Goal: Task Accomplishment & Management: Manage account settings

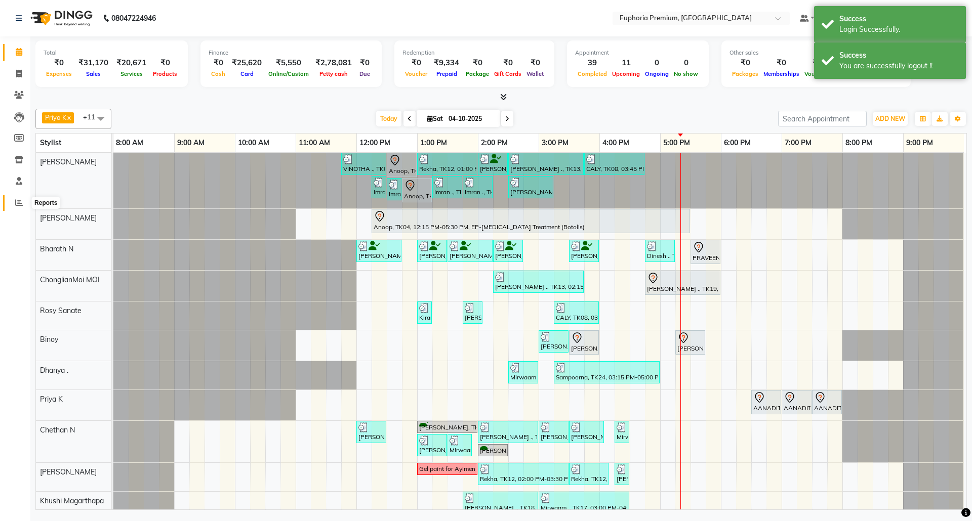
click at [20, 201] on icon at bounding box center [19, 203] width 8 height 8
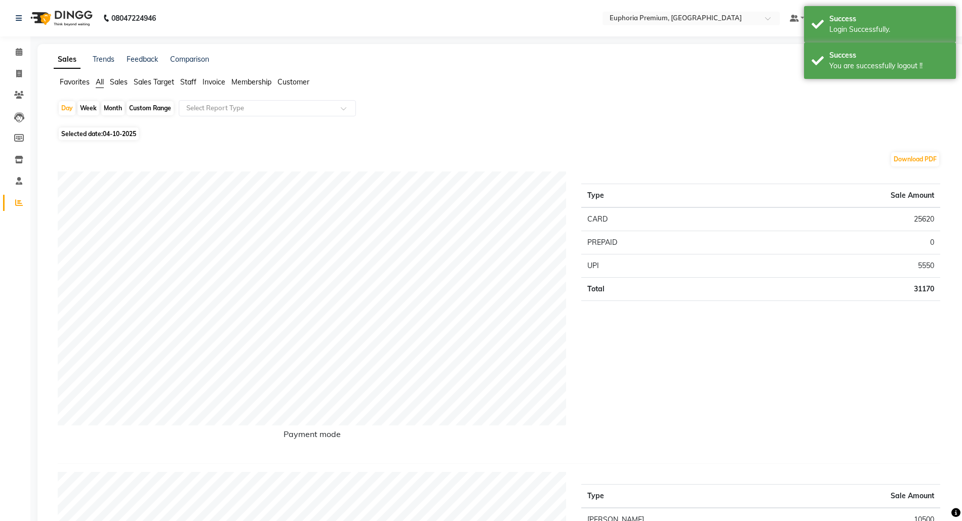
click at [123, 79] on span "Sales" at bounding box center [119, 81] width 18 height 9
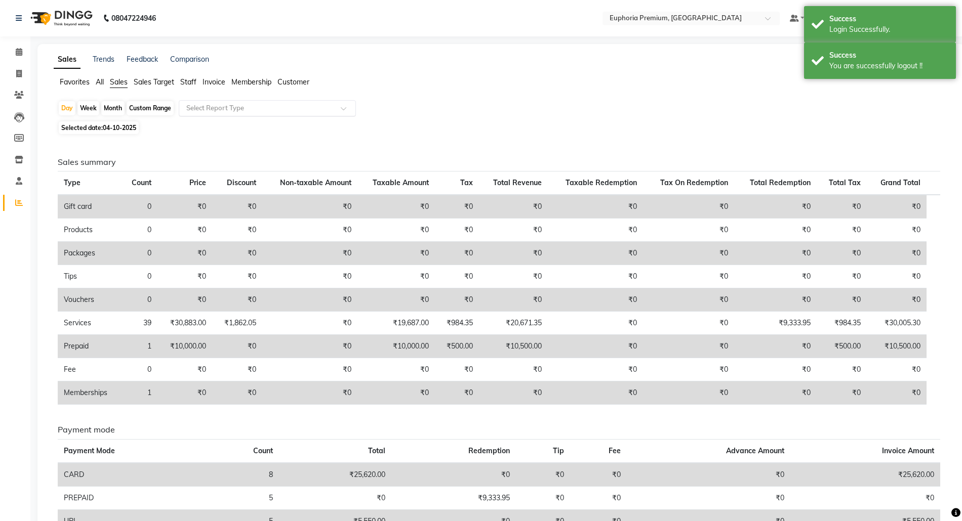
click at [214, 106] on input "text" at bounding box center [257, 108] width 146 height 10
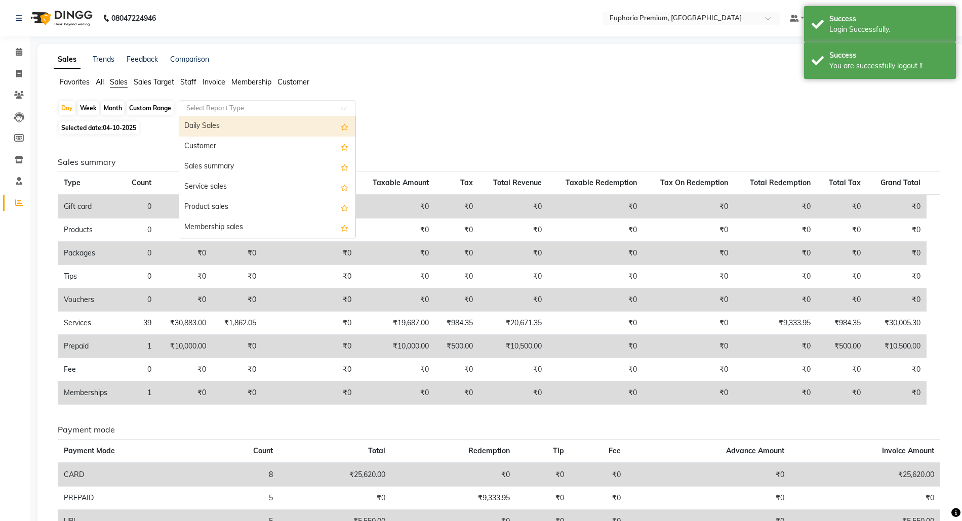
click at [221, 130] on div "Daily Sales" at bounding box center [267, 126] width 176 height 20
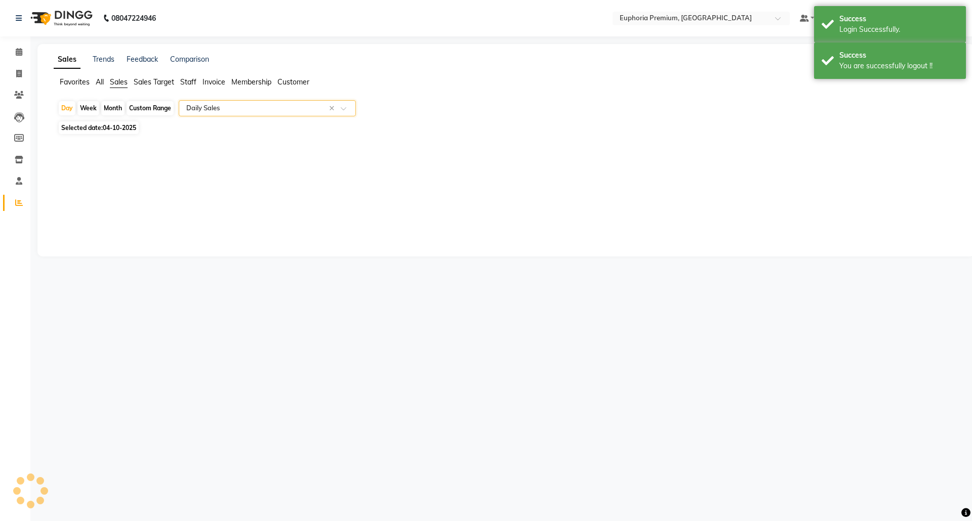
select select "full_report"
select select "csv"
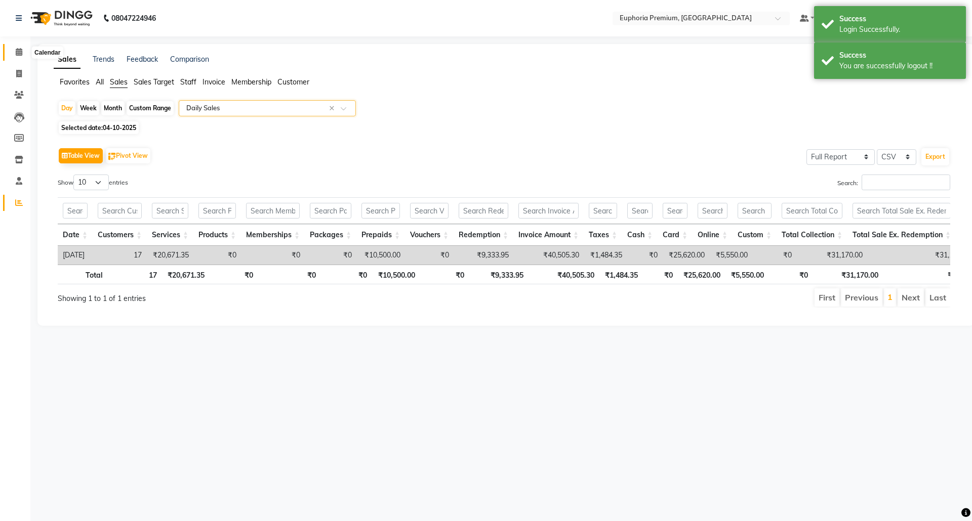
click at [13, 55] on span at bounding box center [19, 53] width 18 height 12
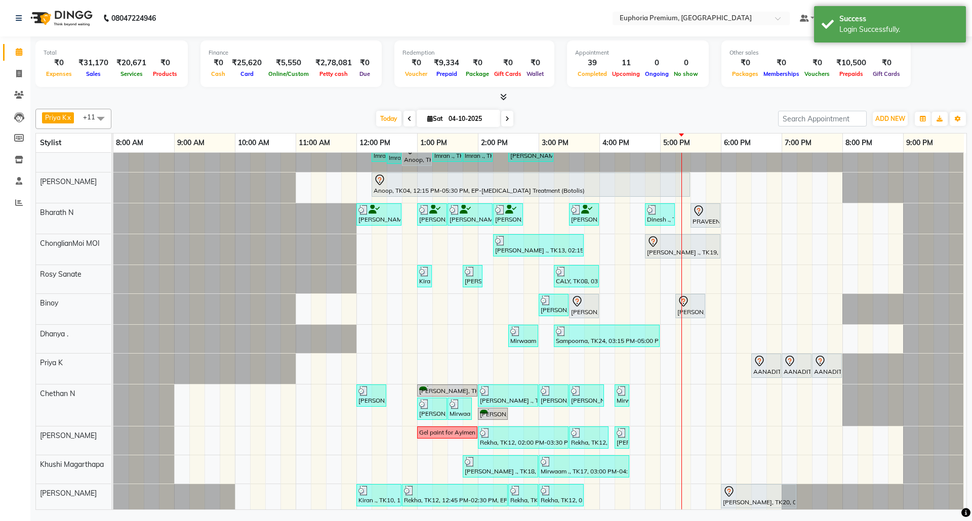
scroll to position [53, 0]
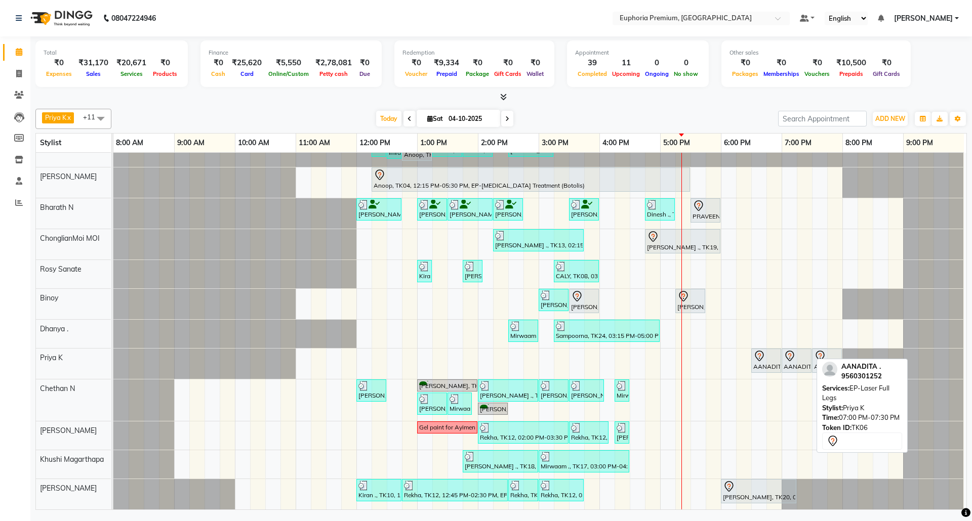
click at [795, 350] on icon at bounding box center [790, 356] width 12 height 12
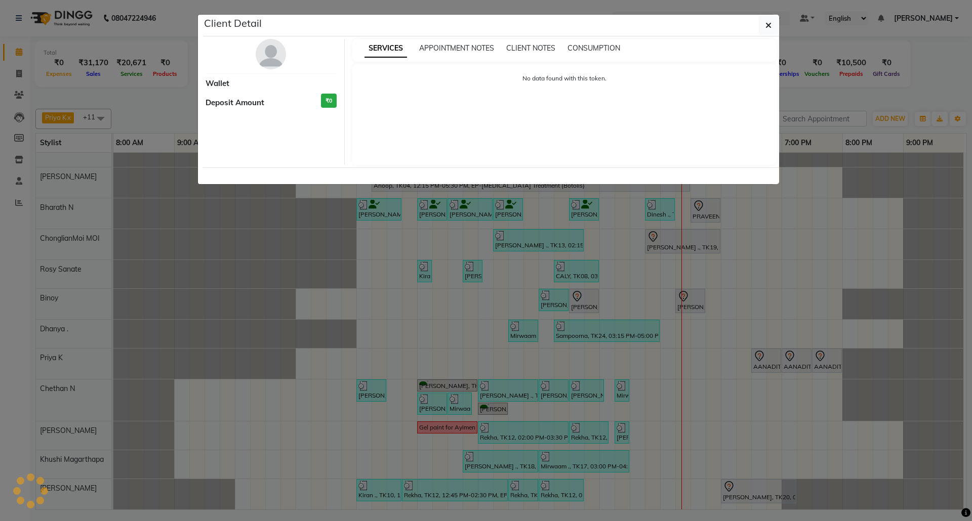
select select "7"
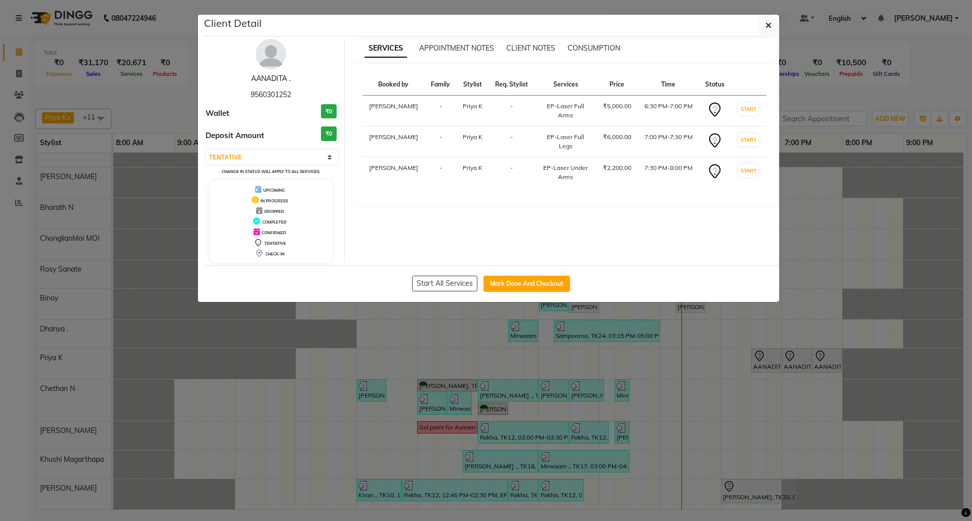
click at [272, 77] on link "AANADITA ." at bounding box center [270, 78] width 39 height 9
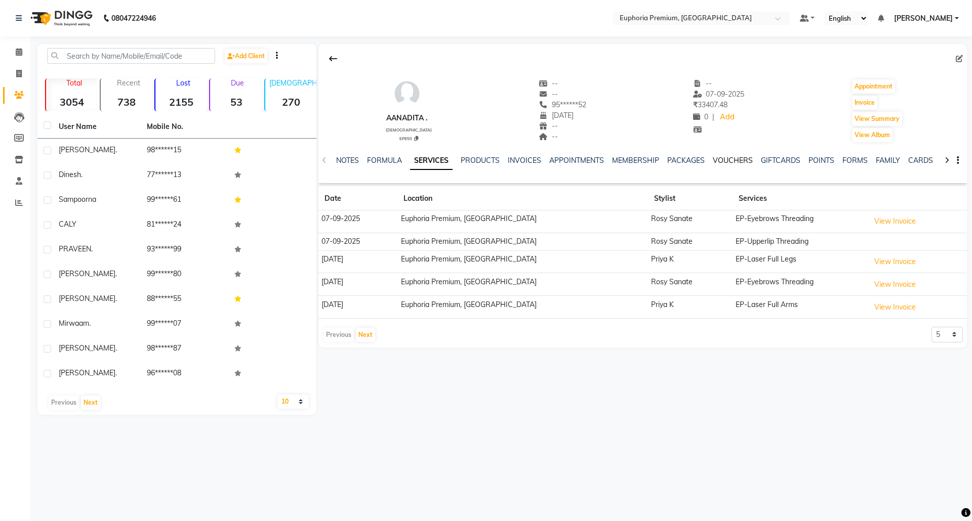
click at [734, 163] on link "VOUCHERS" at bounding box center [733, 160] width 40 height 9
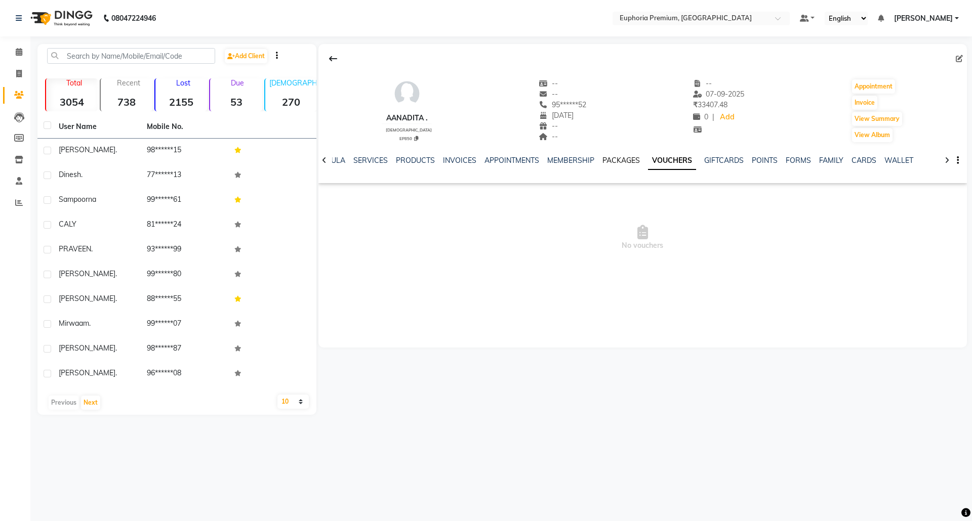
click at [629, 158] on link "PACKAGES" at bounding box center [620, 160] width 37 height 9
click at [724, 157] on link "GIFTCARDS" at bounding box center [731, 160] width 39 height 9
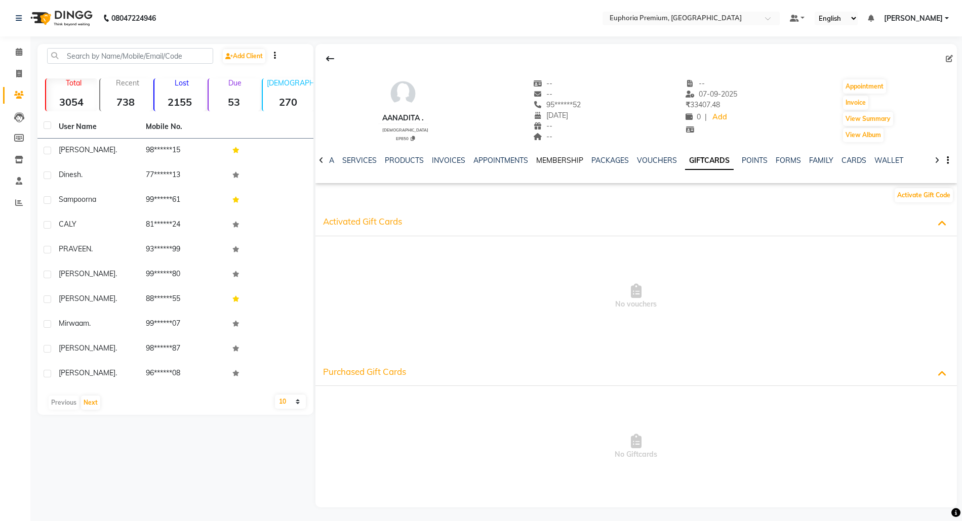
click at [565, 160] on link "MEMBERSHIP" at bounding box center [559, 160] width 47 height 9
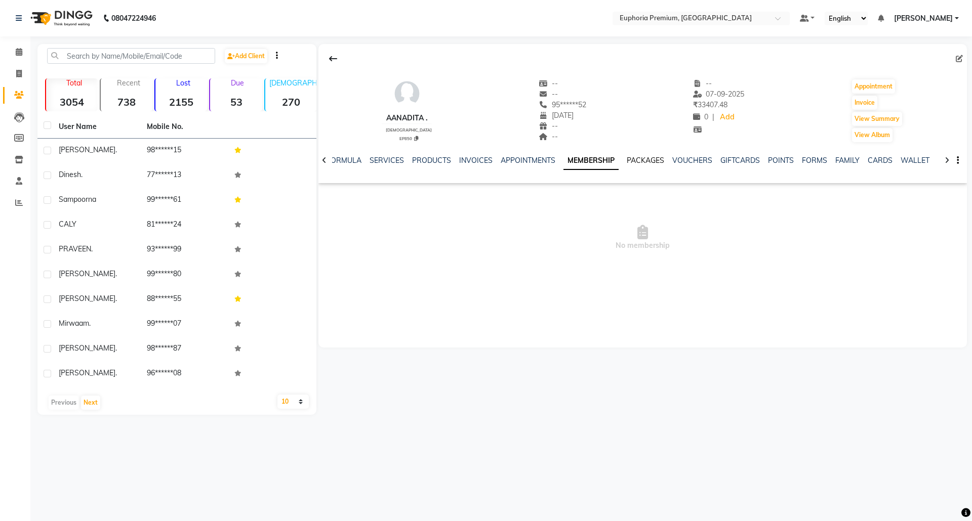
click at [647, 158] on link "PACKAGES" at bounding box center [645, 160] width 37 height 9
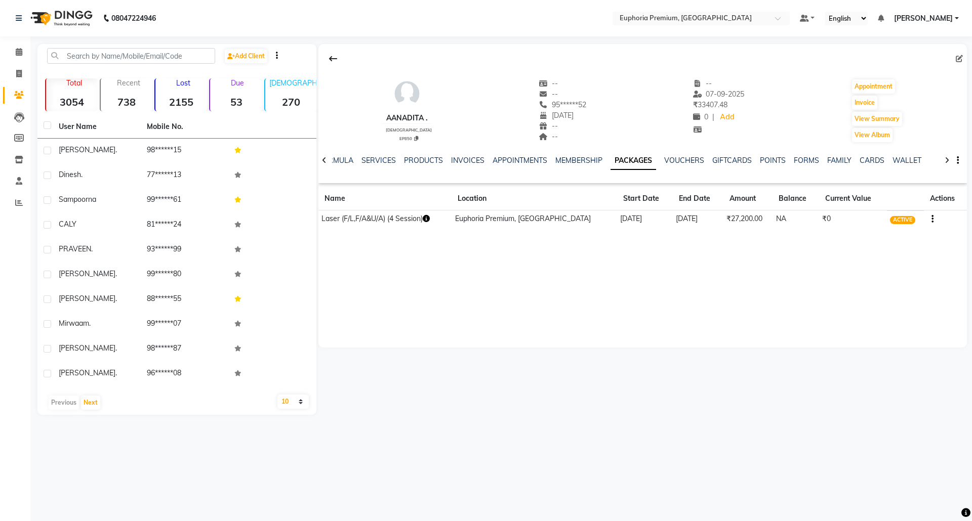
click at [426, 220] on icon "button" at bounding box center [426, 218] width 7 height 7
click at [367, 246] on div "AANADITA . [DEMOGRAPHIC_DATA] EP850 -- -- 95******52 [DATE] -- -- -- [DATE] ₹ 3…" at bounding box center [642, 196] width 648 height 304
drag, startPoint x: 382, startPoint y: 118, endPoint x: 420, endPoint y: 116, distance: 38.0
click at [420, 116] on div "AANADITA ." at bounding box center [407, 118] width 50 height 11
click at [443, 122] on div "AANADITA . [DEMOGRAPHIC_DATA] EP850 -- -- 95******52 [DATE] -- -- -- [DATE] ₹ 3…" at bounding box center [642, 105] width 648 height 75
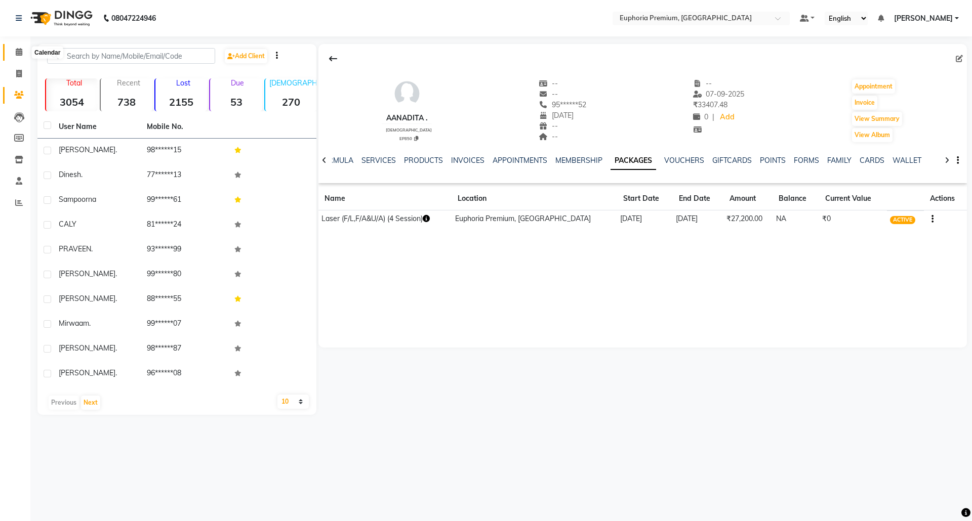
click at [17, 51] on icon at bounding box center [19, 52] width 7 height 8
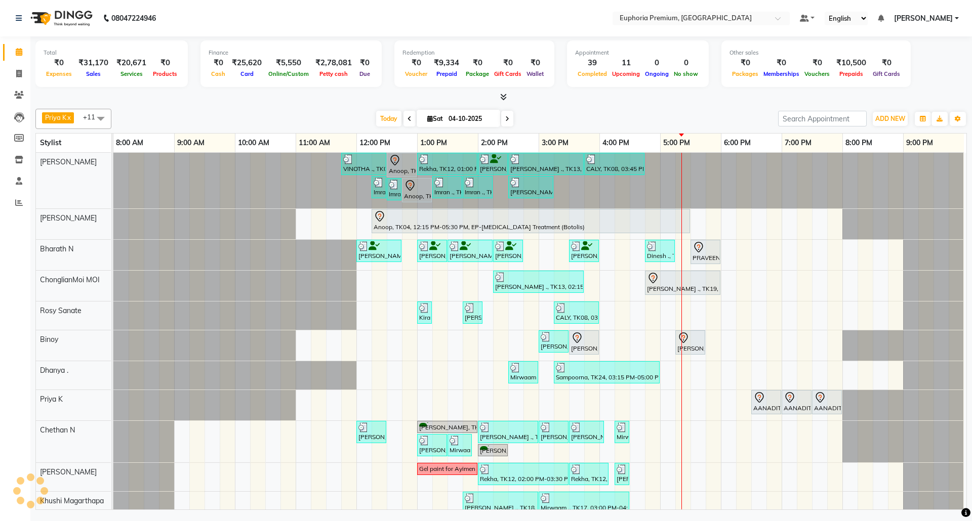
scroll to position [0, 8]
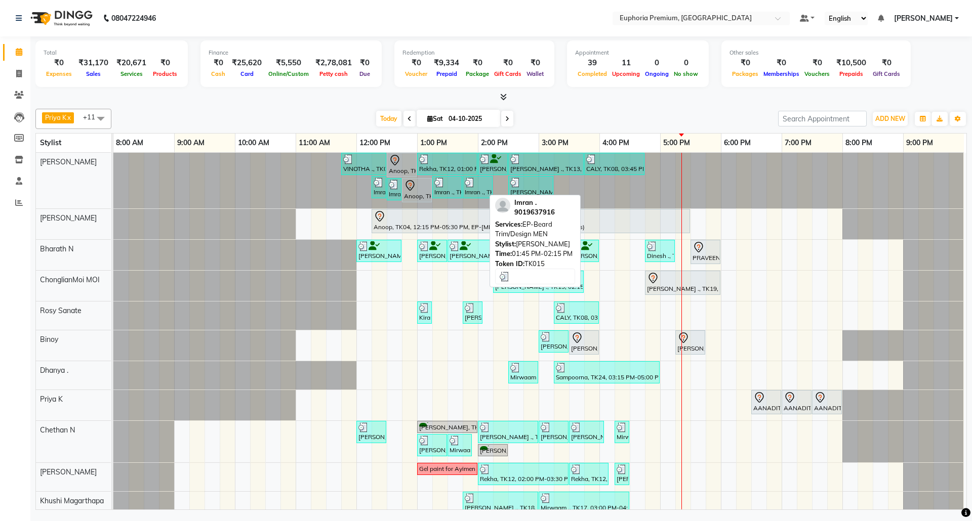
click at [470, 188] on div at bounding box center [478, 183] width 26 height 10
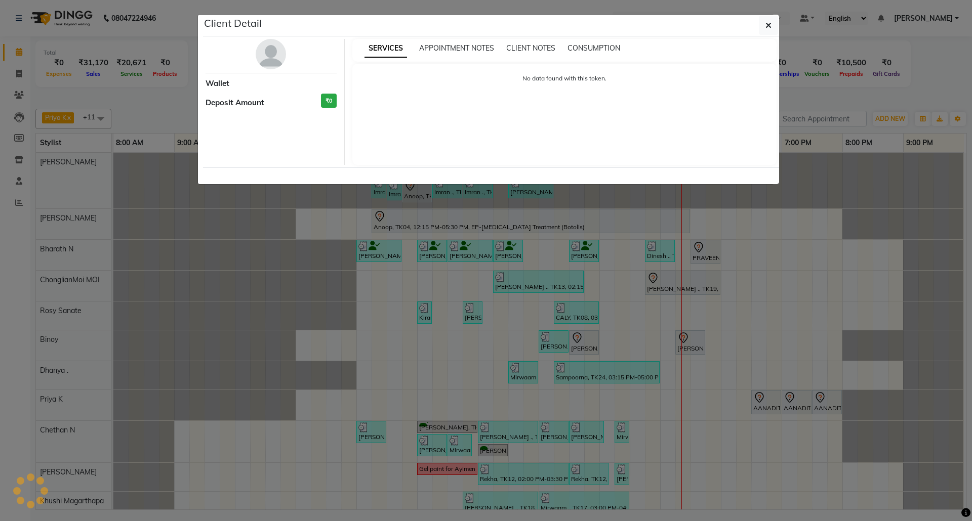
select select "3"
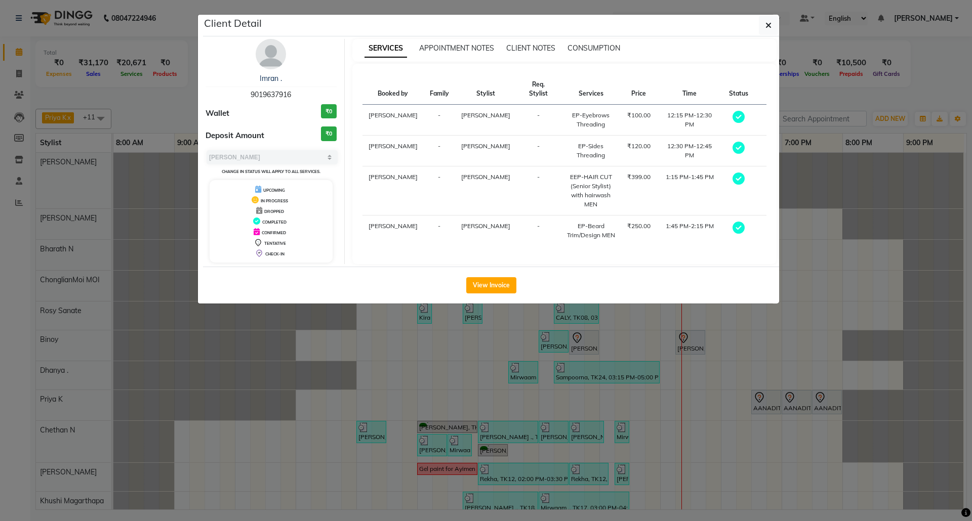
click at [484, 280] on button "View Invoice" at bounding box center [491, 285] width 50 height 16
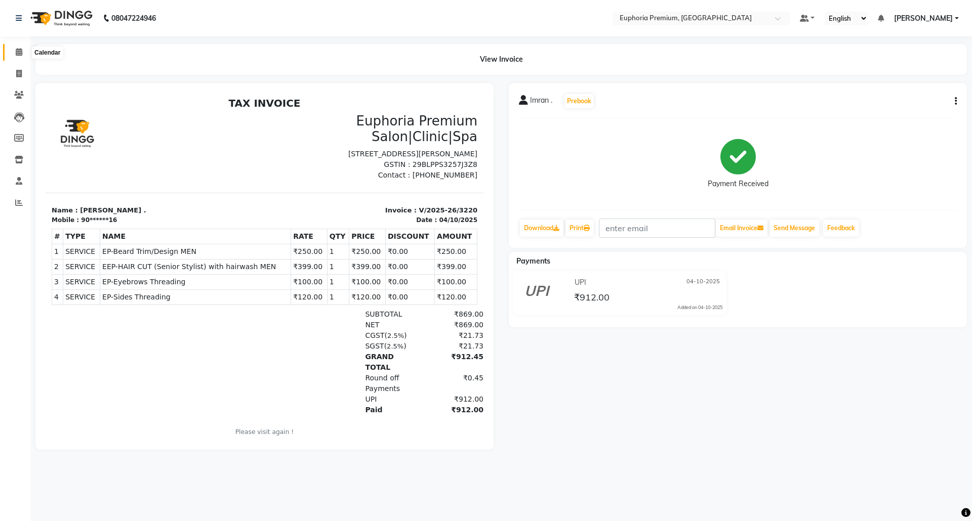
click at [23, 51] on span at bounding box center [19, 53] width 18 height 12
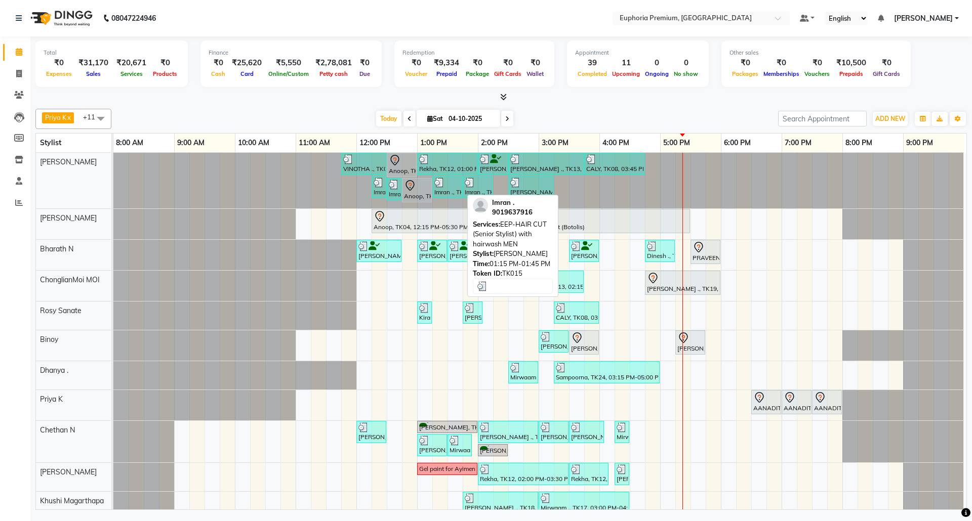
click at [444, 186] on img at bounding box center [439, 183] width 10 height 10
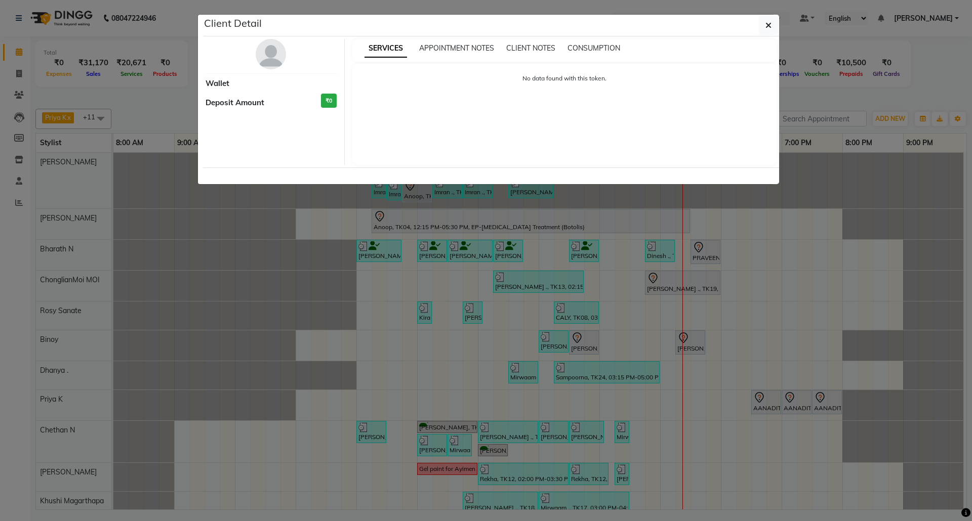
select select "3"
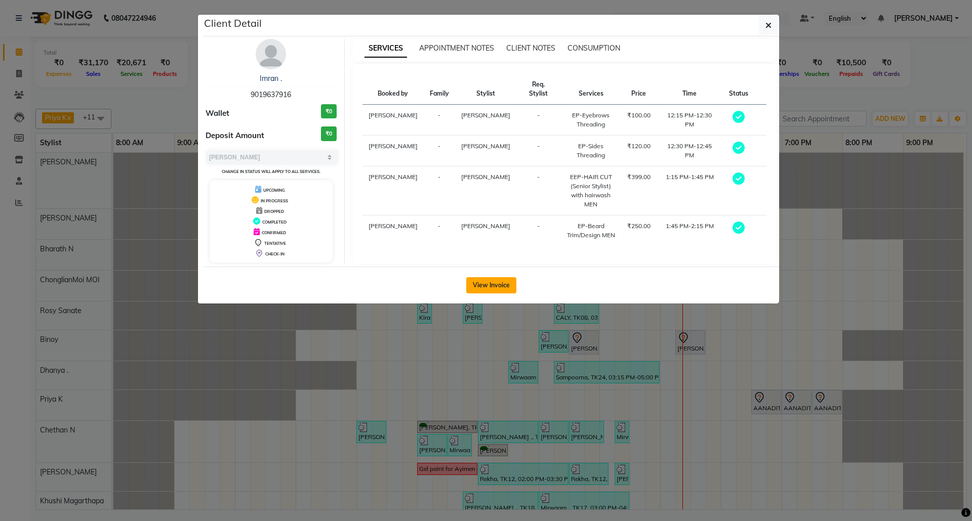
click at [495, 280] on button "View Invoice" at bounding box center [491, 285] width 50 height 16
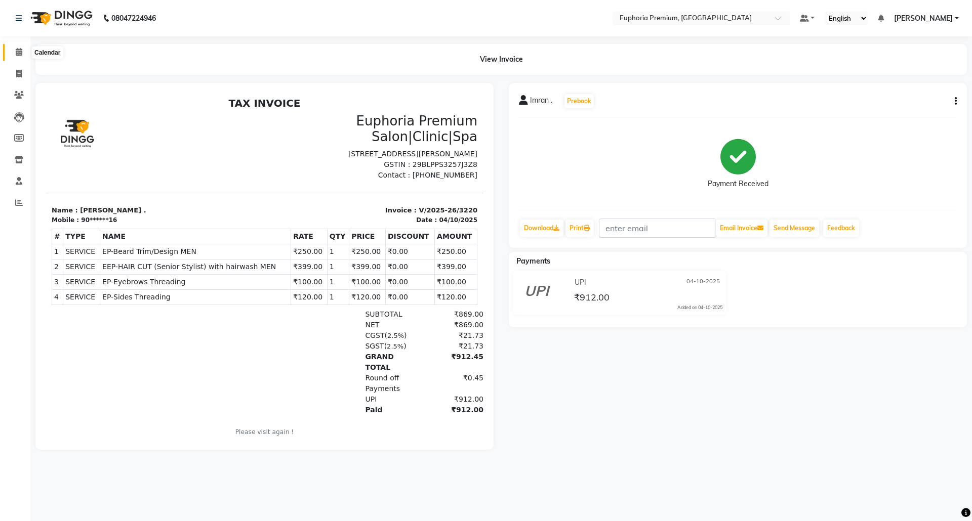
click at [16, 53] on icon at bounding box center [19, 52] width 7 height 8
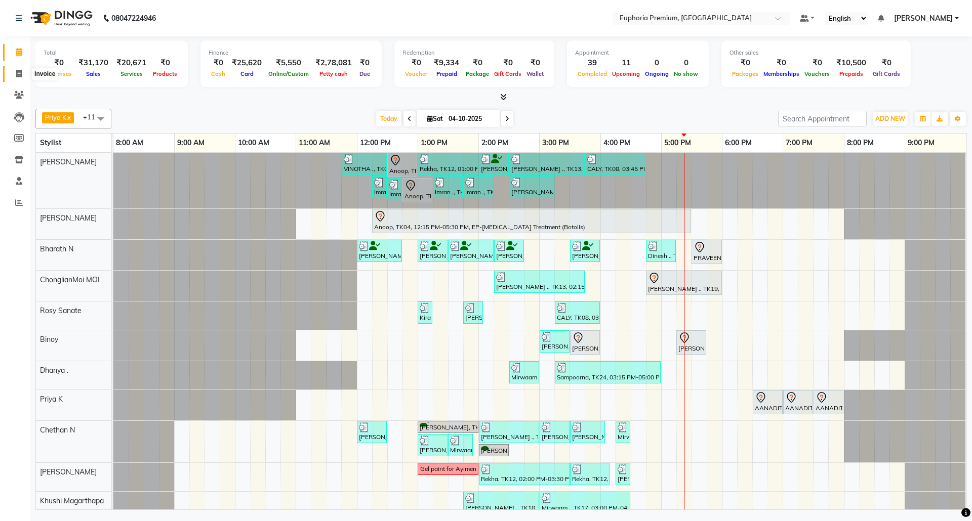
click at [18, 71] on icon at bounding box center [19, 74] width 6 height 8
select select "service"
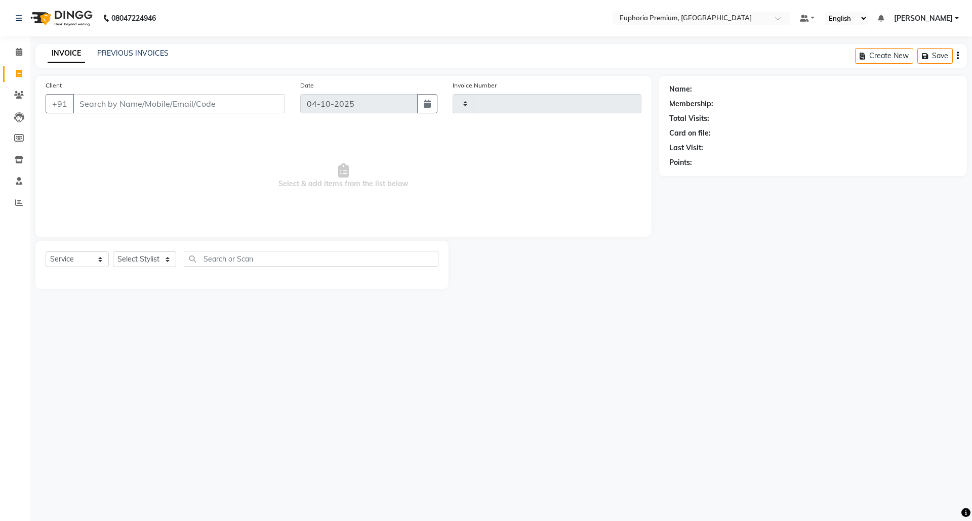
type input "3233"
select select "7925"
click at [89, 262] on select "Select Service Product Membership Package Voucher Prepaid Gift Card" at bounding box center [77, 260] width 63 height 16
select select "package"
click at [46, 252] on select "Select Service Product Membership Package Voucher Prepaid Gift Card" at bounding box center [77, 260] width 63 height 16
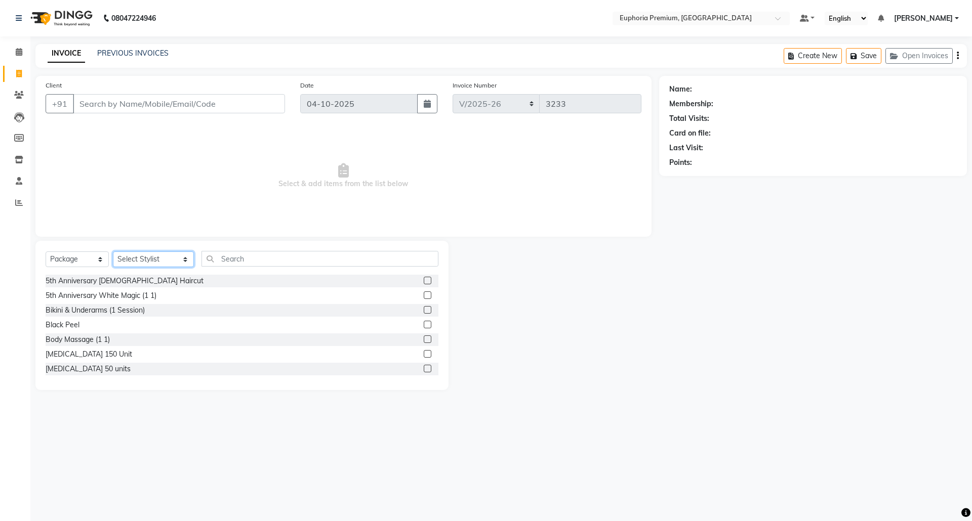
click at [160, 260] on select "Select Stylist Admin [PERSON_NAME] N [PERSON_NAME] N ChonglianMoi MOI [PERSON_N…" at bounding box center [153, 260] width 81 height 16
select select "78117"
click at [113, 252] on select "Select Stylist Admin [PERSON_NAME] N [PERSON_NAME] N ChonglianMoi MOI [PERSON_N…" at bounding box center [153, 260] width 81 height 16
click at [239, 256] on input "text" at bounding box center [319, 259] width 237 height 16
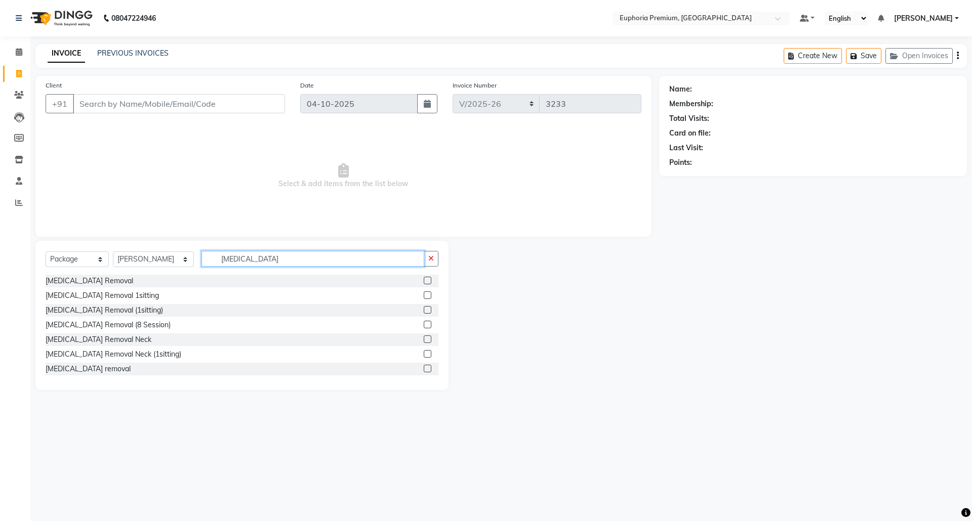
type input "[MEDICAL_DATA]"
click at [424, 283] on label at bounding box center [428, 281] width 8 height 8
click at [424, 283] on input "checkbox" at bounding box center [427, 281] width 7 height 7
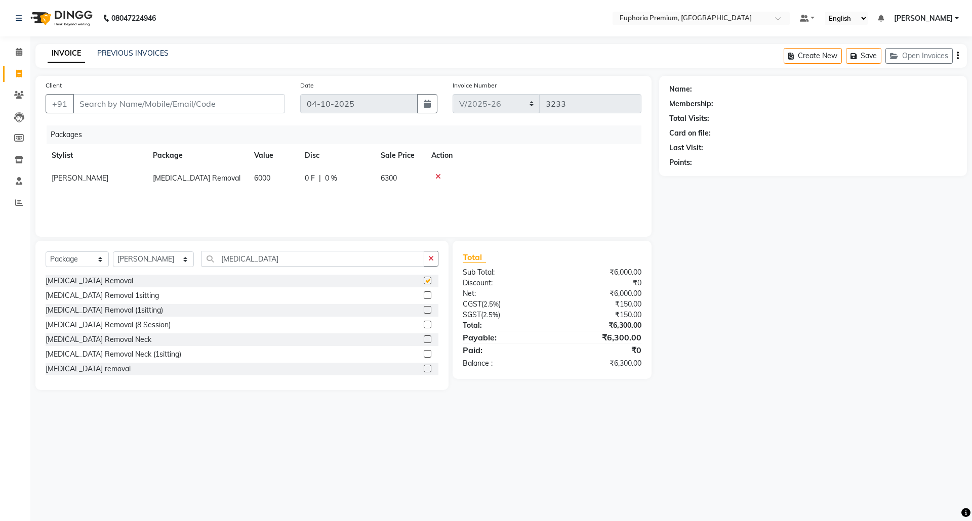
checkbox input "false"
click at [424, 298] on label at bounding box center [428, 296] width 8 height 8
click at [424, 298] on input "checkbox" at bounding box center [427, 296] width 7 height 7
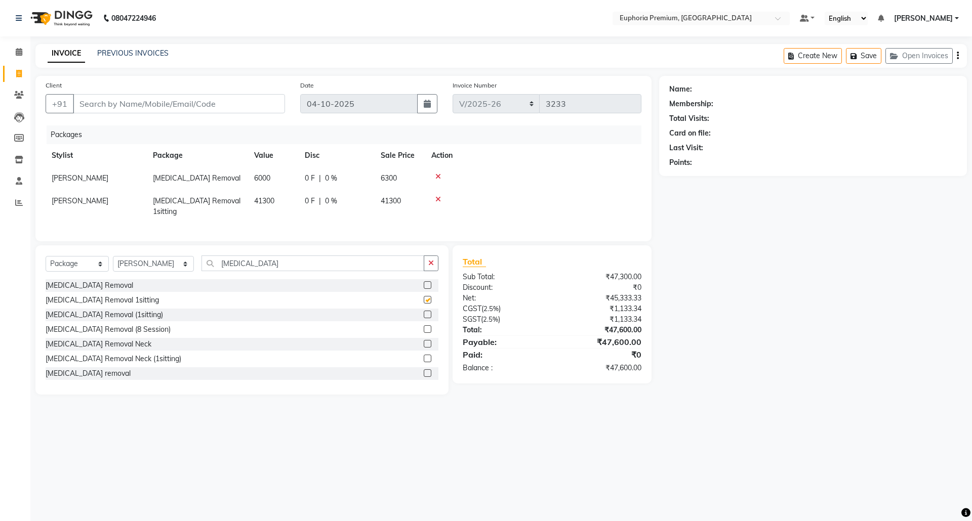
checkbox input "false"
click at [424, 313] on label at bounding box center [428, 315] width 8 height 8
click at [424, 313] on input "checkbox" at bounding box center [427, 315] width 7 height 7
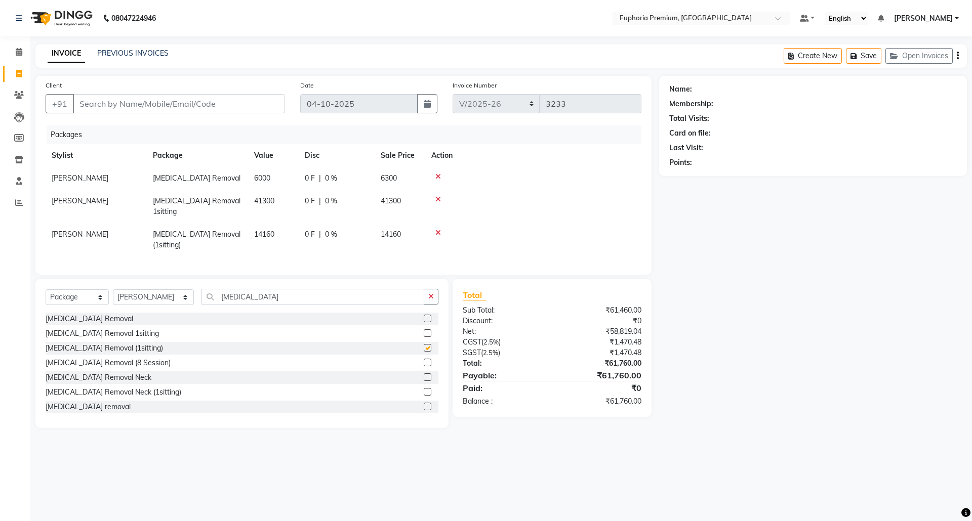
checkbox input "false"
click at [424, 374] on label at bounding box center [428, 378] width 8 height 8
click at [424, 375] on input "checkbox" at bounding box center [427, 378] width 7 height 7
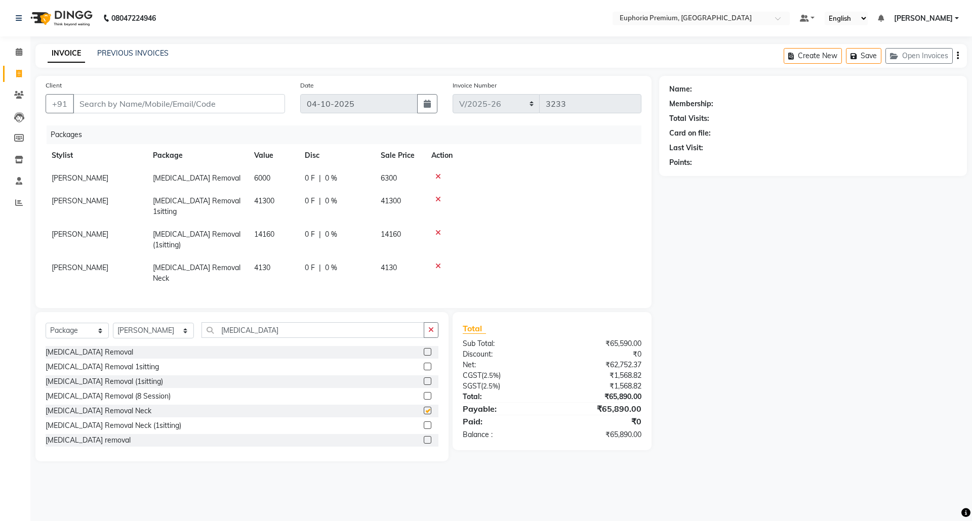
checkbox input "false"
click at [424, 422] on label at bounding box center [428, 426] width 8 height 8
click at [424, 423] on input "checkbox" at bounding box center [427, 426] width 7 height 7
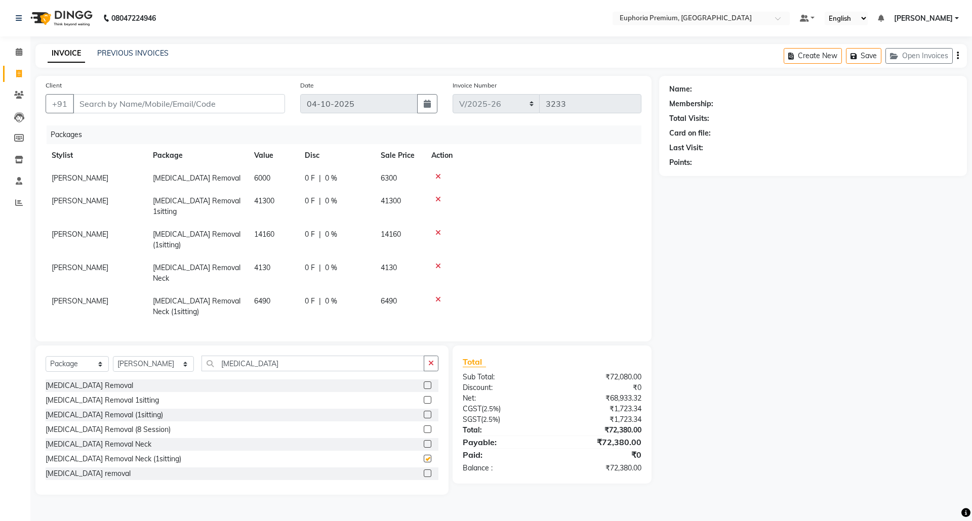
checkbox input "false"
click at [424, 470] on label at bounding box center [428, 474] width 8 height 8
click at [424, 471] on input "checkbox" at bounding box center [427, 474] width 7 height 7
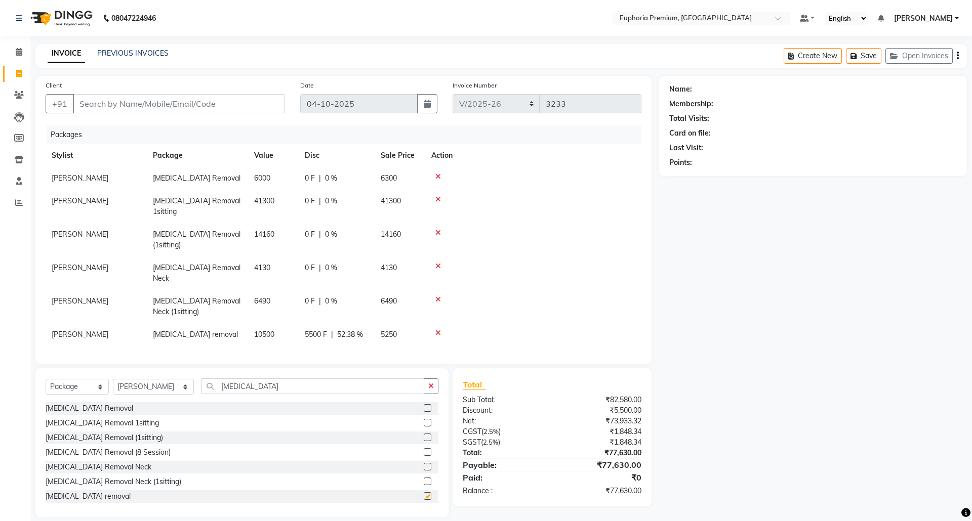
checkbox input "false"
click at [19, 52] on icon at bounding box center [19, 52] width 7 height 8
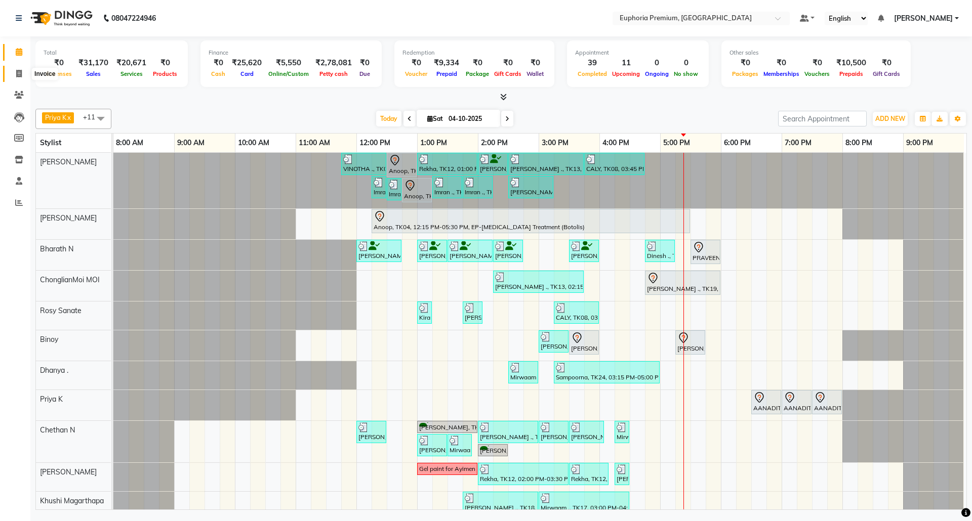
click at [19, 71] on icon at bounding box center [19, 74] width 6 height 8
select select "7925"
select select "service"
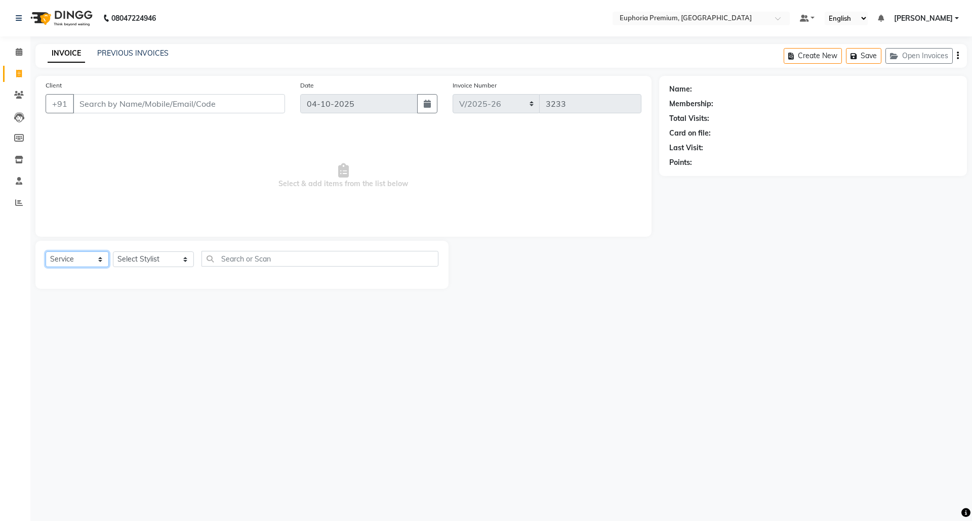
click at [100, 263] on select "Select Service Product Membership Package Voucher Prepaid Gift Card" at bounding box center [77, 260] width 63 height 16
click at [46, 252] on select "Select Service Product Membership Package Voucher Prepaid Gift Card" at bounding box center [77, 260] width 63 height 16
click at [153, 258] on select "Select Stylist Admin [PERSON_NAME] N [PERSON_NAME] N ChonglianMoi MOI [PERSON_N…" at bounding box center [153, 260] width 81 height 16
select select "71627"
click at [113, 252] on select "Select Stylist Admin [PERSON_NAME] N [PERSON_NAME] N ChonglianMoi MOI [PERSON_N…" at bounding box center [153, 260] width 81 height 16
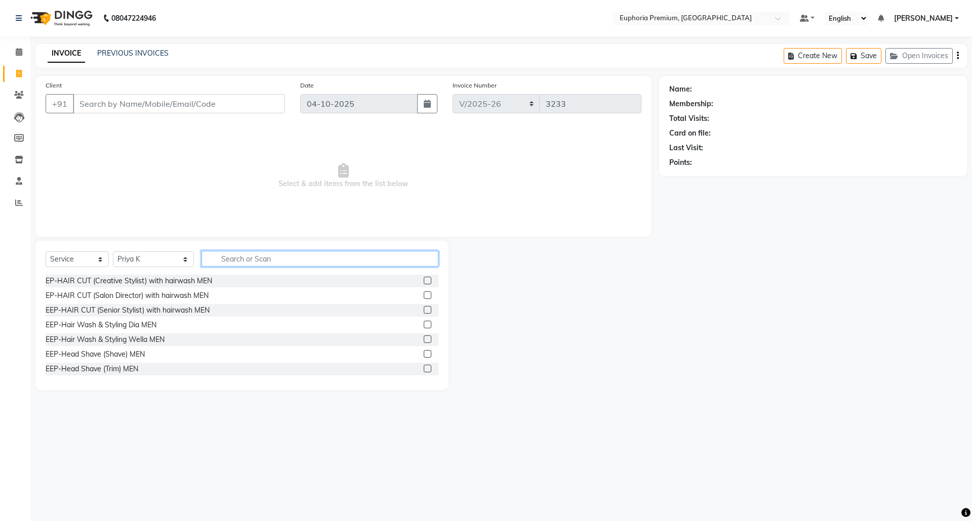
click at [259, 258] on input "text" at bounding box center [319, 259] width 237 height 16
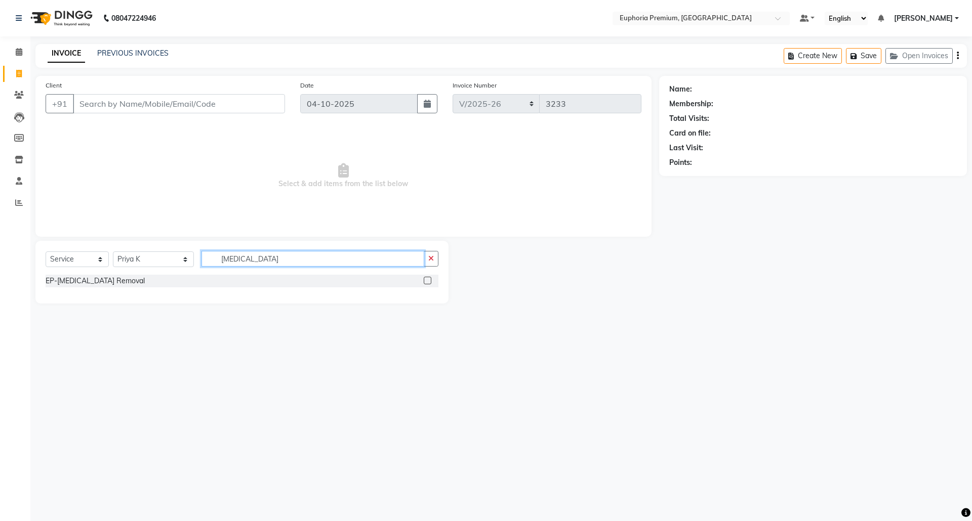
type input "[MEDICAL_DATA]"
click at [424, 282] on label at bounding box center [428, 281] width 8 height 8
click at [424, 282] on input "checkbox" at bounding box center [427, 281] width 7 height 7
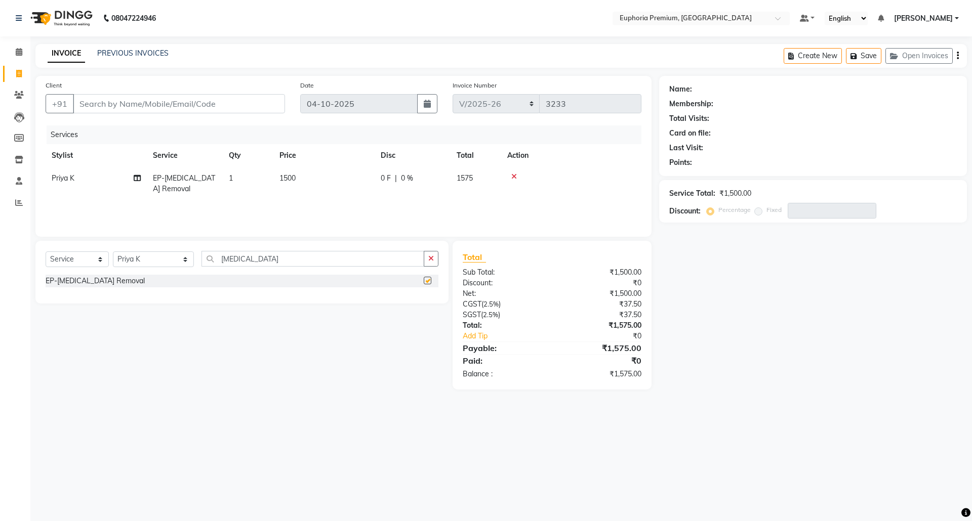
checkbox input "false"
click at [21, 51] on icon at bounding box center [19, 52] width 7 height 8
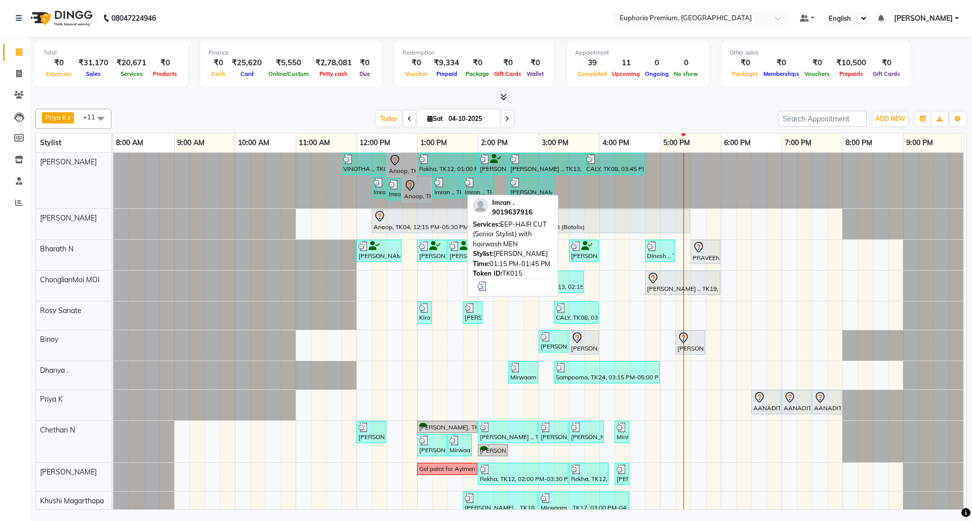
click at [445, 184] on div at bounding box center [447, 183] width 26 height 10
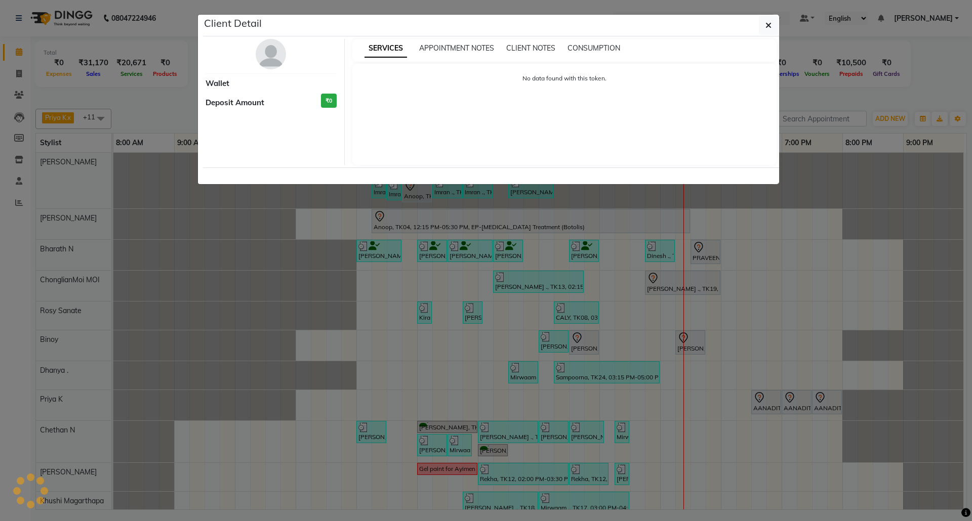
select select "3"
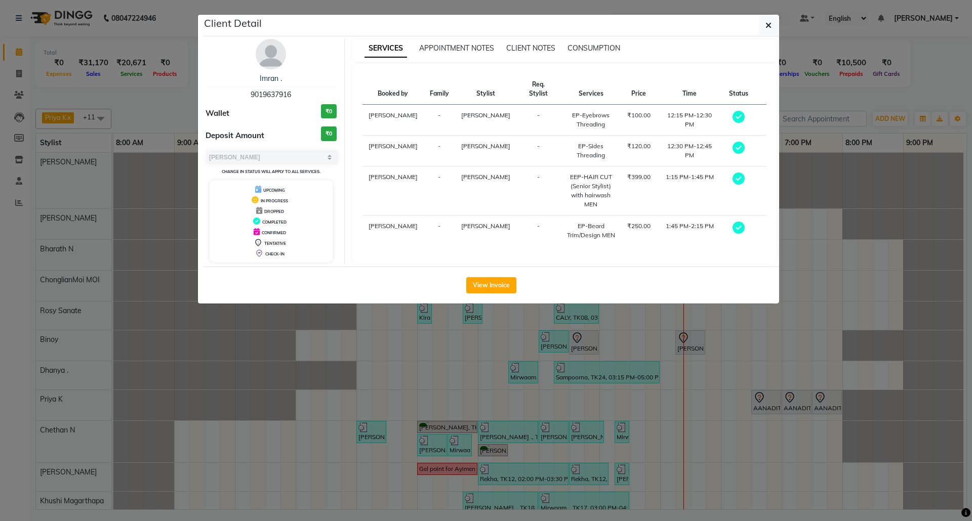
click at [282, 95] on span "9019637916" at bounding box center [271, 94] width 40 height 9
copy span "9019637916"
click at [768, 17] on button "button" at bounding box center [768, 25] width 19 height 19
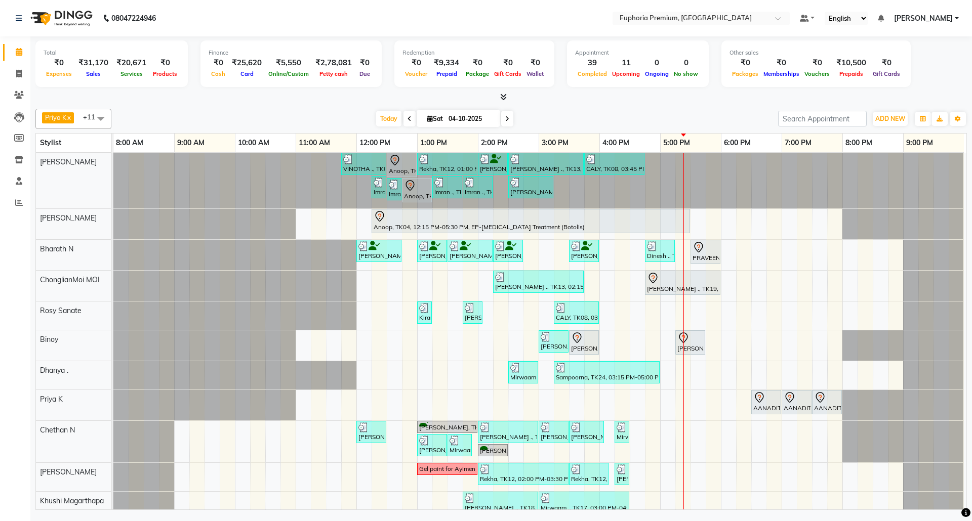
click at [477, 403] on div "VINOTHA ., TK03, 11:45 AM-12:30 PM, EP-HAIR CUT (Creative Stylist) with hairwas…" at bounding box center [539, 352] width 853 height 398
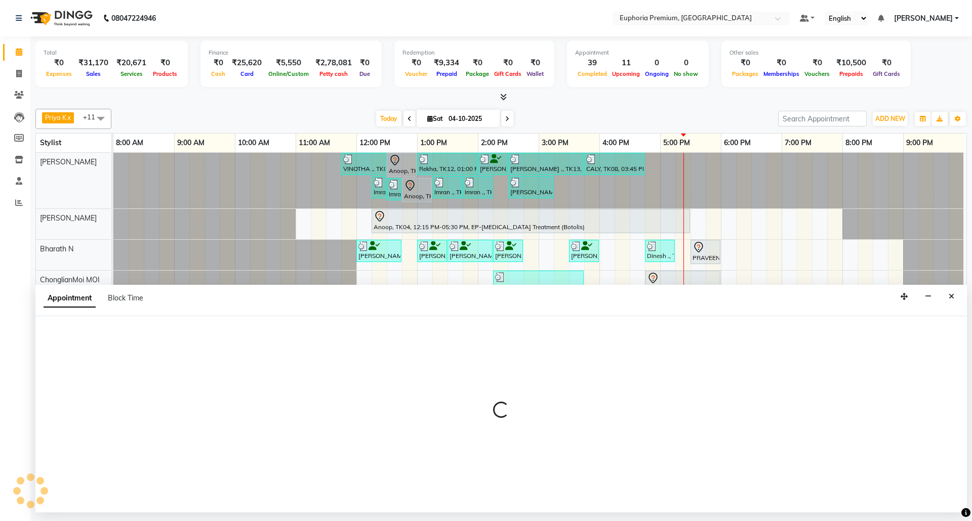
select select "71627"
select select "825"
select select "tentative"
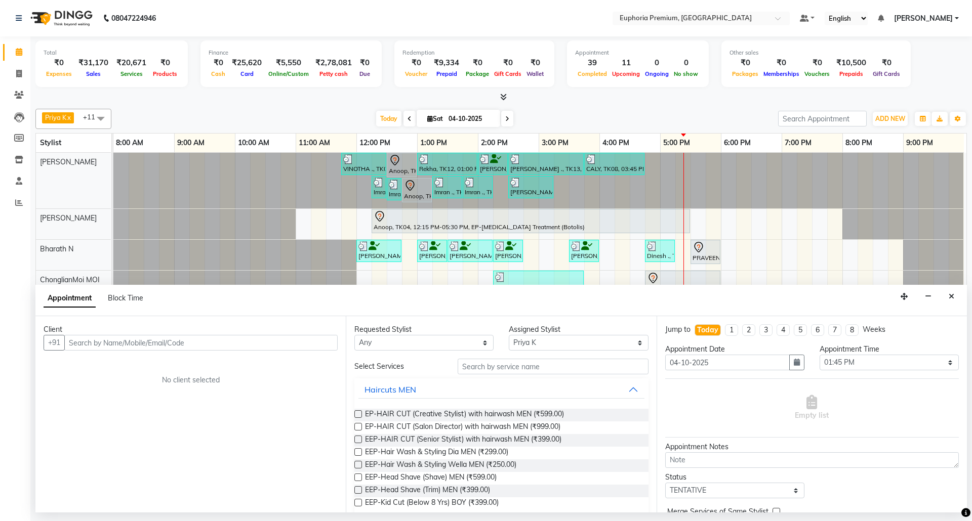
click at [140, 341] on input "text" at bounding box center [200, 343] width 273 height 16
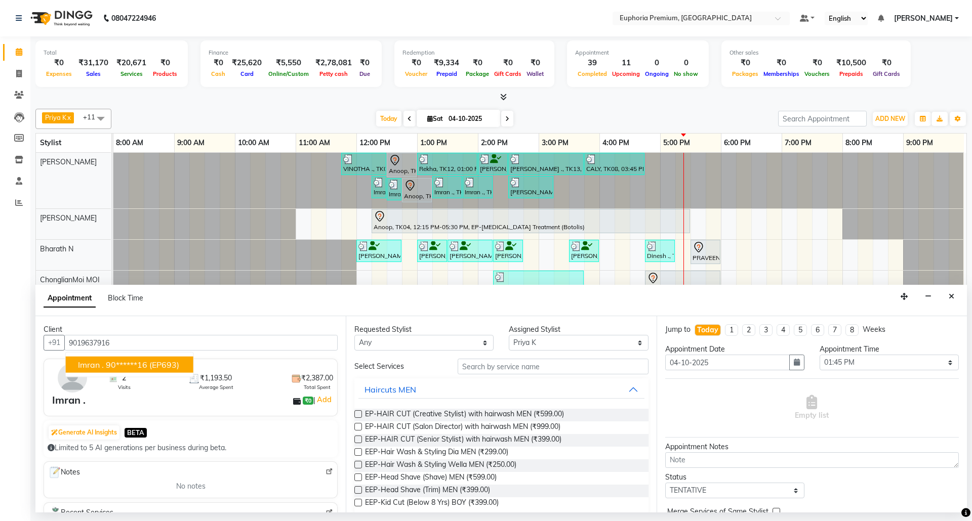
click at [141, 360] on ngb-highlight "90******16" at bounding box center [127, 365] width 42 height 10
type input "90******16"
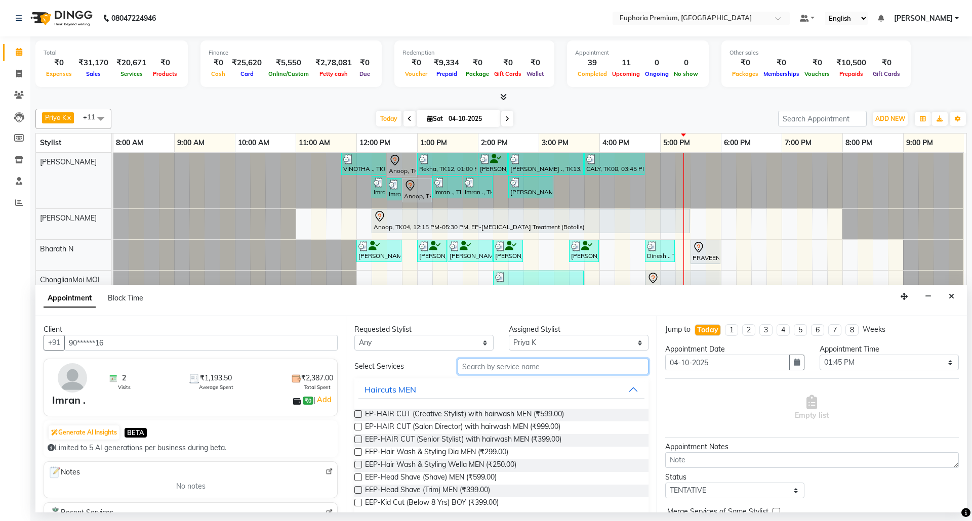
click at [513, 366] on input "text" at bounding box center [553, 367] width 191 height 16
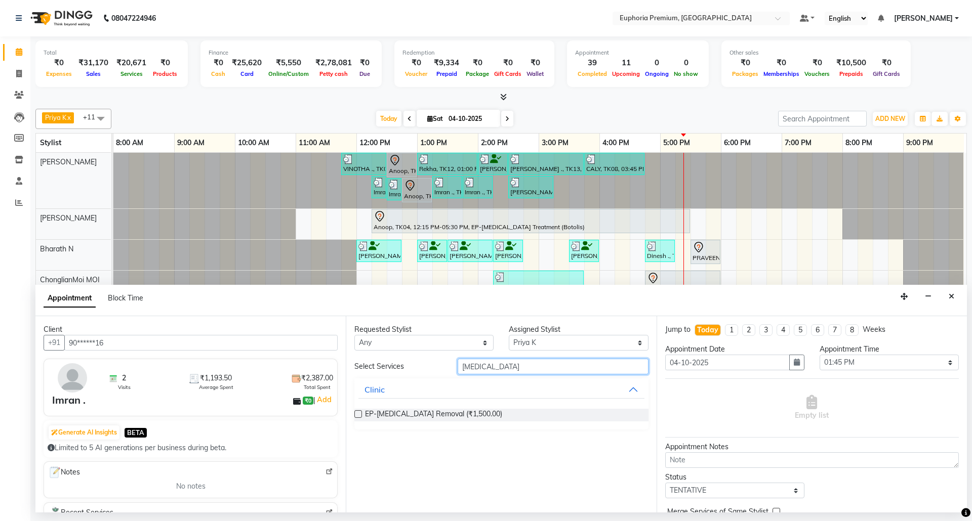
type input "[MEDICAL_DATA]"
click at [359, 416] on label at bounding box center [358, 415] width 8 height 8
click at [359, 416] on input "checkbox" at bounding box center [357, 415] width 7 height 7
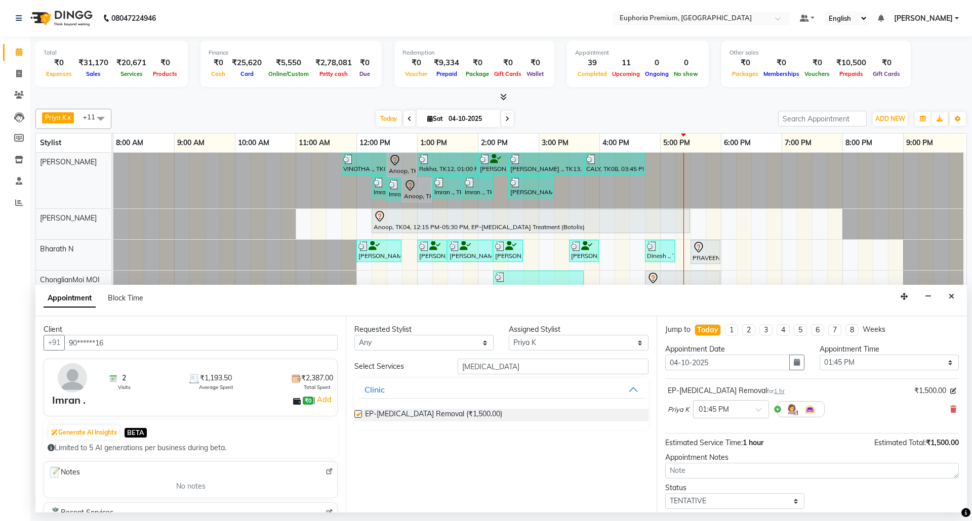
checkbox input "false"
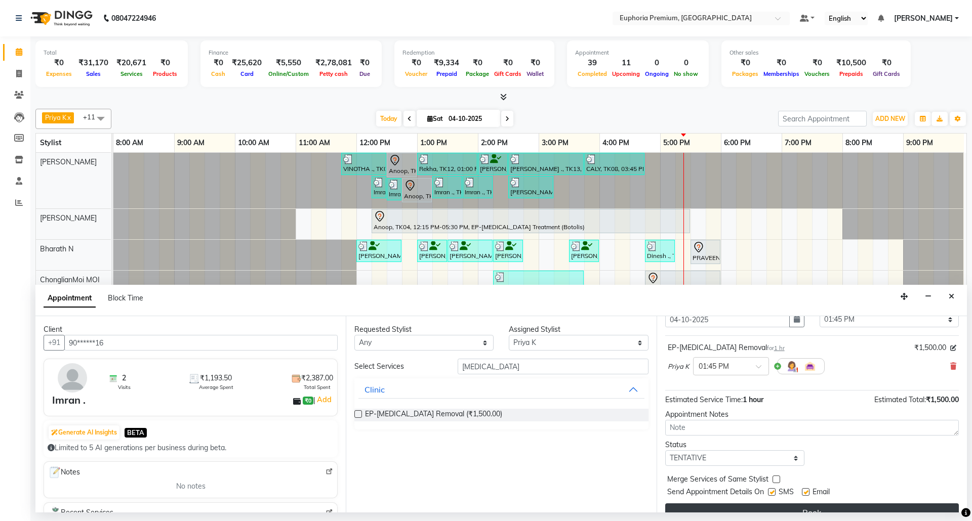
scroll to position [61, 0]
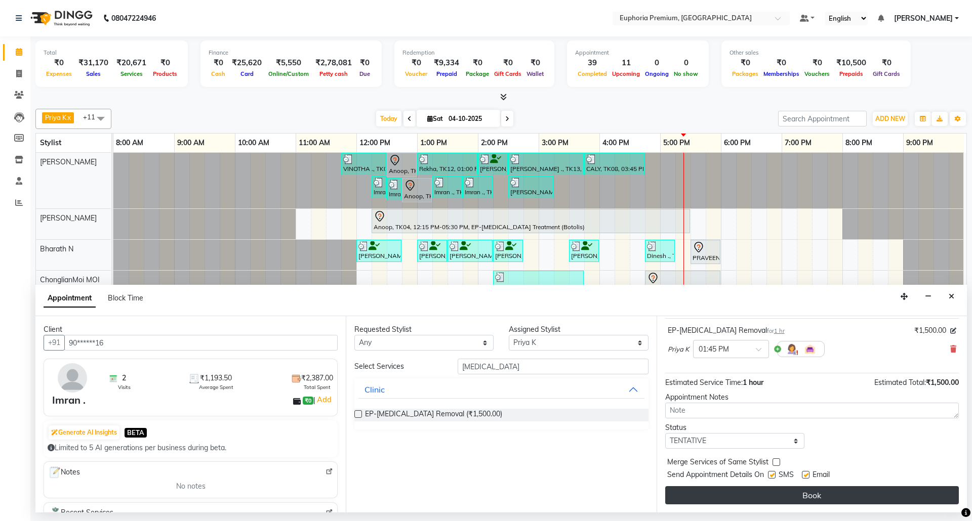
click at [806, 497] on button "Book" at bounding box center [812, 496] width 294 height 18
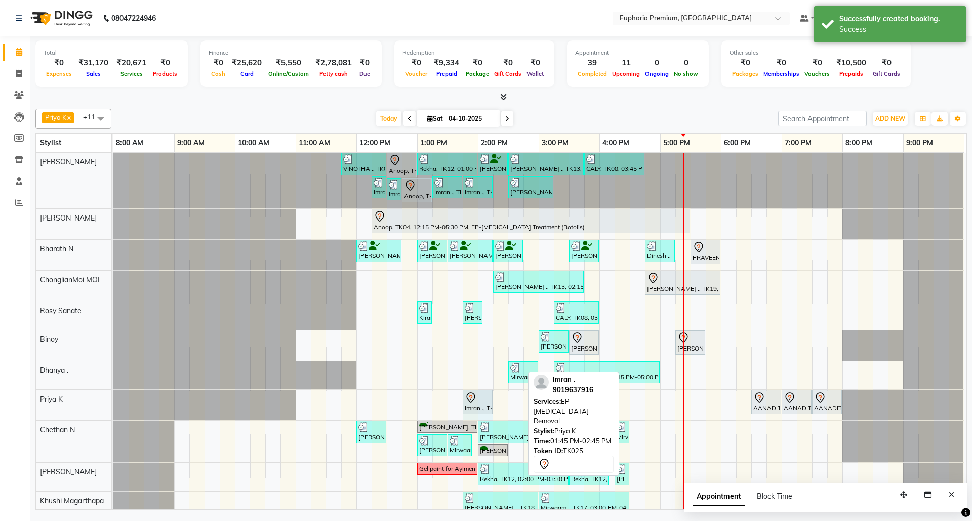
drag, startPoint x: 521, startPoint y: 406, endPoint x: 489, endPoint y: 409, distance: 32.6
click at [113, 409] on div "Imran ., TK25, 01:45 PM-02:45 PM, EP-[MEDICAL_DATA] Removal AANADITA ., TK06, 0…" at bounding box center [113, 405] width 0 height 30
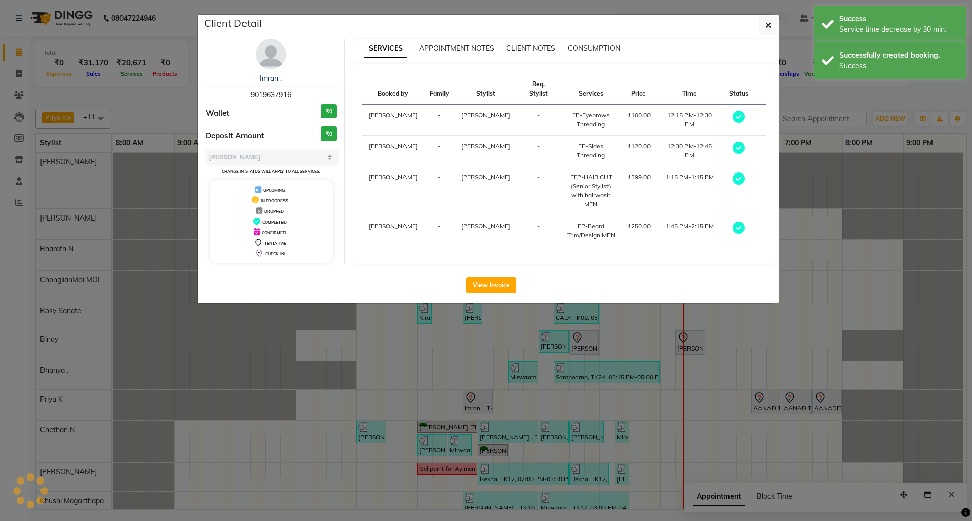
select select "7"
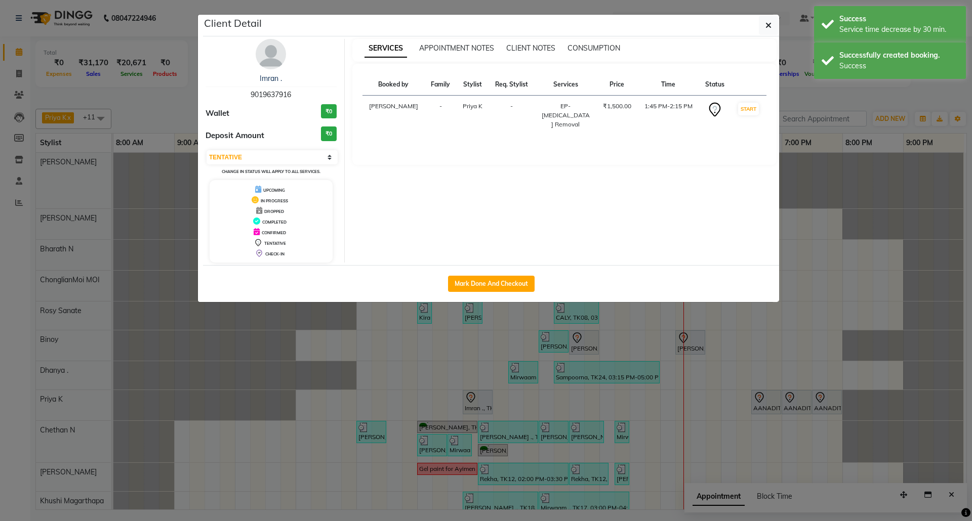
click at [484, 404] on ngb-modal-window "Client Detail Imran . 9019637916 Wallet ₹0 Deposit Amount ₹0 Select IN SERVICE …" at bounding box center [486, 260] width 972 height 521
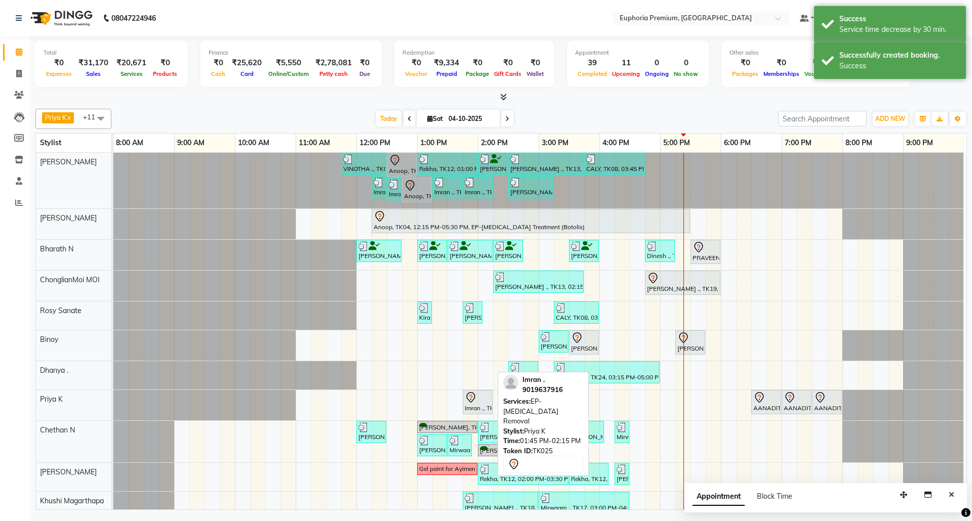
click at [484, 404] on div at bounding box center [478, 398] width 26 height 12
select select "7"
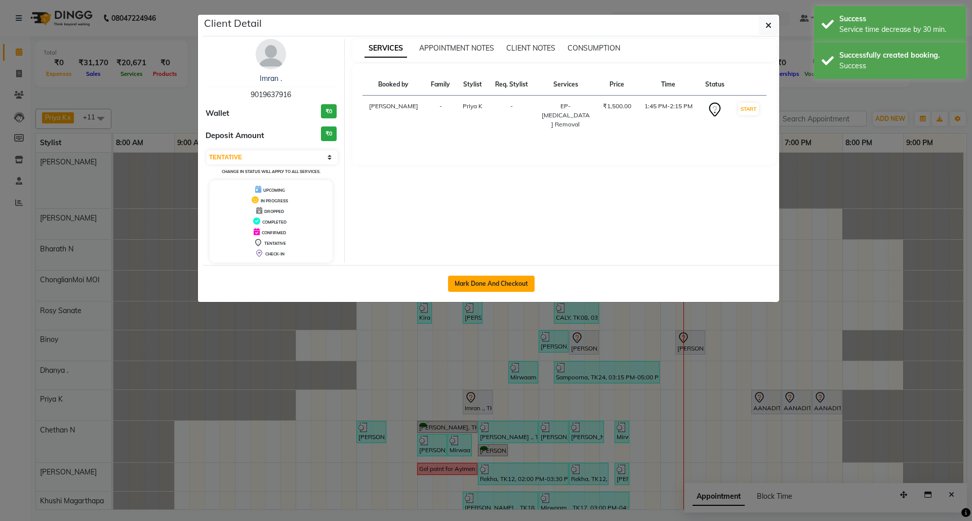
click at [500, 281] on button "Mark Done And Checkout" at bounding box center [491, 284] width 87 height 16
select select "service"
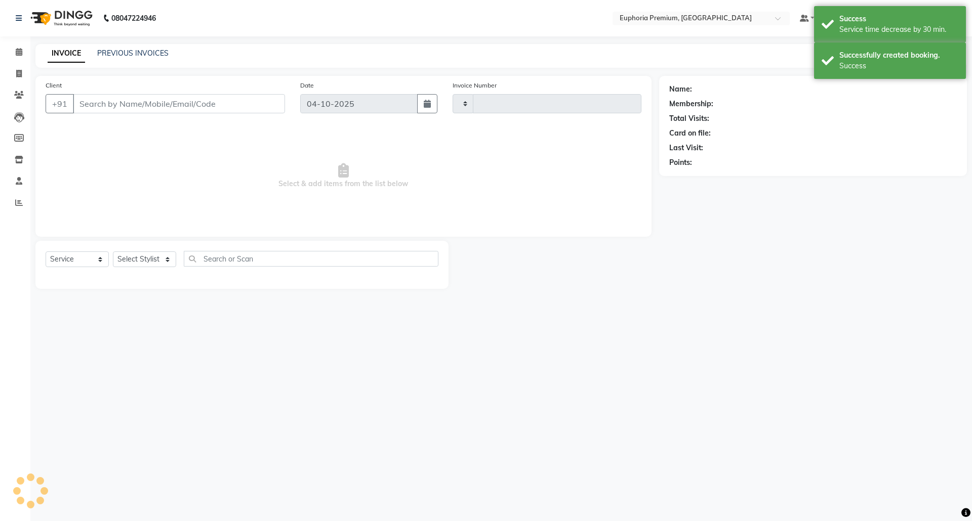
type input "3233"
select select "7925"
type input "90******16"
select select "71627"
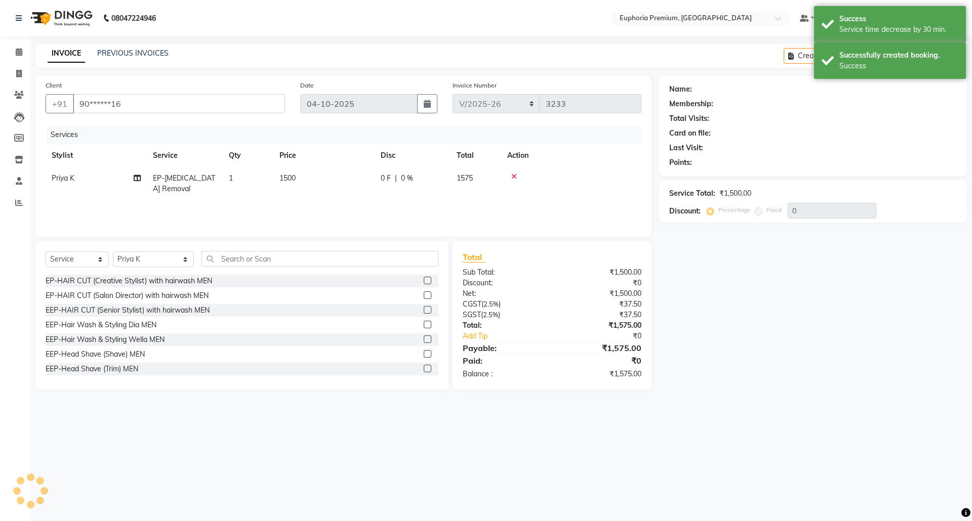
select select "1: Object"
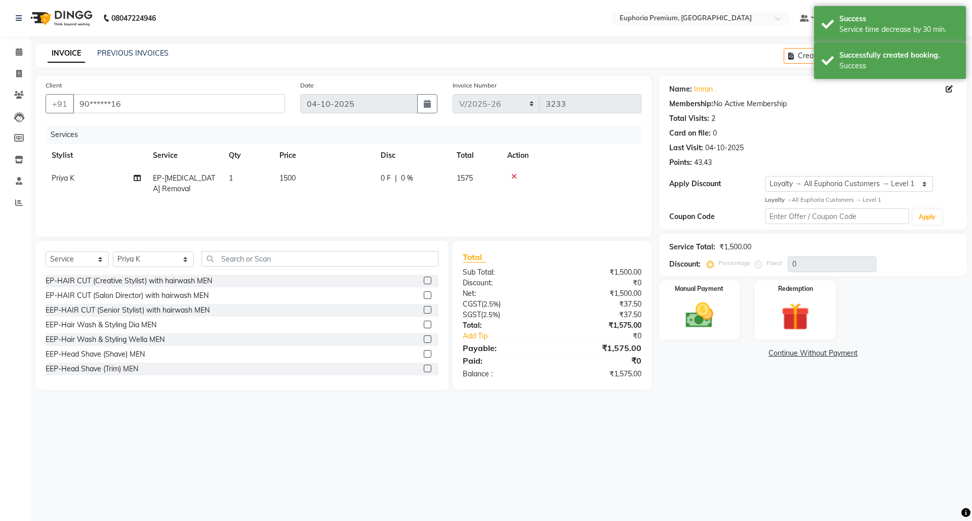
click at [294, 179] on span "1500" at bounding box center [287, 178] width 16 height 9
select select "71627"
click at [355, 183] on input "1500" at bounding box center [371, 181] width 89 height 16
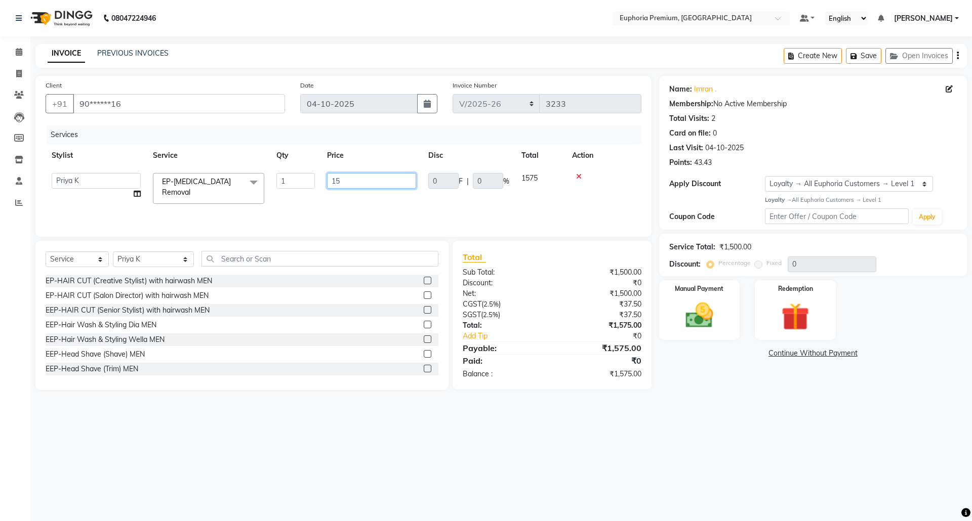
type input "1"
type input "500"
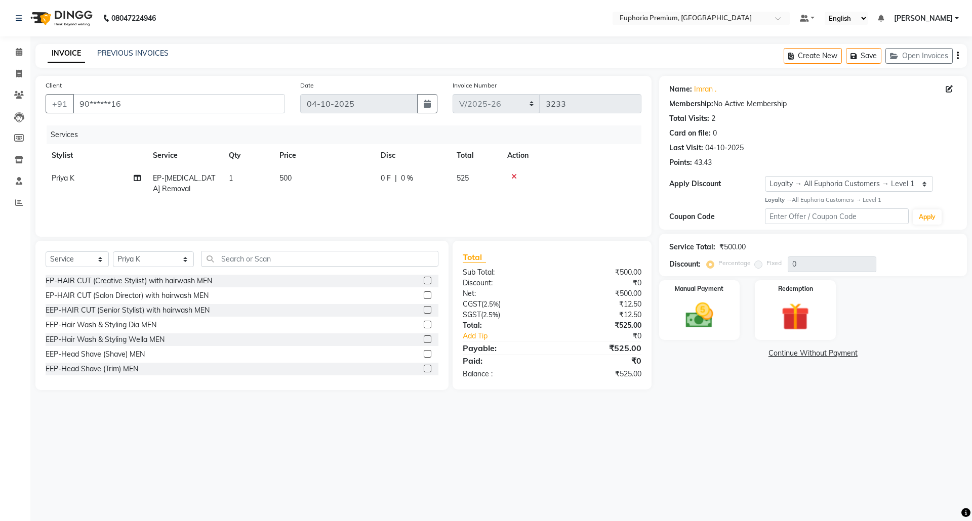
click at [361, 160] on th "Price" at bounding box center [323, 155] width 101 height 23
click at [704, 312] on img at bounding box center [699, 315] width 47 height 33
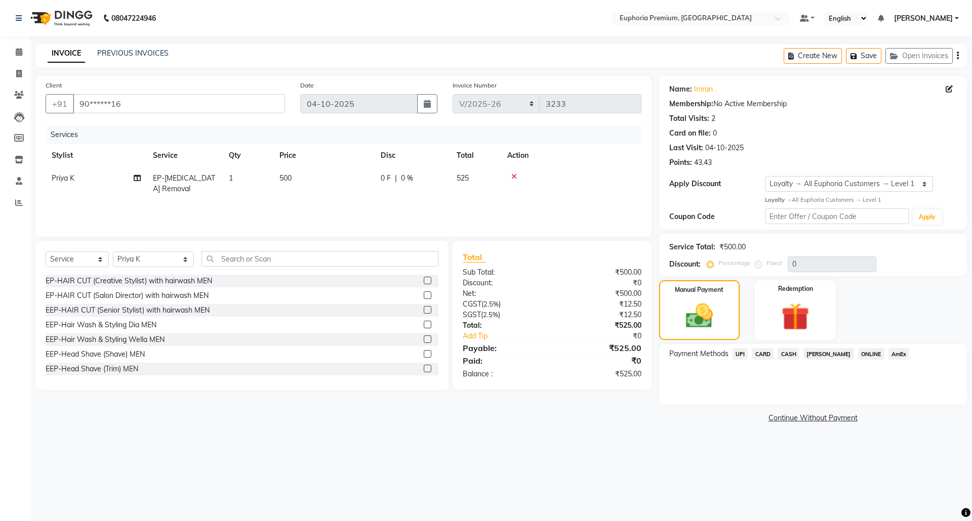
click at [744, 351] on span "UPI" at bounding box center [741, 354] width 16 height 12
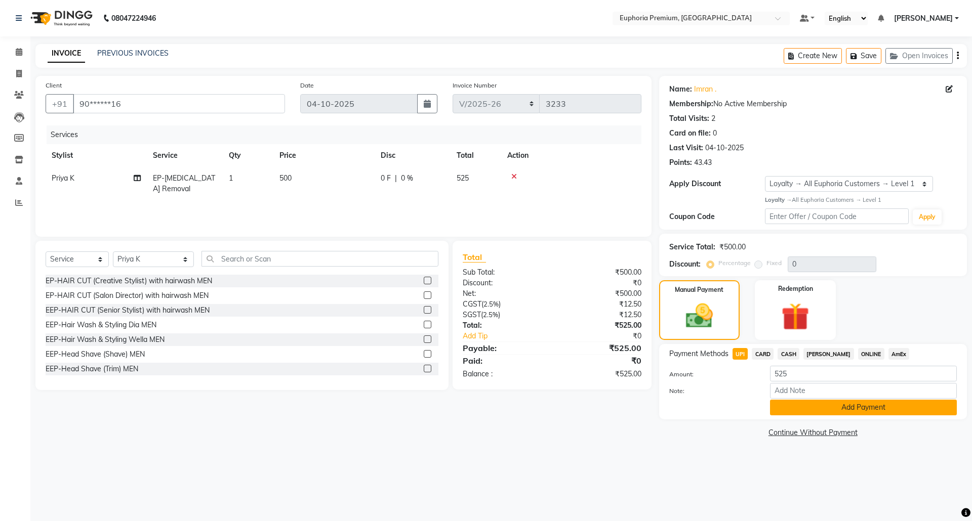
click at [830, 409] on button "Add Payment" at bounding box center [863, 408] width 187 height 16
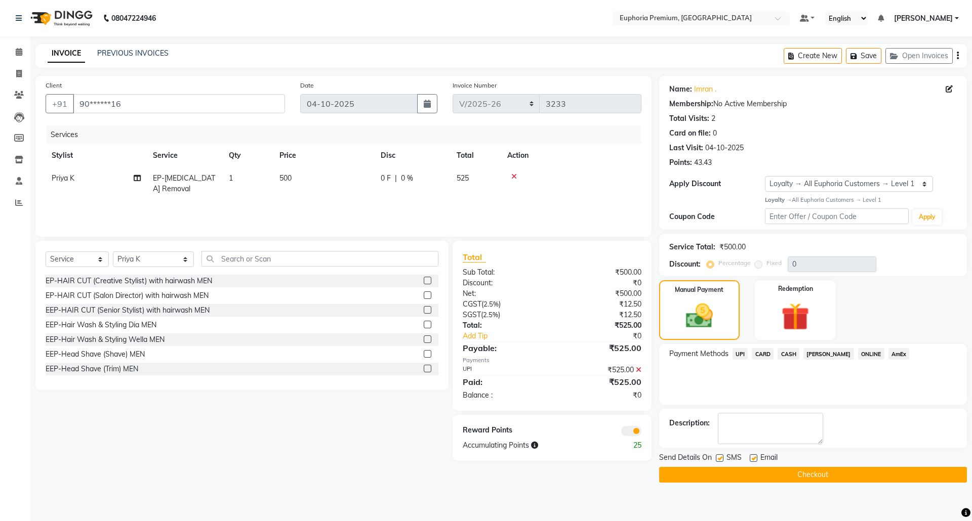
click at [807, 476] on button "Checkout" at bounding box center [813, 475] width 308 height 16
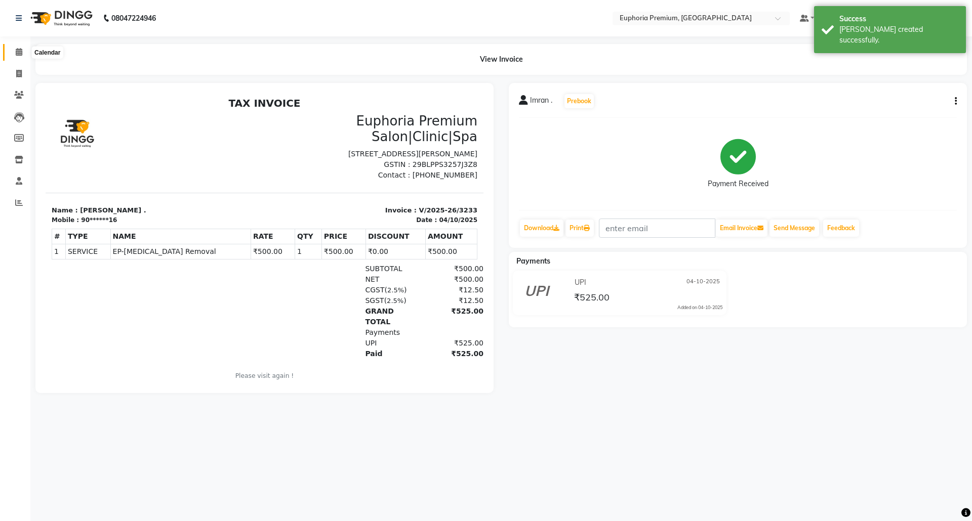
click at [14, 55] on span at bounding box center [19, 53] width 18 height 12
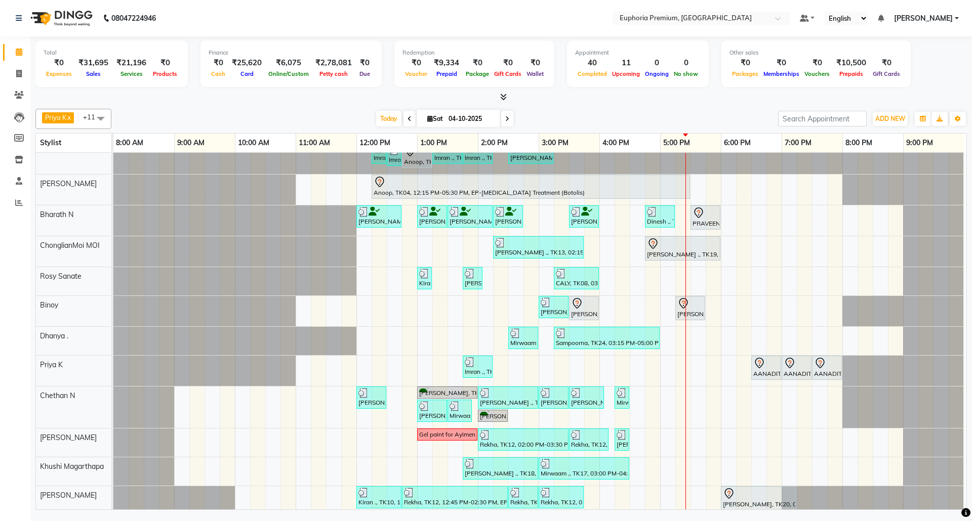
scroll to position [53, 0]
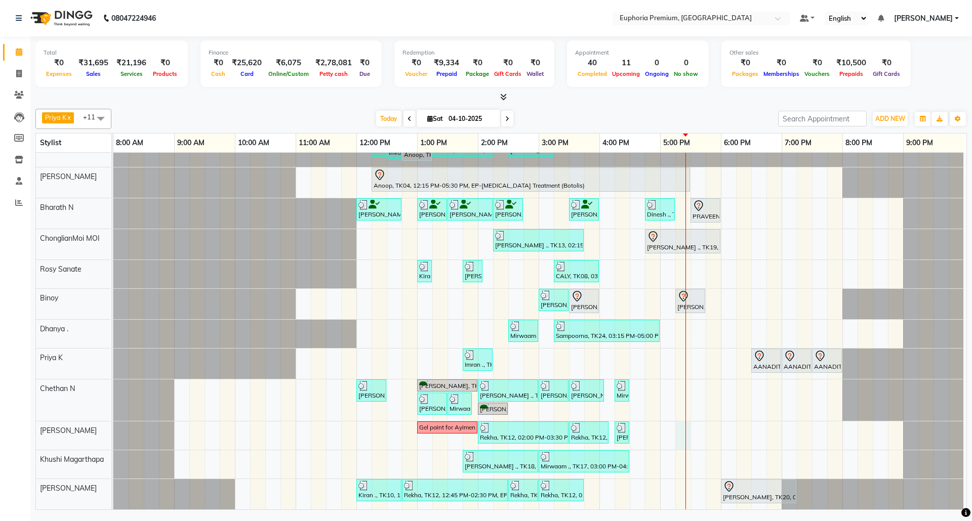
click at [691, 425] on div "VINOTHA ., TK03, 11:45 AM-12:30 PM, EP-HAIR CUT (Creative Stylist) with hairwas…" at bounding box center [539, 310] width 853 height 398
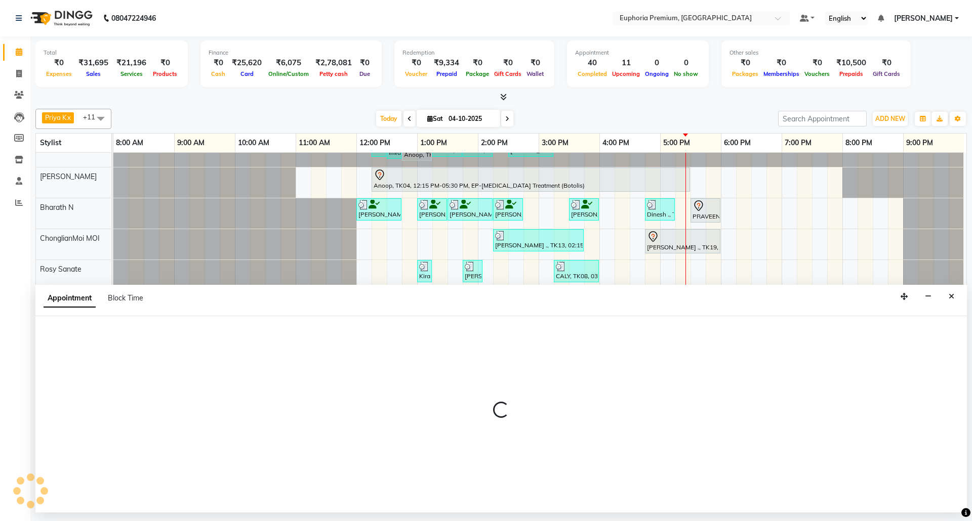
select select "91459"
select select "1035"
select select "tentative"
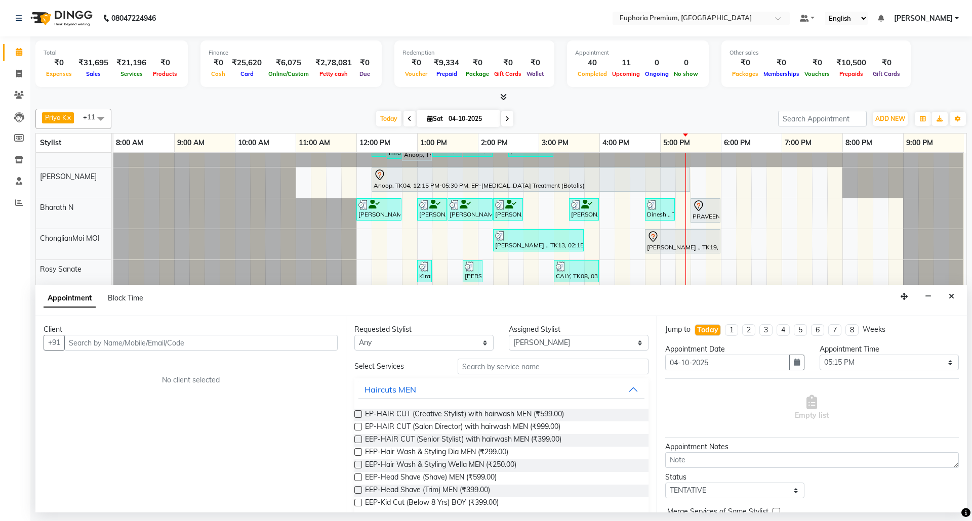
click at [260, 343] on input "text" at bounding box center [200, 343] width 273 height 16
type input "6361002963"
click at [318, 341] on span "Add Client" at bounding box center [317, 342] width 34 height 9
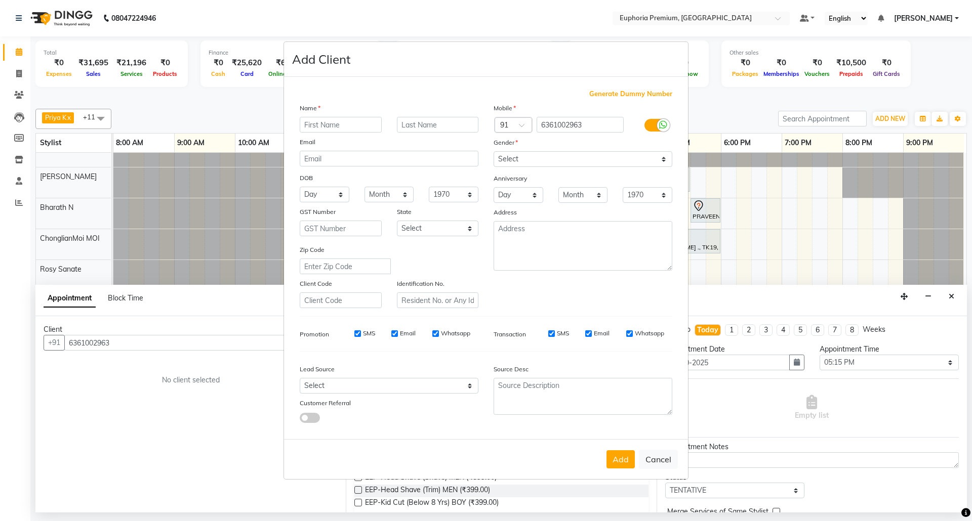
click at [369, 124] on input "text" at bounding box center [341, 125] width 82 height 16
type input "Aymen"
click at [614, 164] on select "Select [DEMOGRAPHIC_DATA] [DEMOGRAPHIC_DATA] Other Prefer Not To Say" at bounding box center [583, 159] width 179 height 16
select select "[DEMOGRAPHIC_DATA]"
click at [494, 152] on select "Select [DEMOGRAPHIC_DATA] [DEMOGRAPHIC_DATA] Other Prefer Not To Say" at bounding box center [583, 159] width 179 height 16
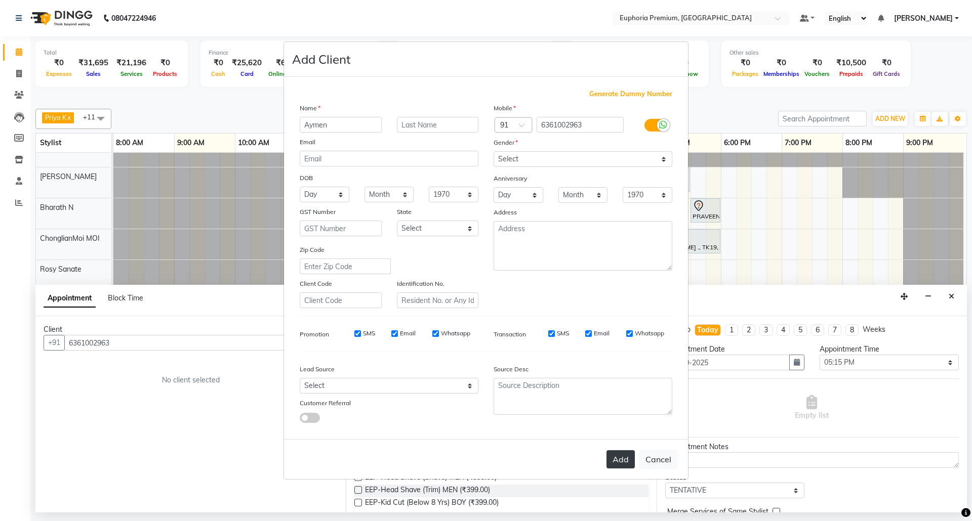
click at [620, 456] on button "Add" at bounding box center [620, 460] width 28 height 18
type input "63******63"
select select
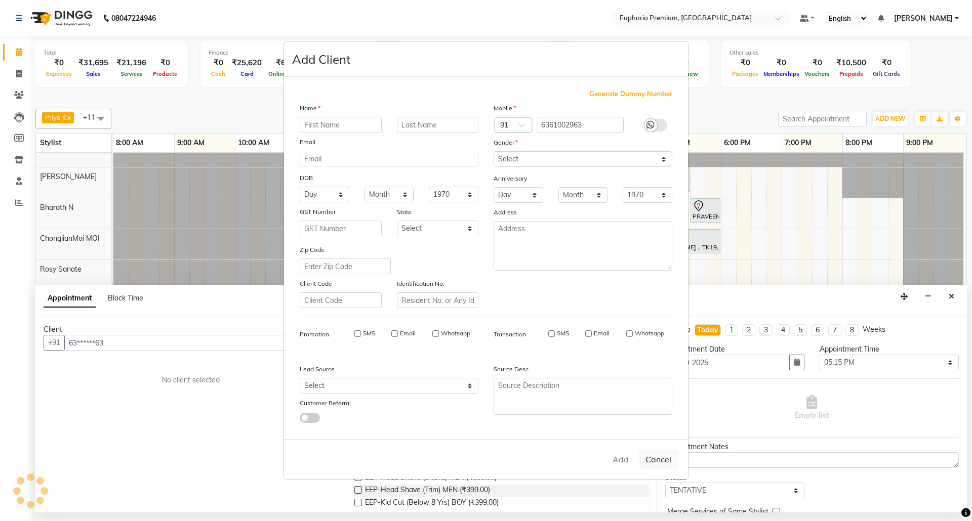
select select
checkbox input "false"
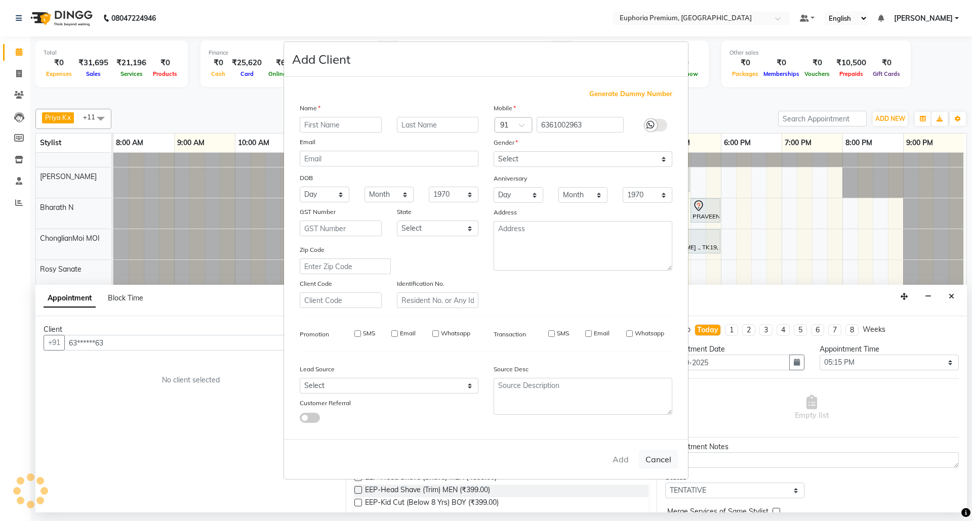
checkbox input "false"
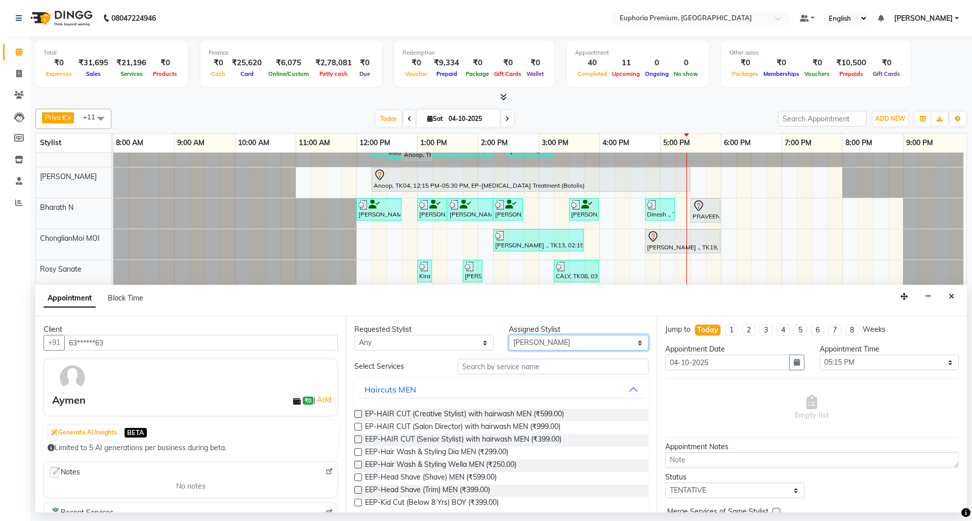
click at [630, 343] on select "Select [PERSON_NAME] N [PERSON_NAME] N ChonglianMoi MOI [PERSON_NAME] . [PERSON…" at bounding box center [578, 343] width 139 height 16
select select "71633"
click at [509, 336] on select "Select [PERSON_NAME] N [PERSON_NAME] N ChonglianMoi MOI [PERSON_NAME] . [PERSON…" at bounding box center [578, 343] width 139 height 16
click at [522, 367] on input "text" at bounding box center [553, 367] width 191 height 16
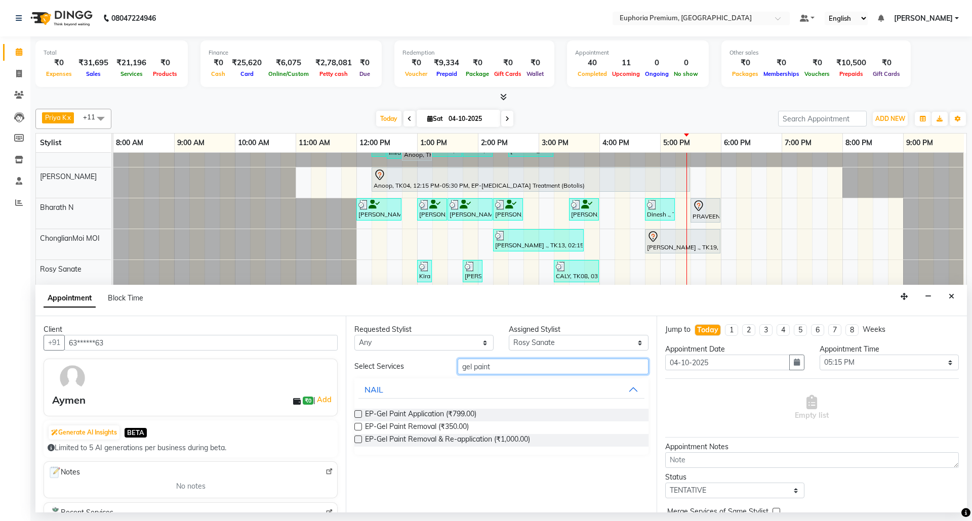
type input "gel paint"
click at [359, 415] on label at bounding box center [358, 415] width 8 height 8
click at [359, 415] on input "checkbox" at bounding box center [357, 415] width 7 height 7
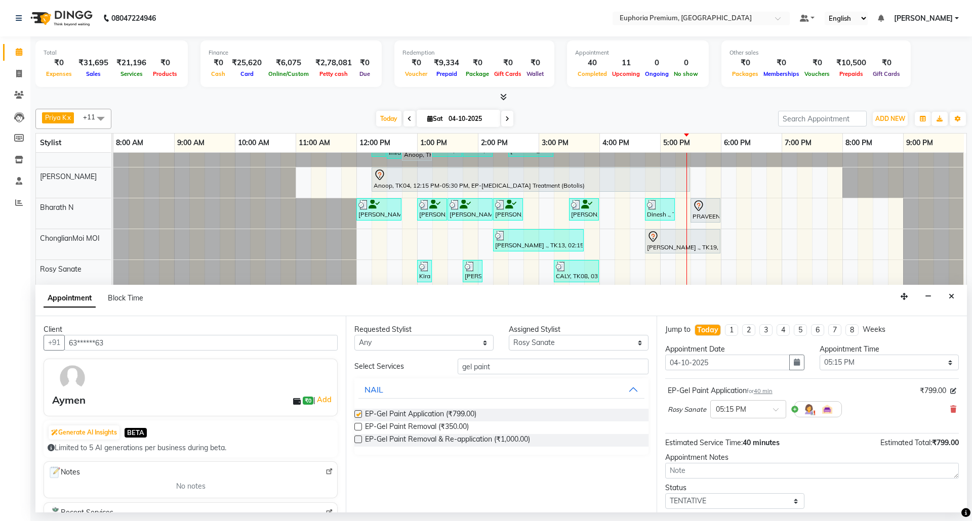
checkbox input "false"
click at [531, 367] on input "gel paint" at bounding box center [553, 367] width 191 height 16
click at [554, 349] on select "Select [PERSON_NAME] N [PERSON_NAME] N ChonglianMoi MOI [PERSON_NAME] . [PERSON…" at bounding box center [578, 343] width 139 height 16
select select "91459"
click at [509, 336] on select "Select [PERSON_NAME] N [PERSON_NAME] N ChonglianMoi MOI [PERSON_NAME] . [PERSON…" at bounding box center [578, 343] width 139 height 16
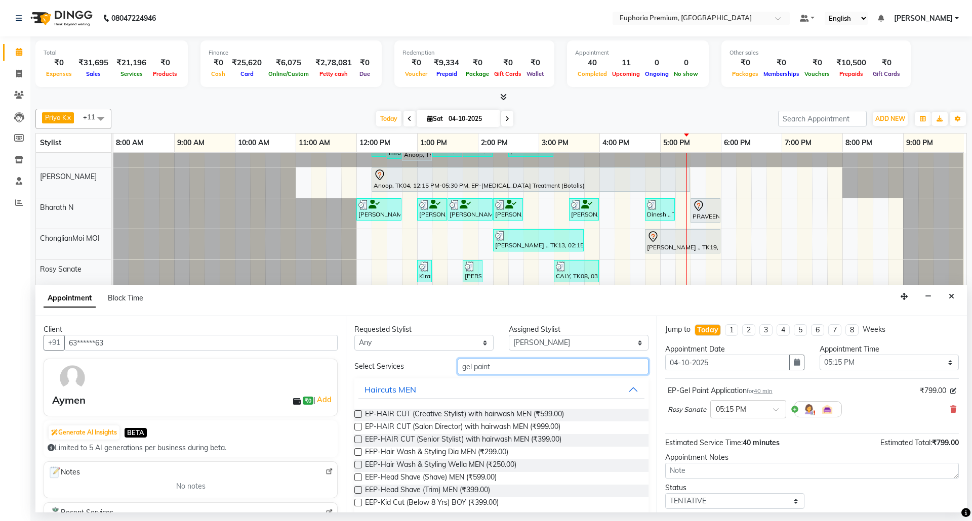
click at [504, 371] on input "gel paint" at bounding box center [553, 367] width 191 height 16
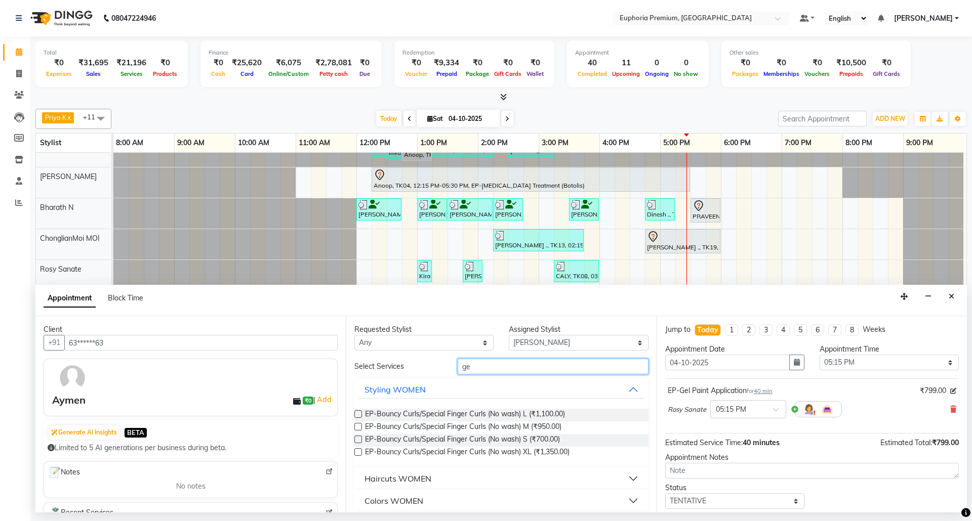
type input "g"
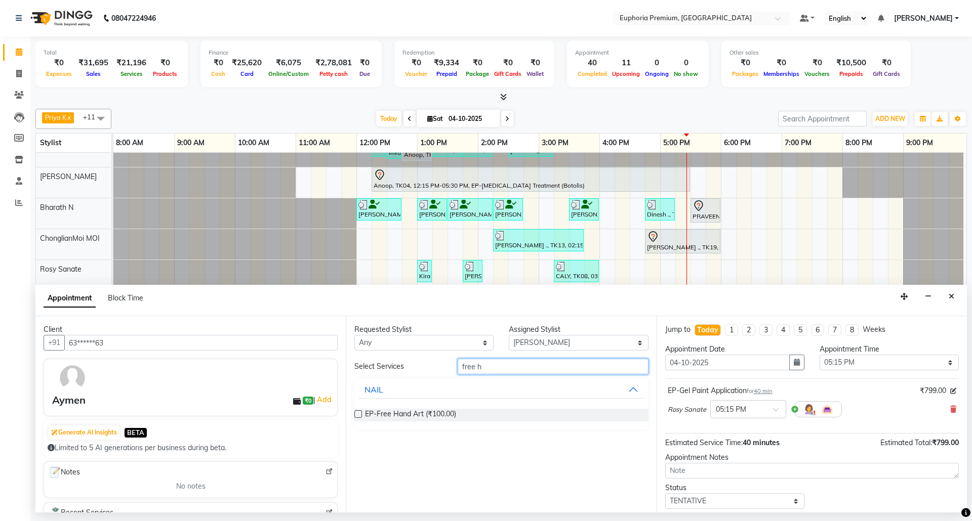
type input "free h"
click at [357, 415] on label at bounding box center [358, 415] width 8 height 8
click at [357, 415] on input "checkbox" at bounding box center [357, 415] width 7 height 7
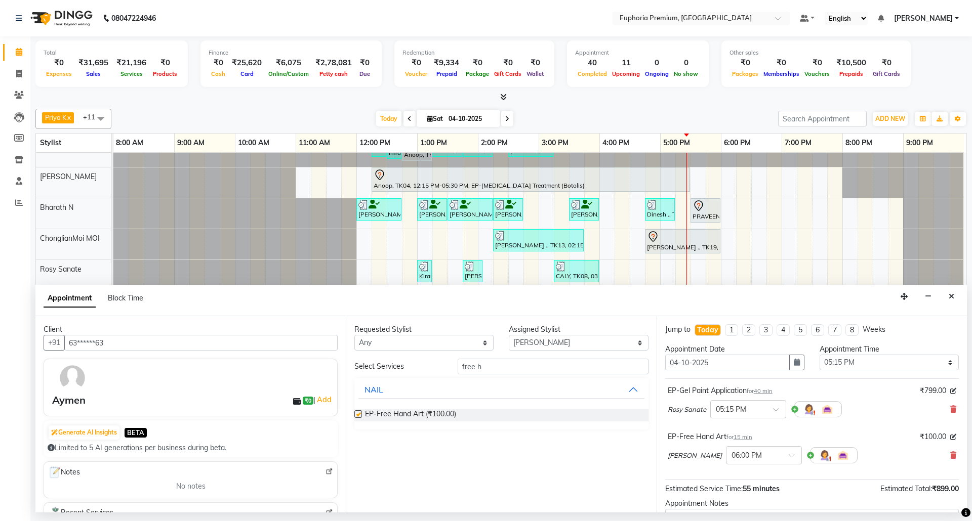
checkbox input "false"
click at [513, 369] on input "free h" at bounding box center [553, 367] width 191 height 16
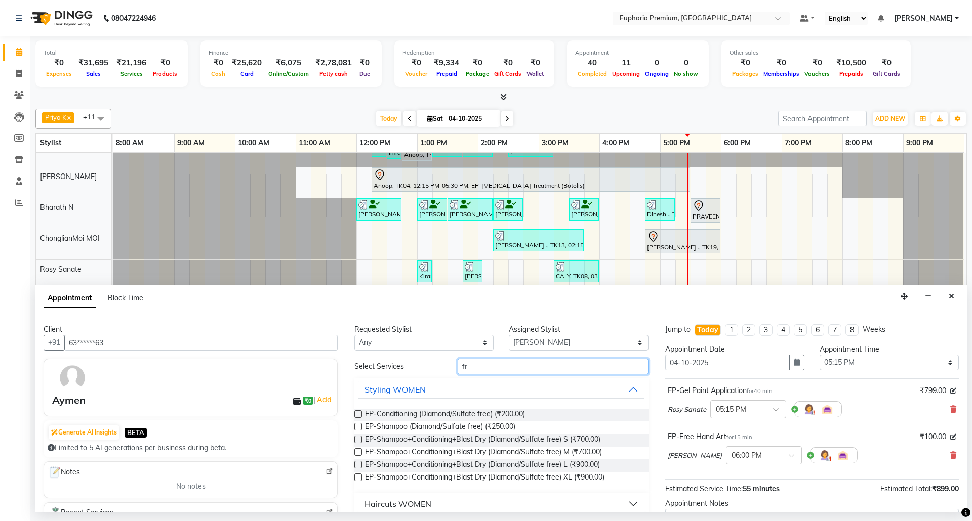
type input "f"
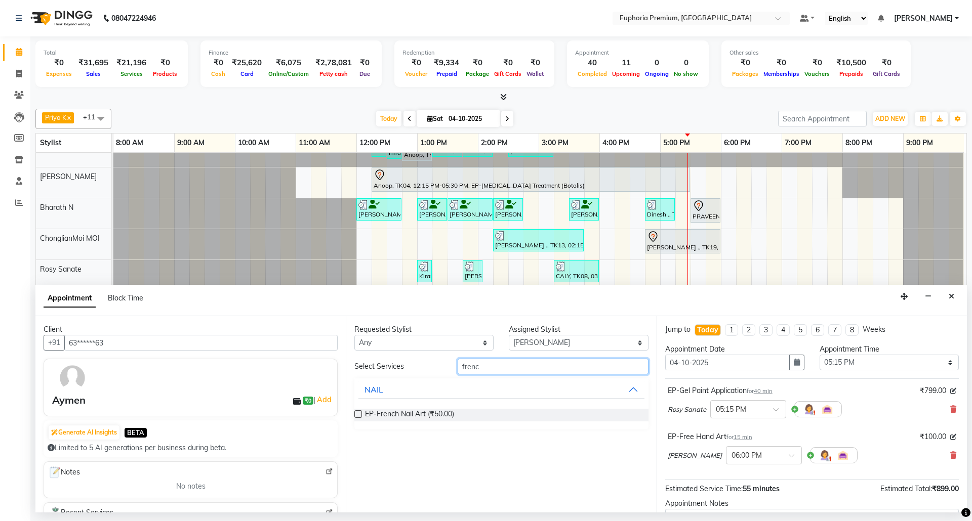
type input "frenc"
click at [359, 413] on label at bounding box center [358, 415] width 8 height 8
click at [359, 413] on input "checkbox" at bounding box center [357, 415] width 7 height 7
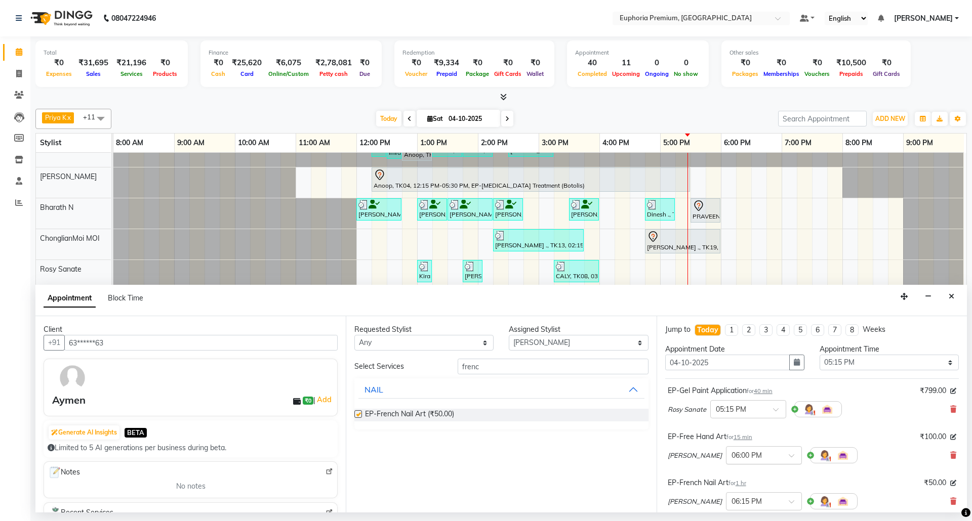
checkbox input "false"
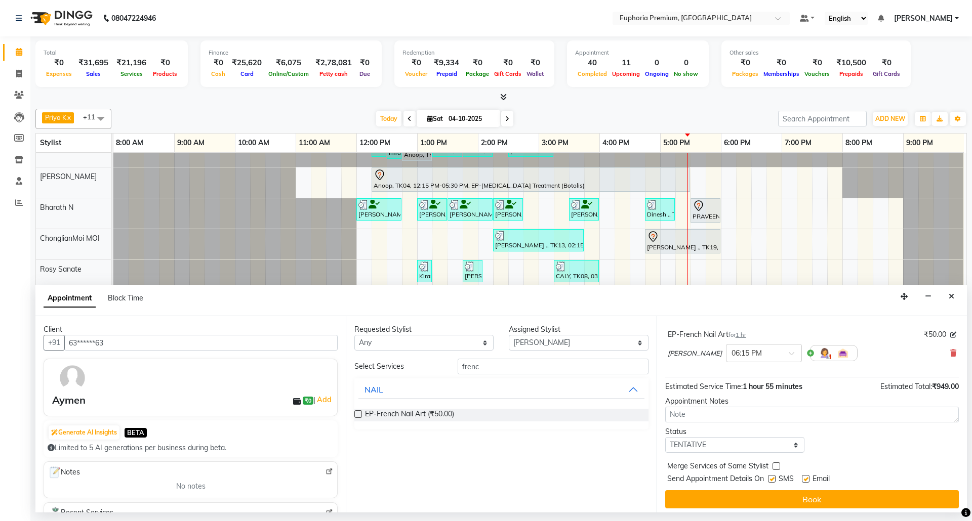
scroll to position [154, 0]
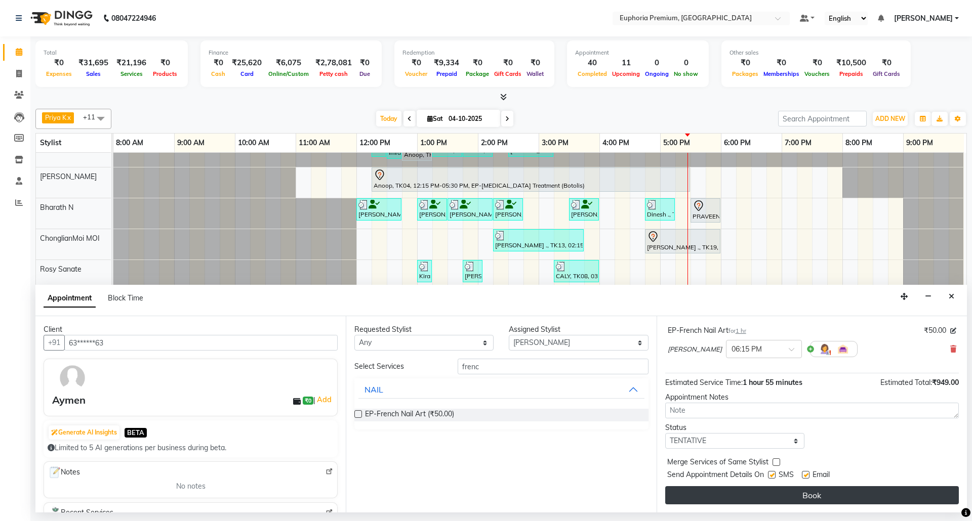
click at [813, 491] on button "Book" at bounding box center [812, 496] width 294 height 18
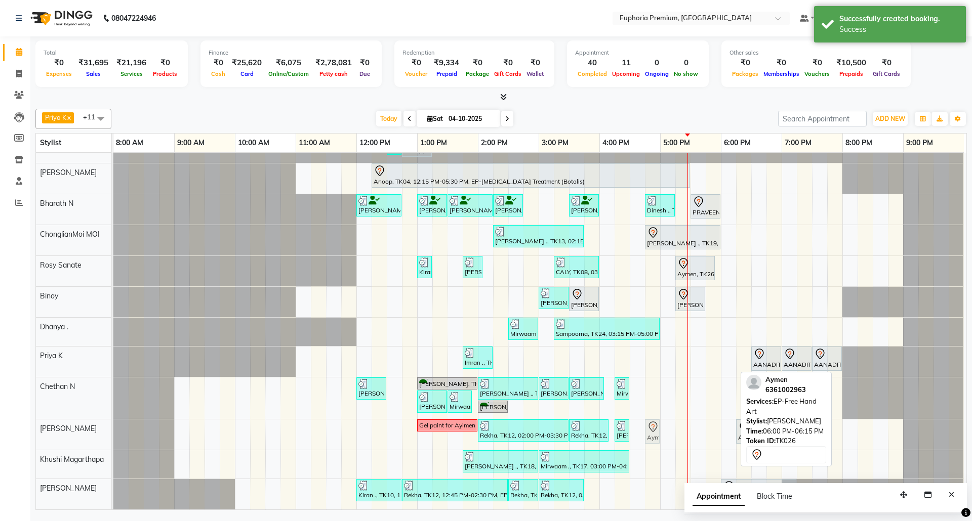
drag, startPoint x: 727, startPoint y: 424, endPoint x: 652, endPoint y: 432, distance: 75.9
click at [113, 432] on div "Gel paint for Ayimen Rekha, TK12, 02:00 PM-03:30 PM, EP-Cookies & Cup Cake Mani…" at bounding box center [113, 435] width 0 height 30
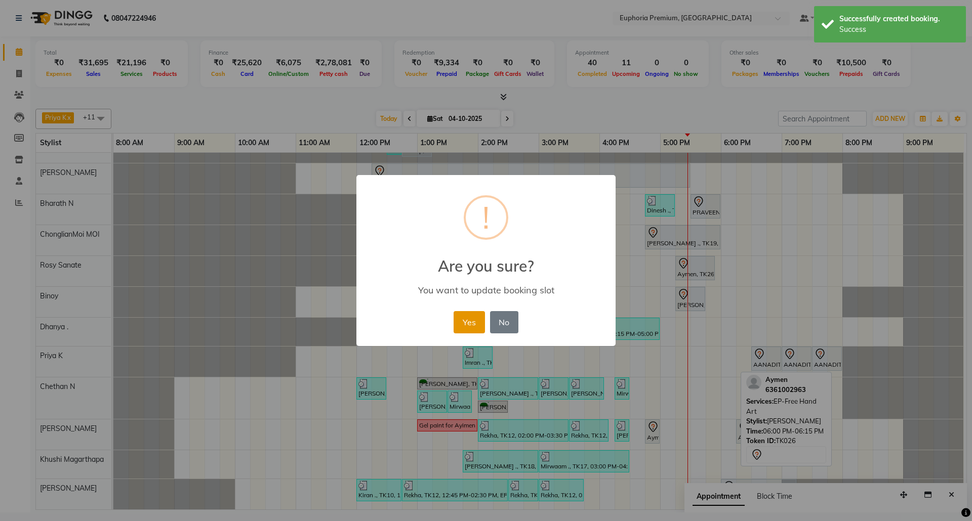
click at [474, 321] on button "Yes" at bounding box center [469, 322] width 31 height 22
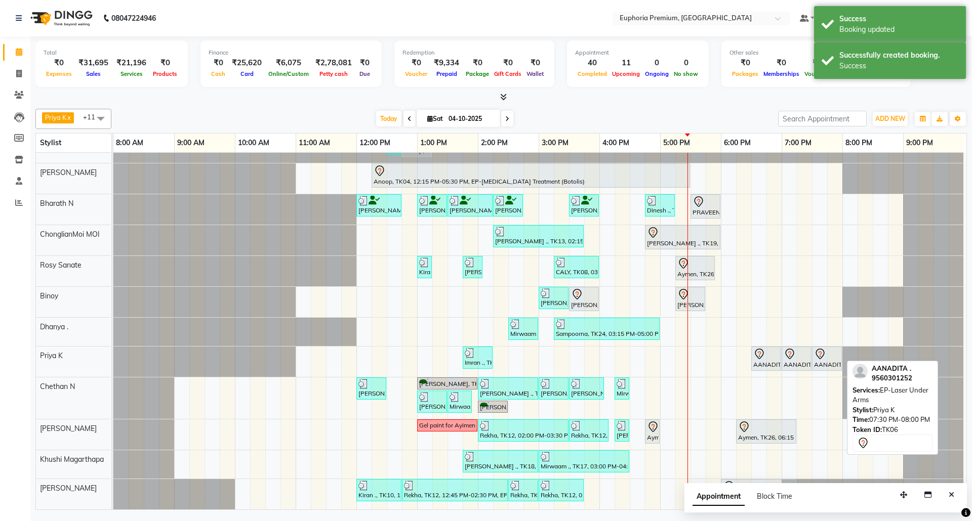
scroll to position [57, 0]
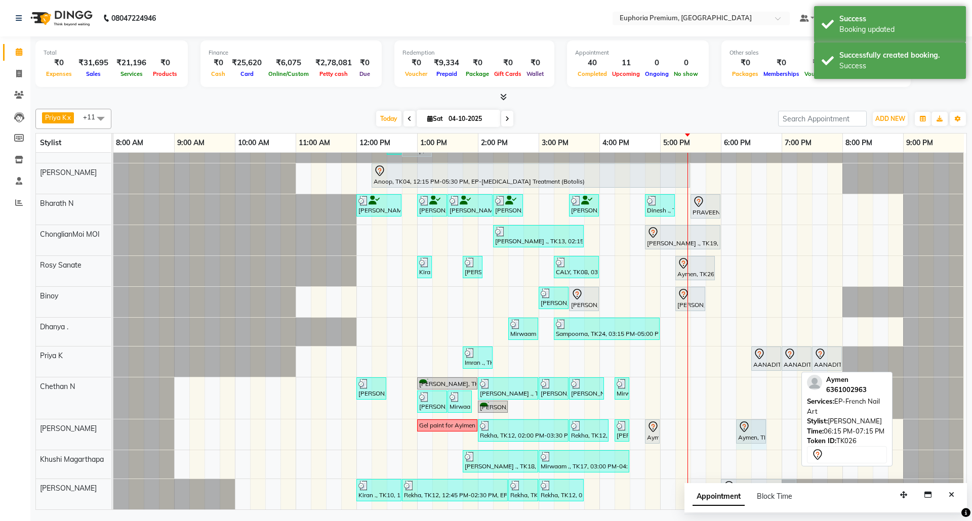
drag, startPoint x: 796, startPoint y: 417, endPoint x: 762, endPoint y: 423, distance: 34.5
click at [113, 423] on div "Gel paint for Ayimen Rekha, TK12, 02:00 PM-03:30 PM, EP-Cookies & Cup Cake Mani…" at bounding box center [113, 435] width 0 height 30
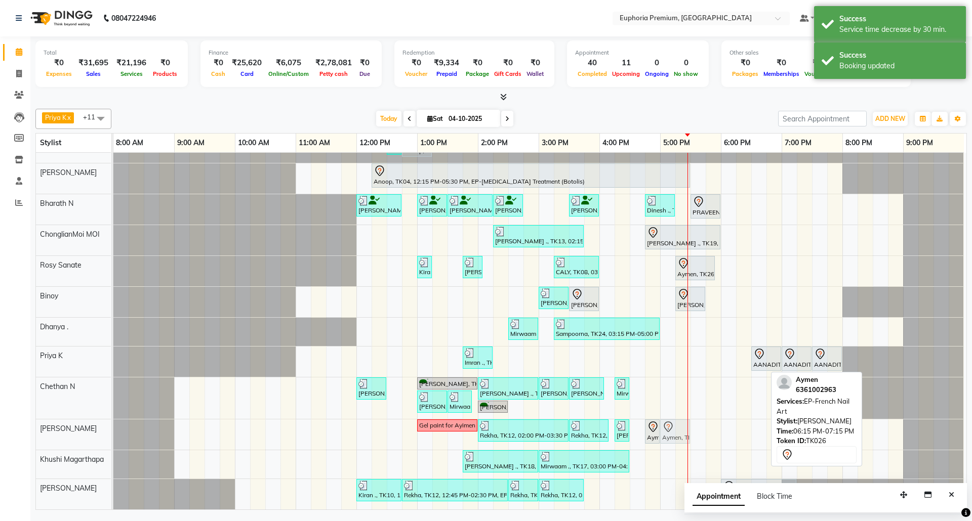
drag, startPoint x: 752, startPoint y: 421, endPoint x: 678, endPoint y: 429, distance: 73.9
click at [113, 429] on div "Gel paint for Ayimen Rekha, TK12, 02:00 PM-03:30 PM, EP-Cookies & Cup Cake Mani…" at bounding box center [113, 435] width 0 height 30
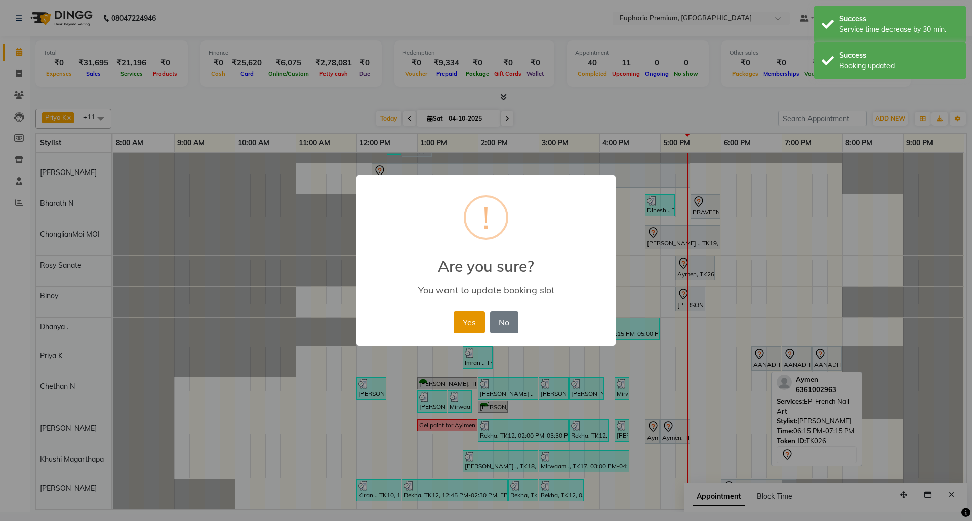
click at [468, 316] on button "Yes" at bounding box center [469, 322] width 31 height 22
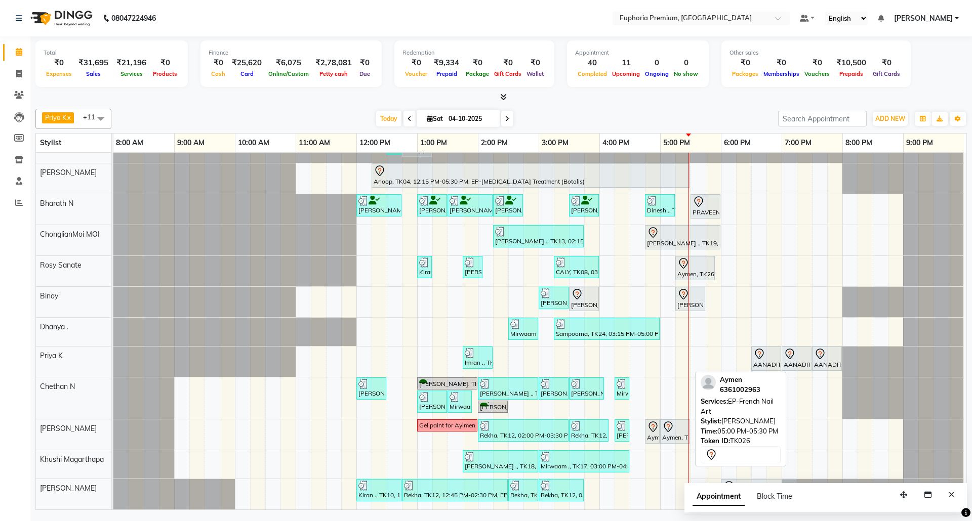
click at [681, 421] on div at bounding box center [675, 427] width 26 height 12
select select "7"
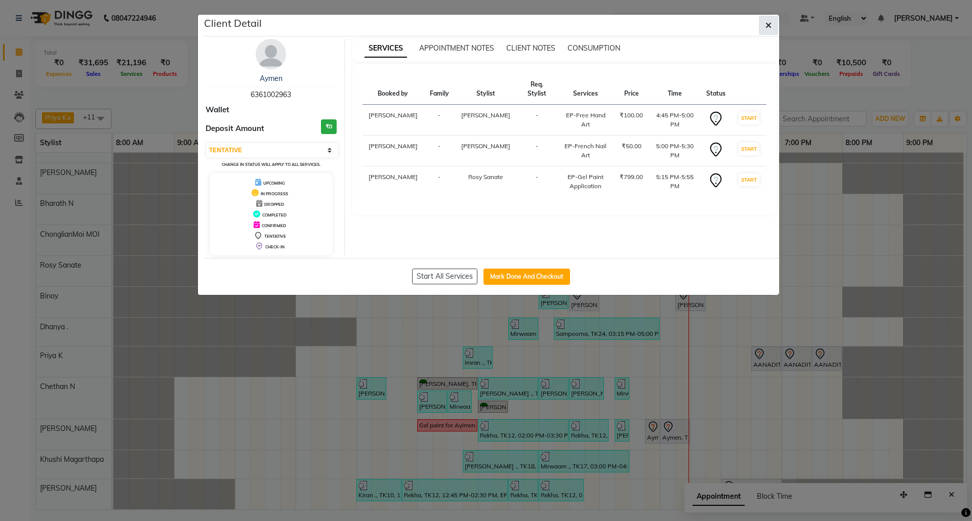
click at [763, 29] on button "button" at bounding box center [768, 25] width 19 height 19
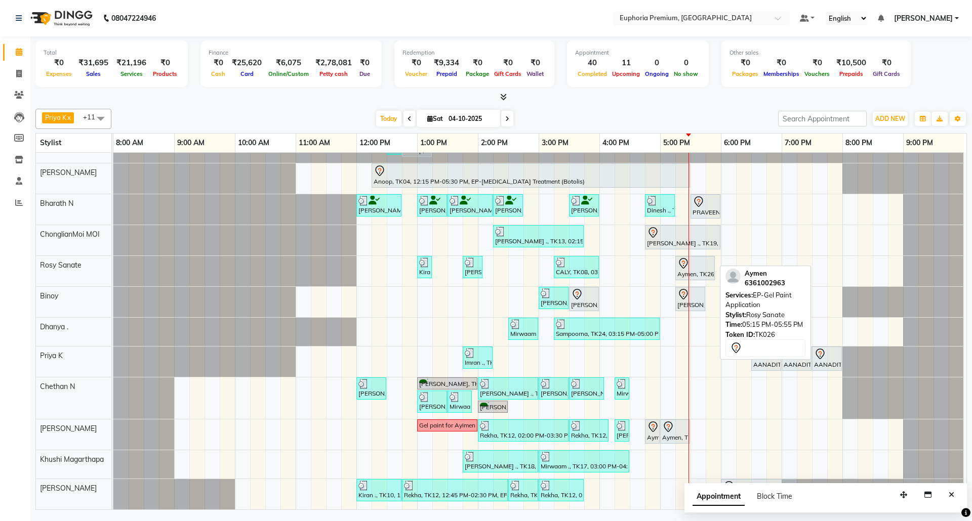
click at [702, 258] on div at bounding box center [694, 264] width 35 height 12
select select "7"
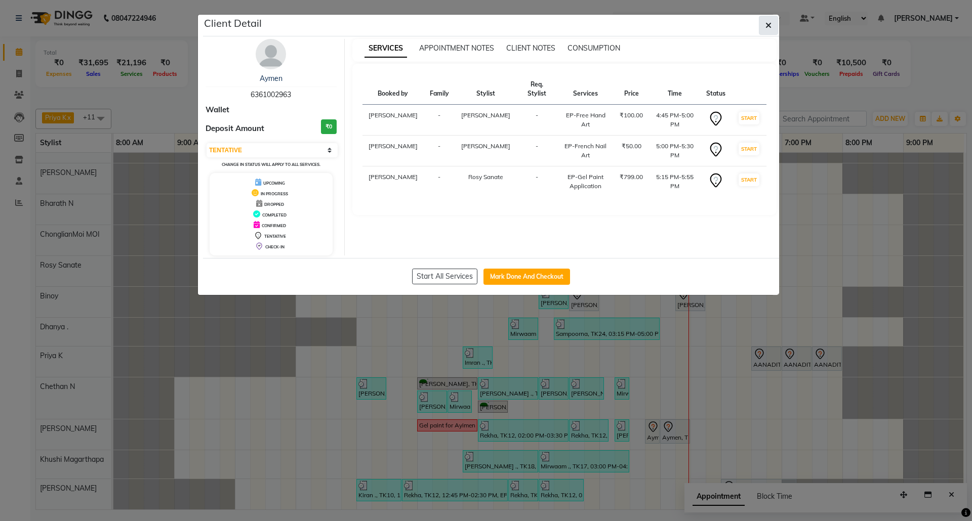
click at [768, 23] on icon "button" at bounding box center [768, 25] width 6 height 8
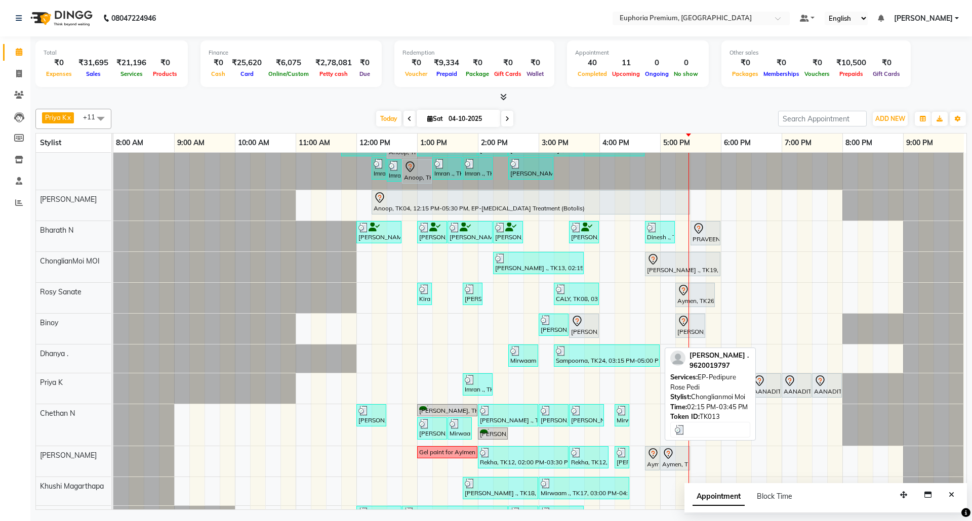
scroll to position [0, 0]
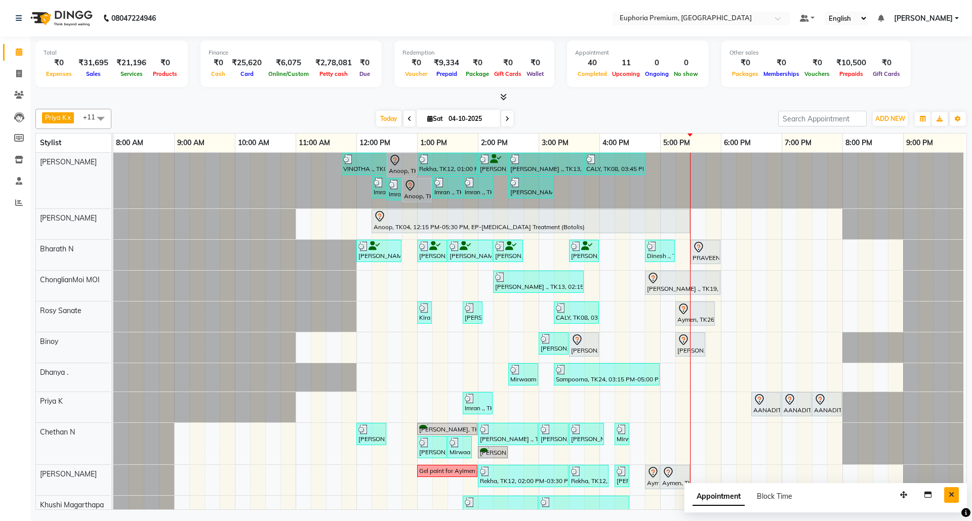
click at [954, 493] on button "Close" at bounding box center [951, 496] width 15 height 16
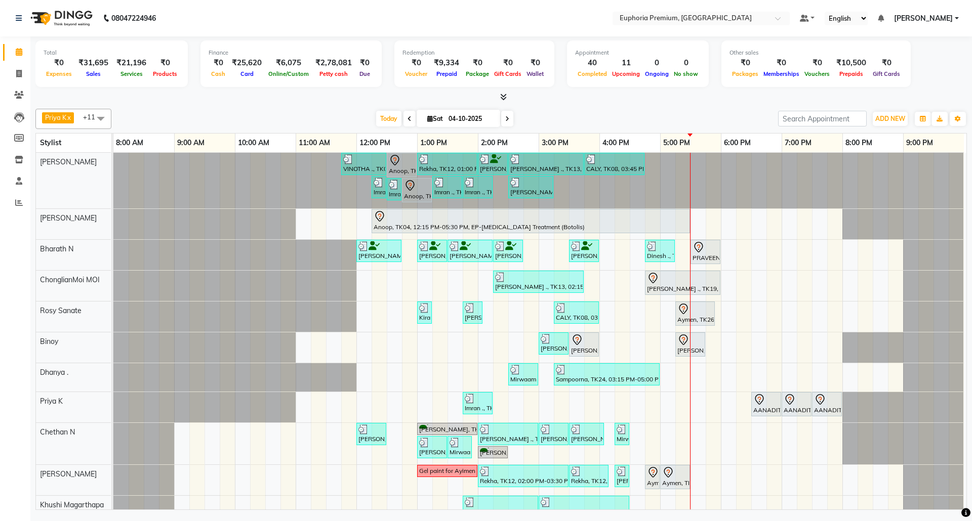
click at [509, 117] on span at bounding box center [507, 119] width 12 height 16
type input "05-10-2025"
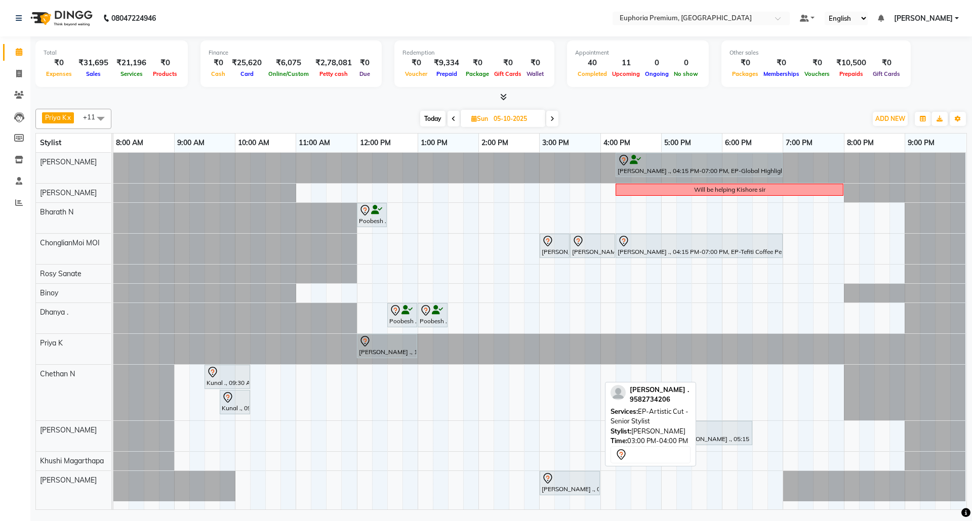
click at [569, 485] on div at bounding box center [570, 479] width 56 height 12
select select "7"
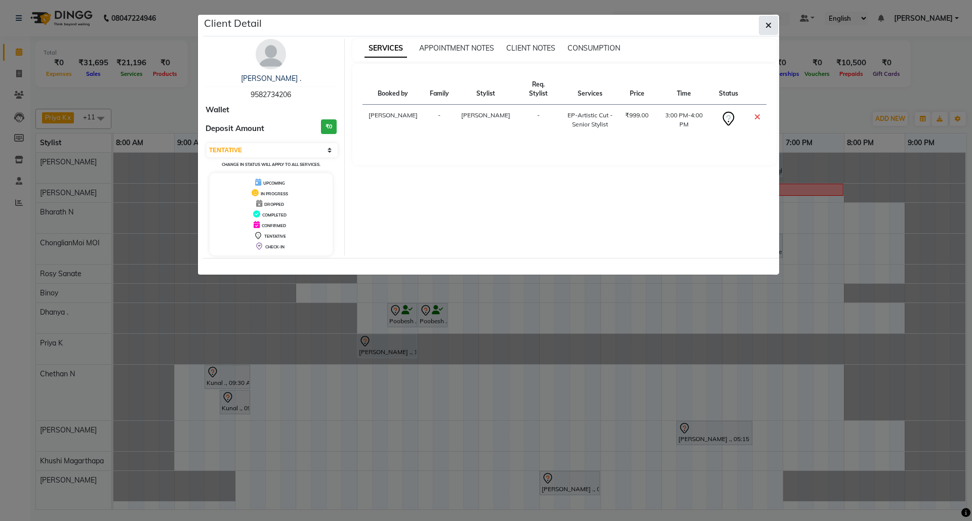
click at [768, 24] on icon "button" at bounding box center [768, 25] width 6 height 8
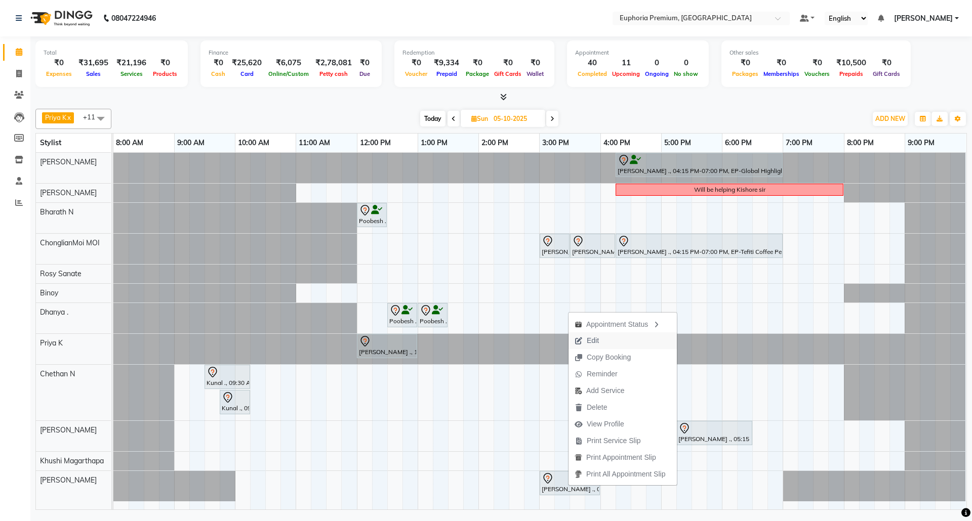
click at [607, 344] on button "Edit" at bounding box center [623, 341] width 108 height 17
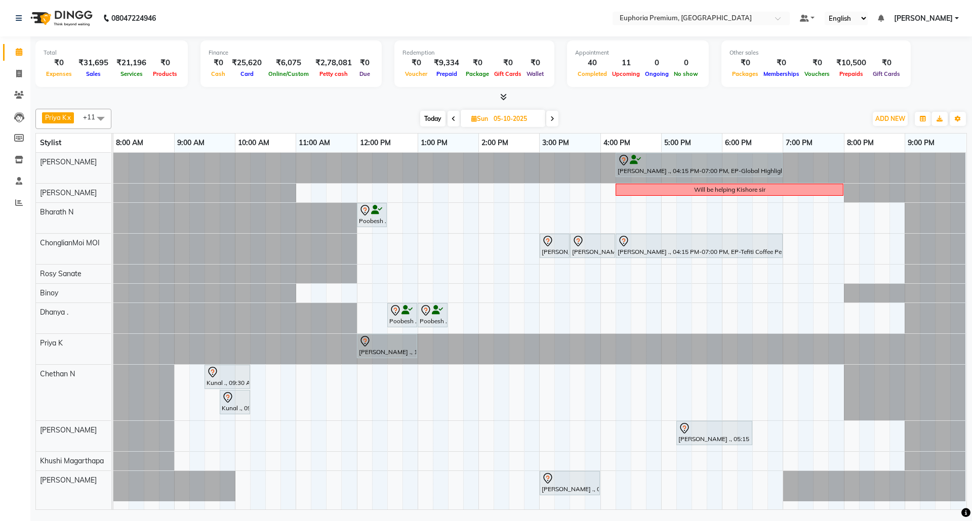
select select "tentative"
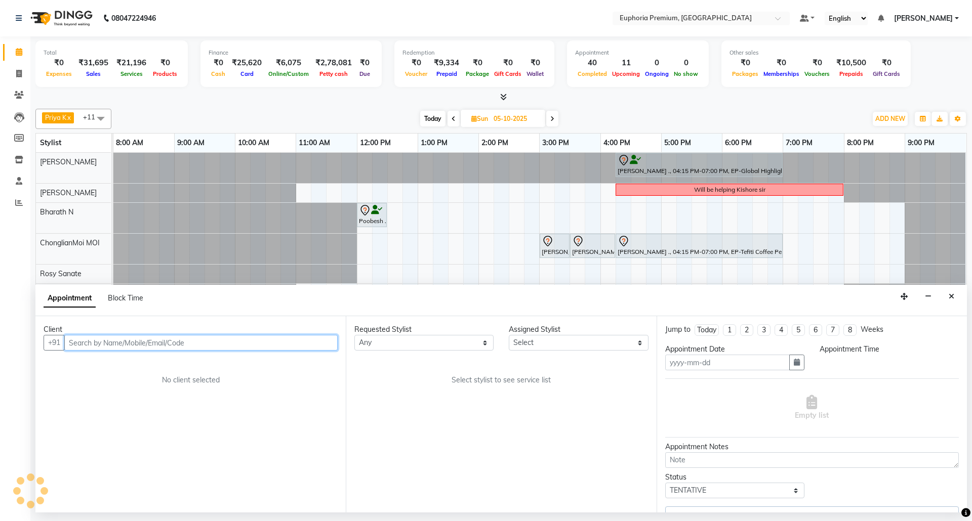
type input "05-10-2025"
select select "91236"
select select "900"
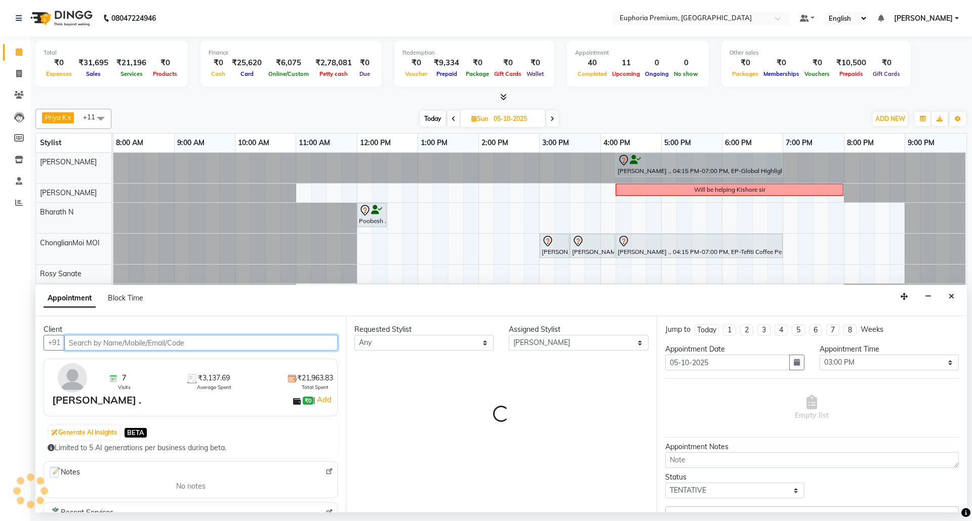
select select "4006"
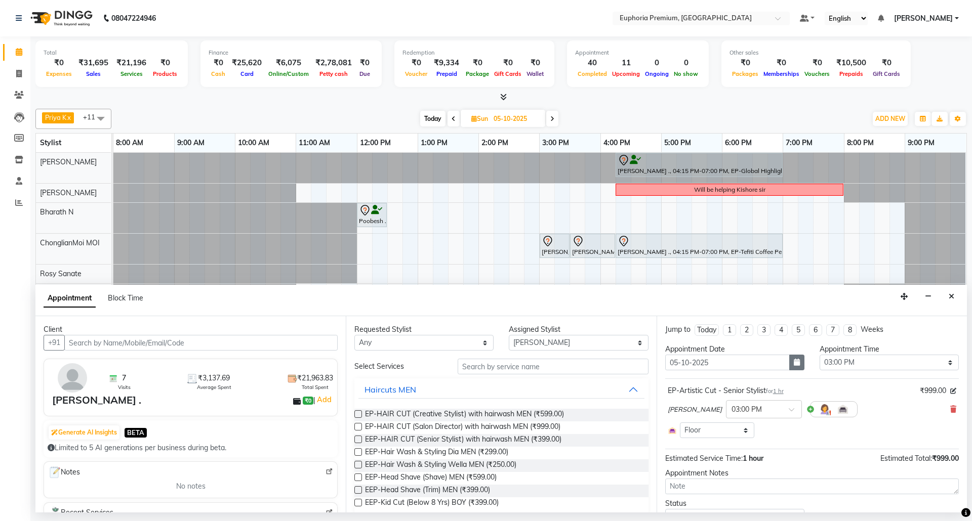
click at [794, 361] on icon "button" at bounding box center [797, 362] width 6 height 7
click at [756, 417] on div "4" at bounding box center [757, 416] width 16 height 16
type input "04-10-2025"
select select "900"
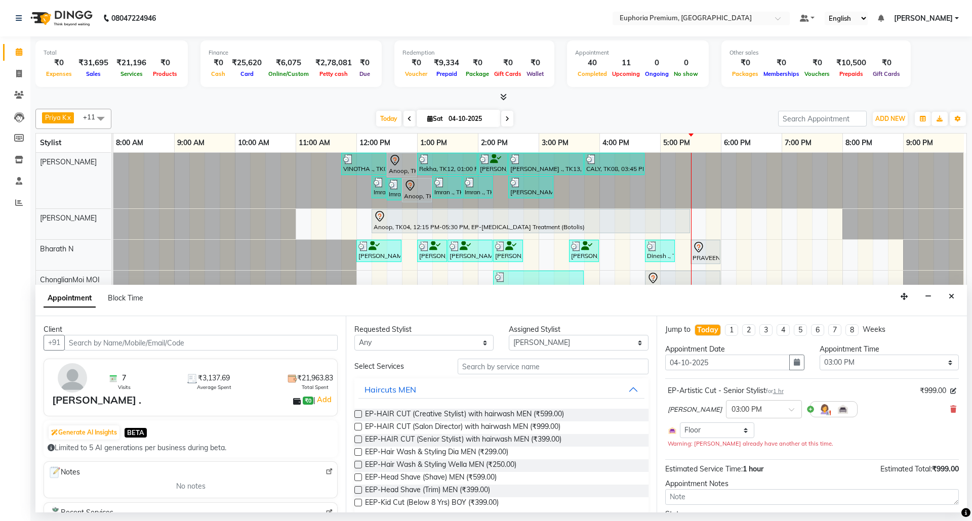
scroll to position [59, 0]
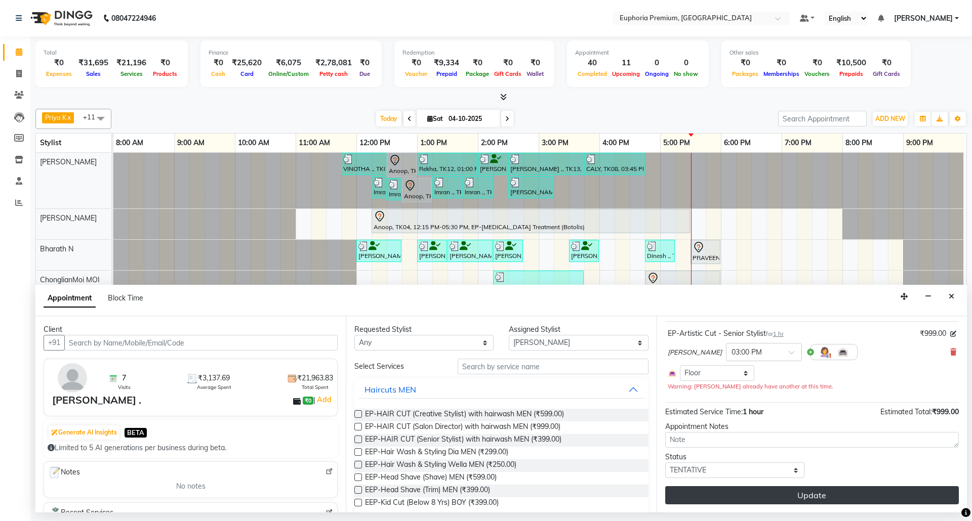
click at [827, 497] on button "Update" at bounding box center [812, 496] width 294 height 18
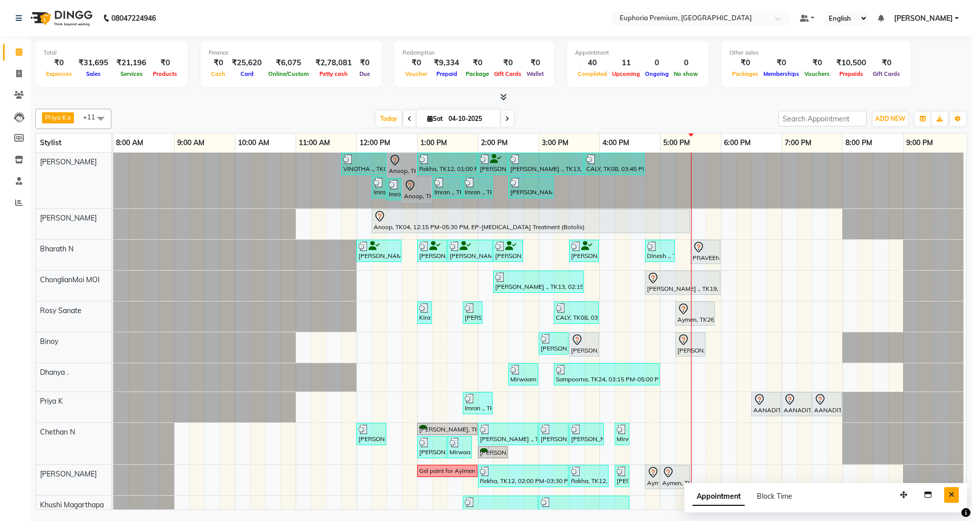
click at [956, 495] on button "Close" at bounding box center [951, 496] width 15 height 16
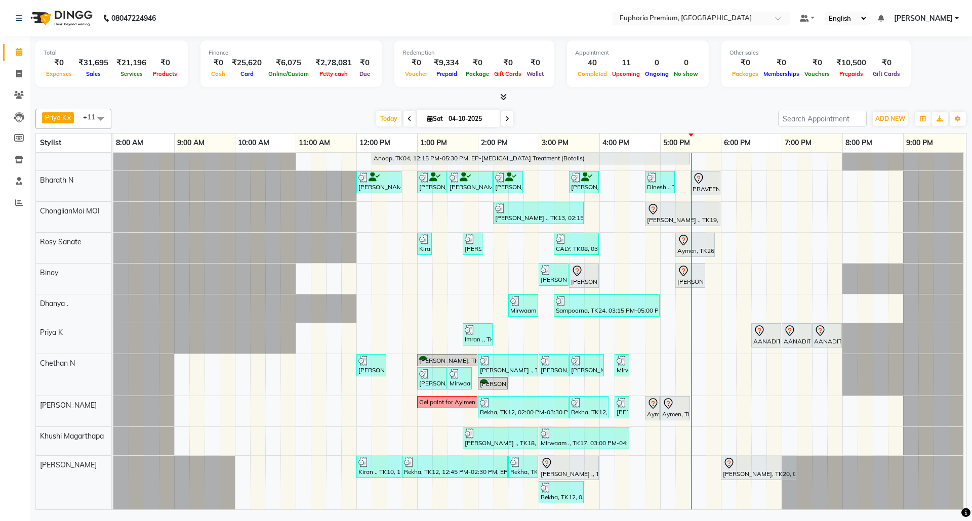
scroll to position [81, 0]
click at [506, 117] on span at bounding box center [507, 119] width 12 height 16
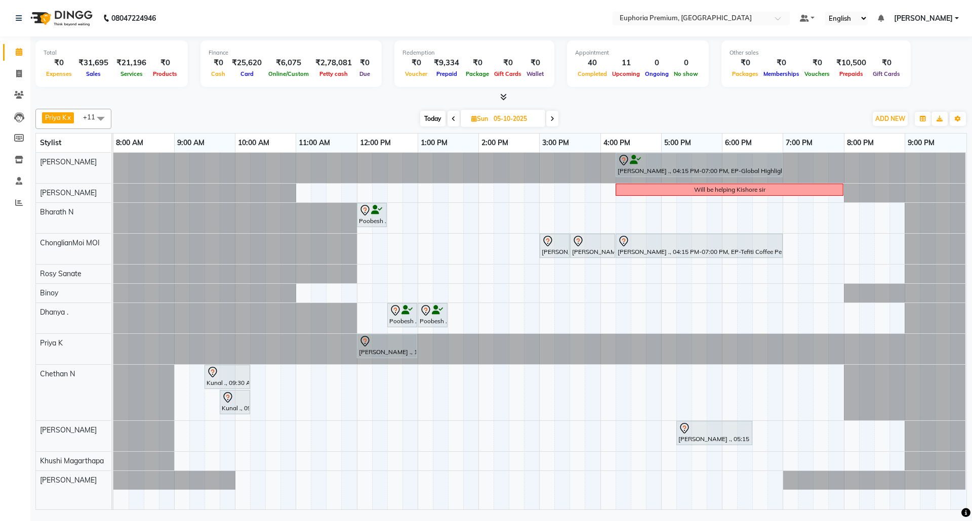
click at [452, 116] on icon at bounding box center [454, 119] width 4 height 6
type input "04-10-2025"
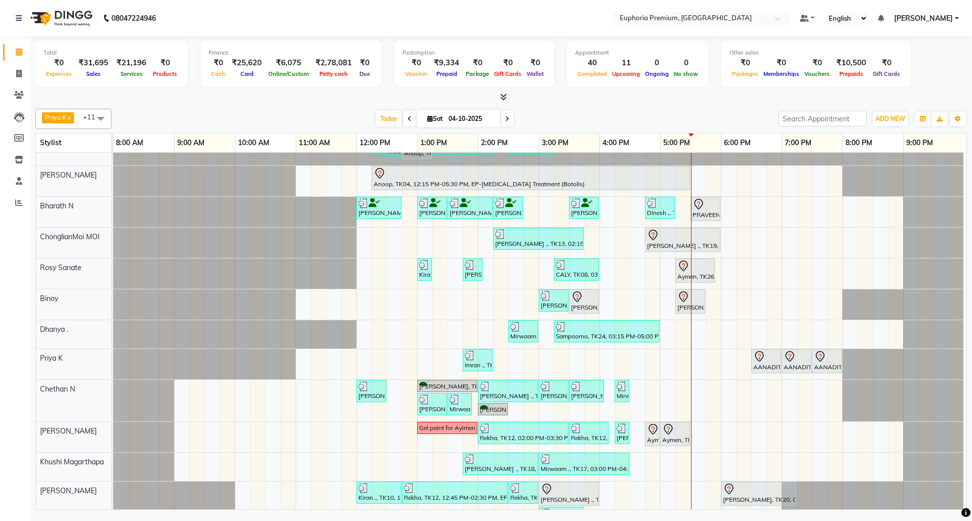
scroll to position [81, 0]
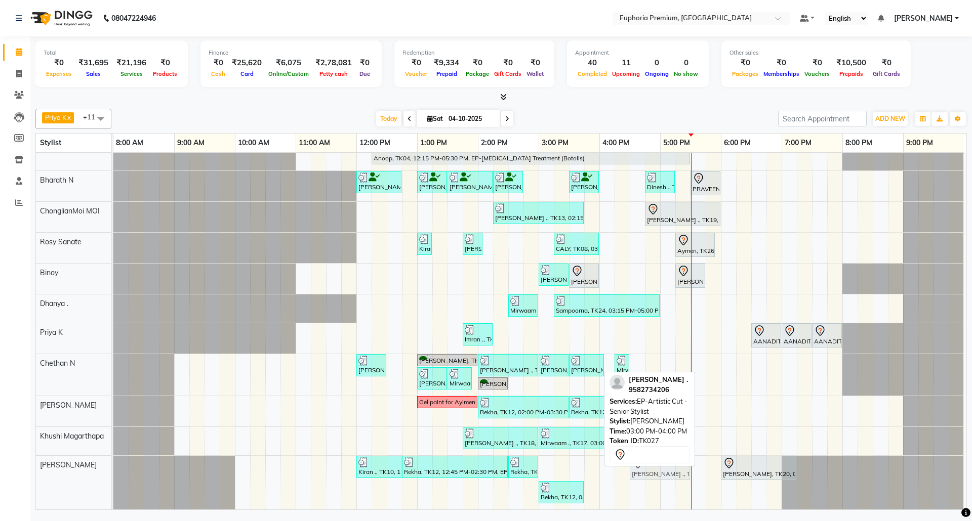
drag, startPoint x: 569, startPoint y: 458, endPoint x: 659, endPoint y: 460, distance: 90.1
click at [659, 460] on div "Priya K x ChonglianMoi MOI x Dhanya . x Shishi L x [PERSON_NAME] x [PERSON_NAME…" at bounding box center [500, 308] width 931 height 406
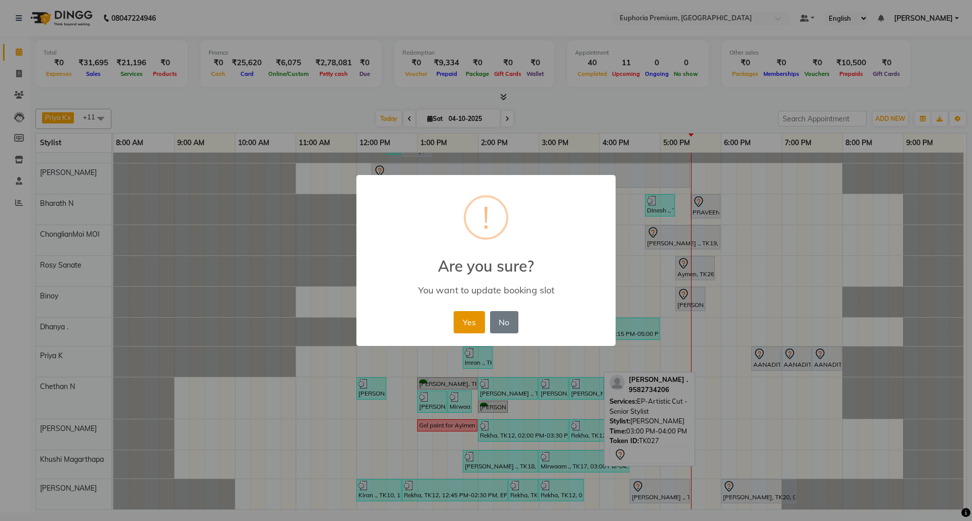
click at [472, 318] on button "Yes" at bounding box center [469, 322] width 31 height 22
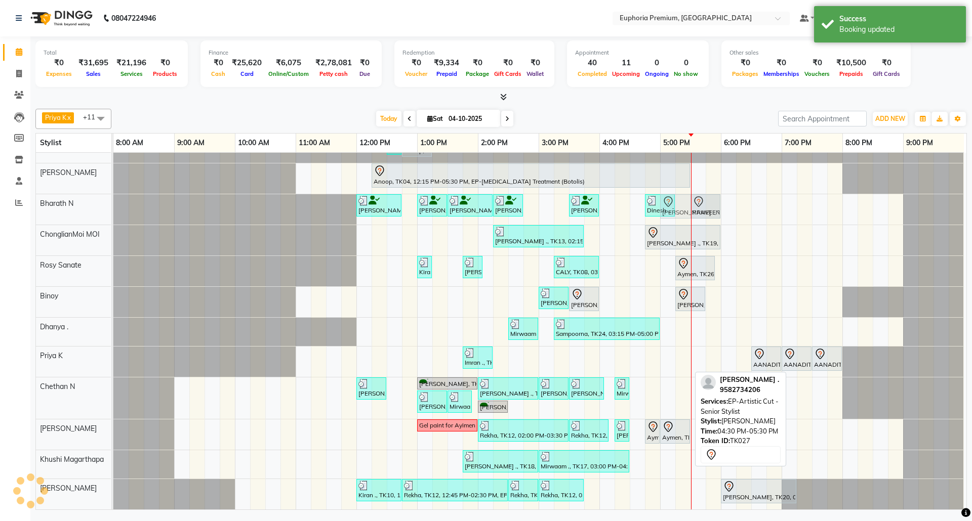
scroll to position [0, 0]
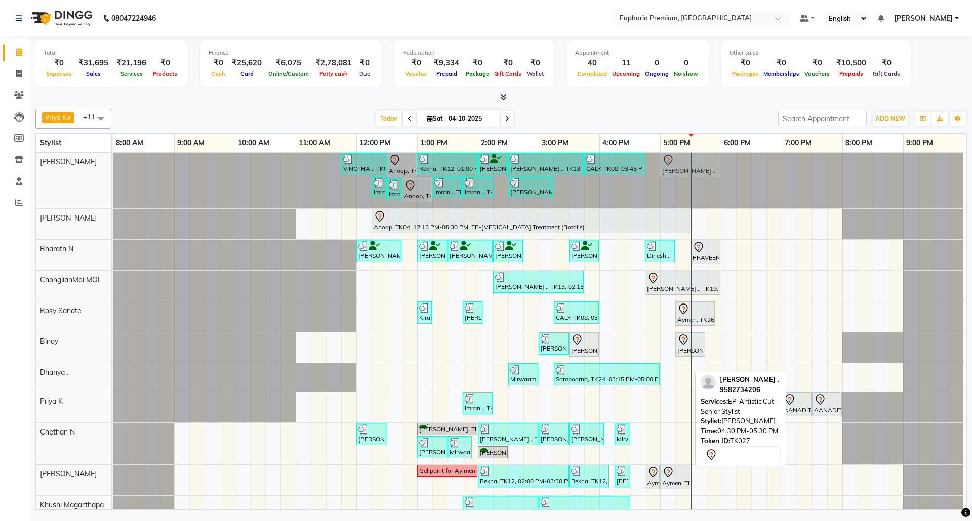
drag, startPoint x: 661, startPoint y: 482, endPoint x: 691, endPoint y: 172, distance: 311.7
click at [691, 172] on div "VINOTHA ., TK03, 11:45 AM-12:30 PM, EP-HAIR CUT (Creative Stylist) with hairwas…" at bounding box center [539, 354] width 853 height 402
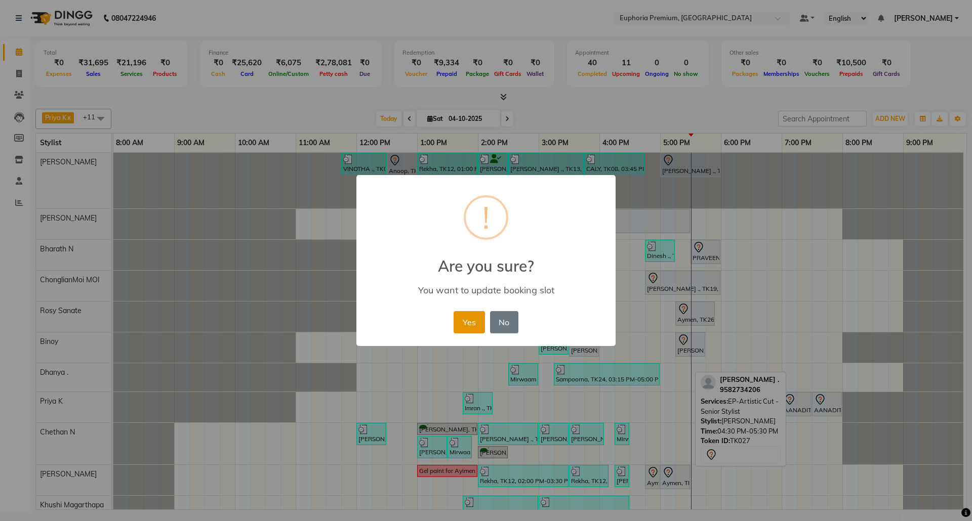
click at [476, 326] on button "Yes" at bounding box center [469, 322] width 31 height 22
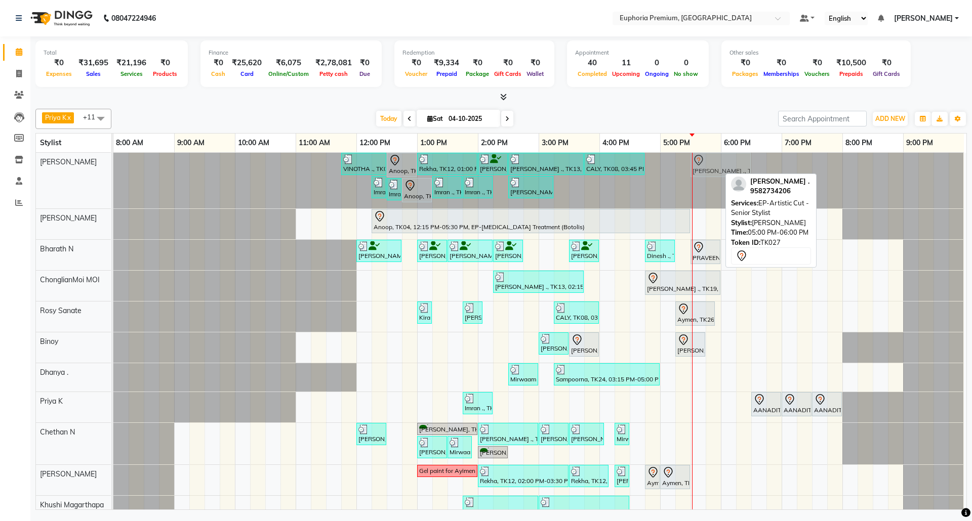
drag, startPoint x: 697, startPoint y: 165, endPoint x: 729, endPoint y: 165, distance: 32.4
click at [113, 165] on div "VINOTHA ., TK03, 11:45 AM-12:30 PM, EP-HAIR CUT (Creative Stylist) with hairwas…" at bounding box center [113, 181] width 0 height 56
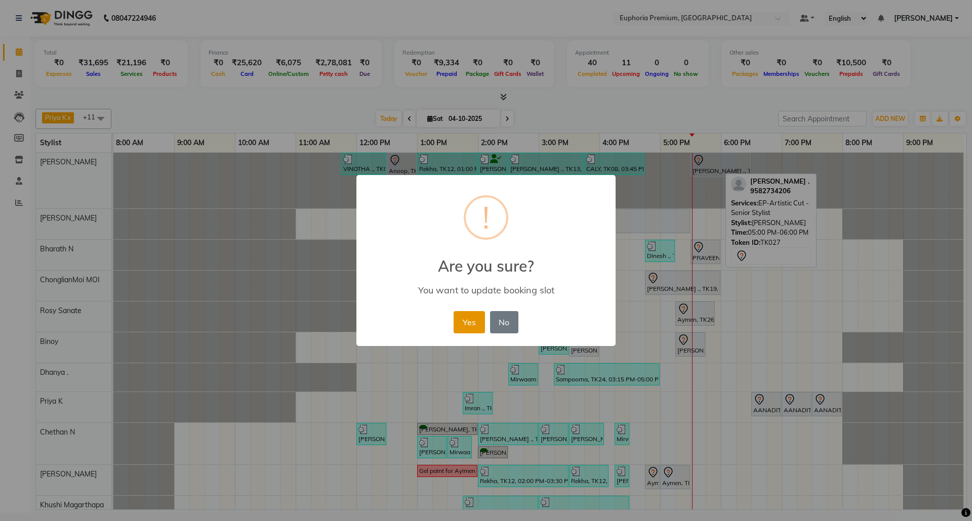
click at [474, 320] on button "Yes" at bounding box center [469, 322] width 31 height 22
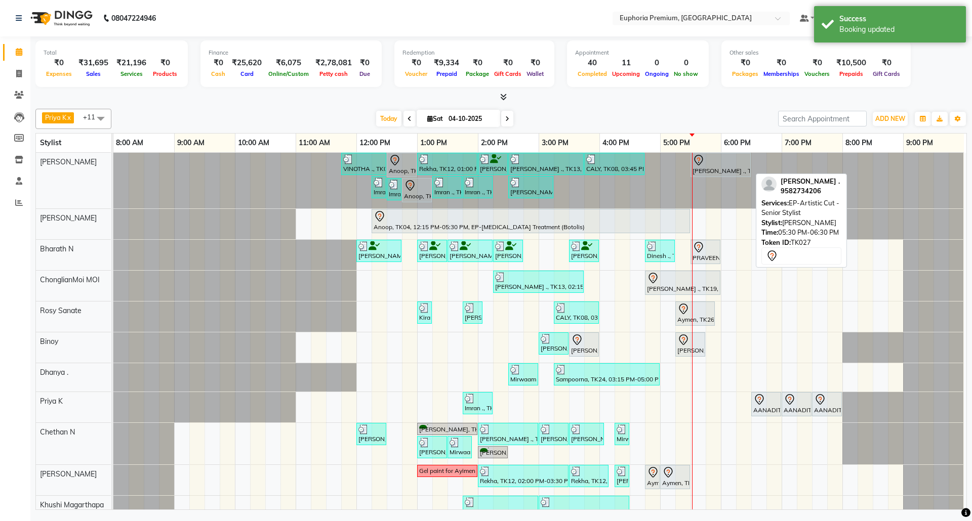
click at [721, 167] on div "[PERSON_NAME] ., TK27, 05:30 PM-06:30 PM, EP-Artistic Cut - Senior Stylist" at bounding box center [721, 164] width 58 height 21
select select "7"
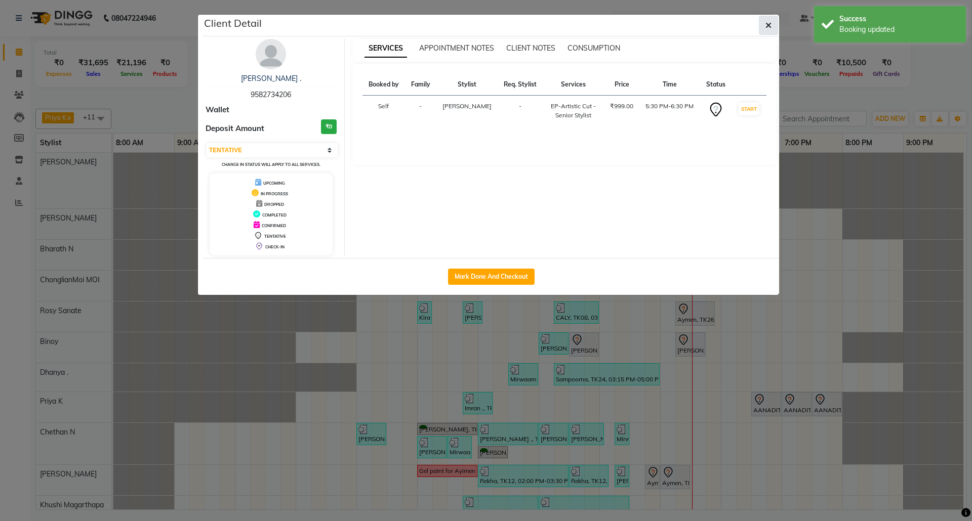
click at [771, 23] on icon "button" at bounding box center [768, 25] width 6 height 8
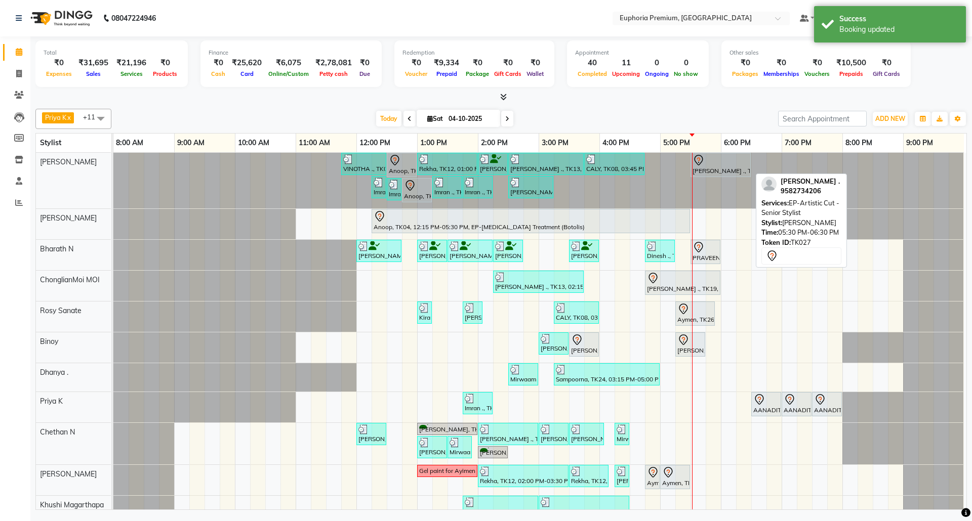
click at [729, 167] on div at bounding box center [721, 160] width 56 height 12
select select "7"
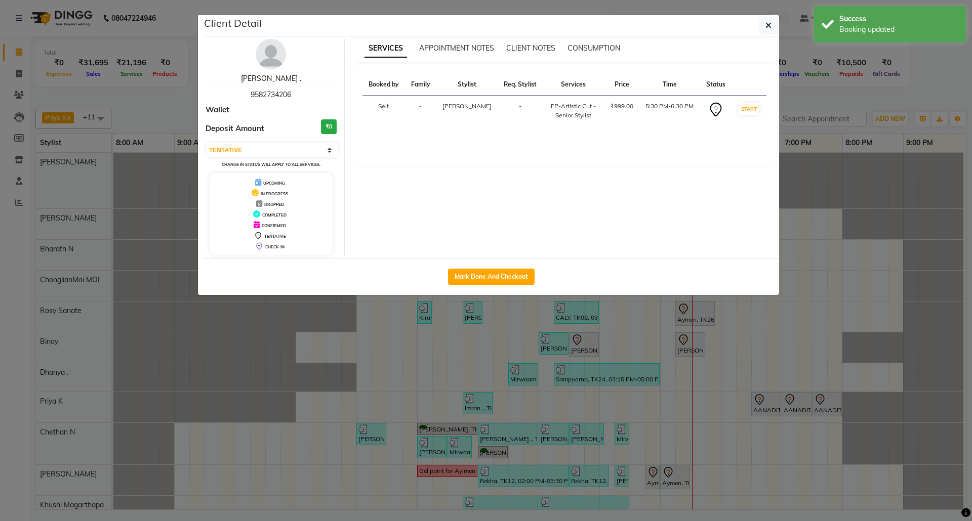
click at [280, 80] on link "[PERSON_NAME] ." at bounding box center [271, 78] width 60 height 9
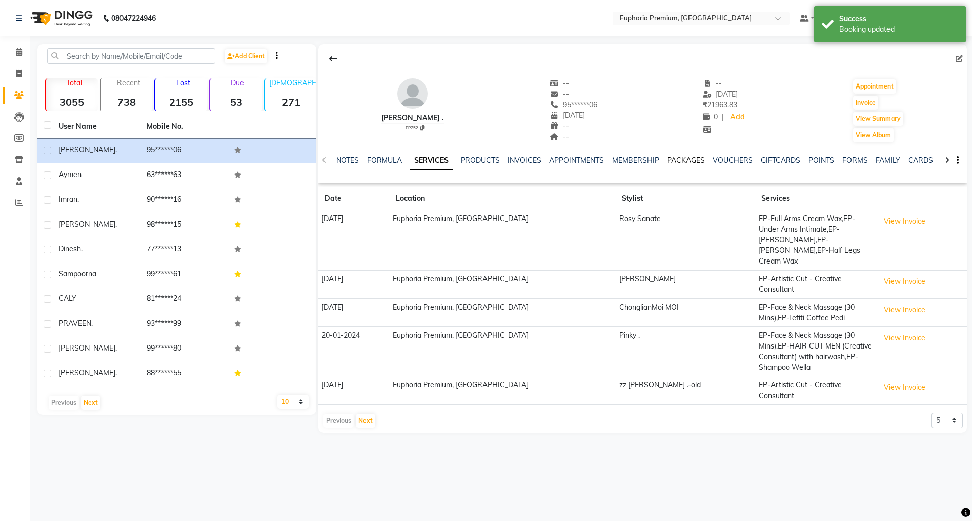
click at [683, 163] on link "PACKAGES" at bounding box center [685, 160] width 37 height 9
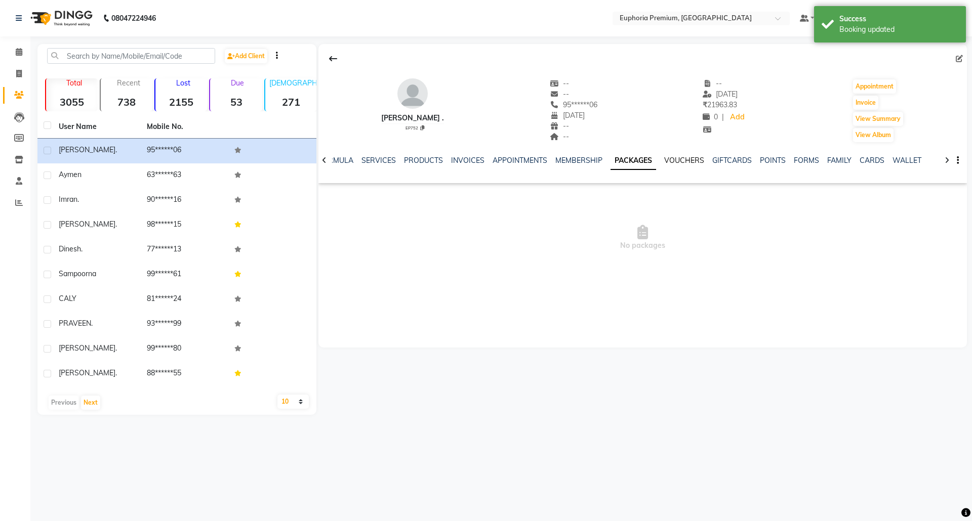
click at [691, 163] on link "VOUCHERS" at bounding box center [684, 160] width 40 height 9
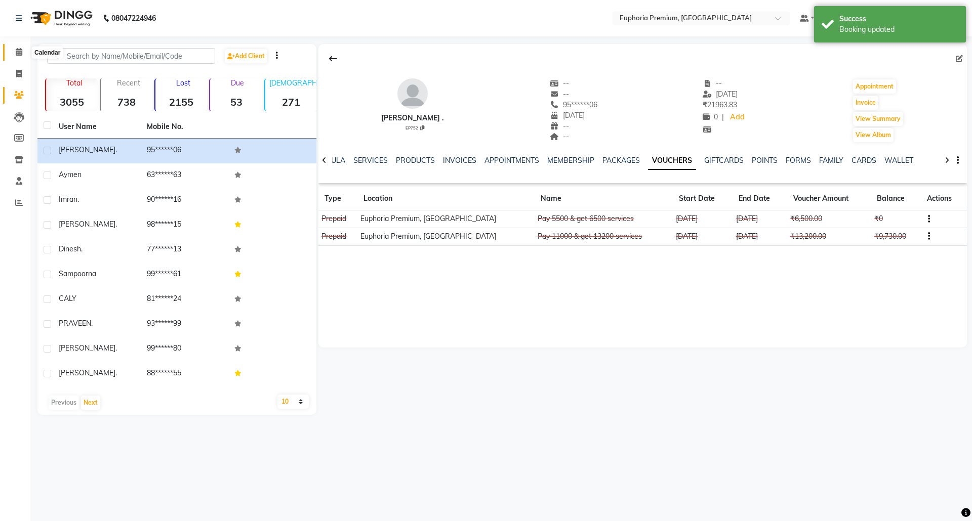
click at [21, 51] on icon at bounding box center [19, 52] width 7 height 8
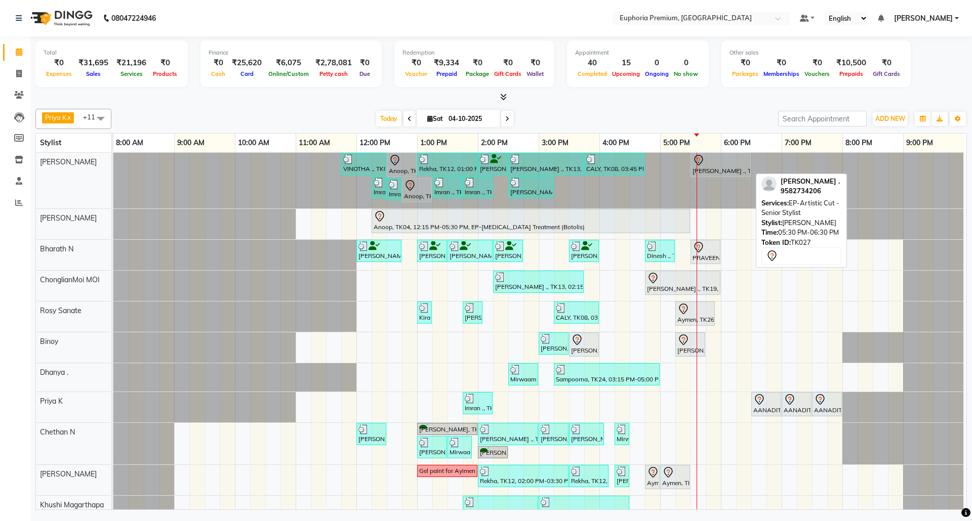
click at [714, 174] on div "[PERSON_NAME] ., TK27, 05:30 PM-06:30 PM, EP-Artistic Cut - Senior Stylist" at bounding box center [721, 164] width 58 height 21
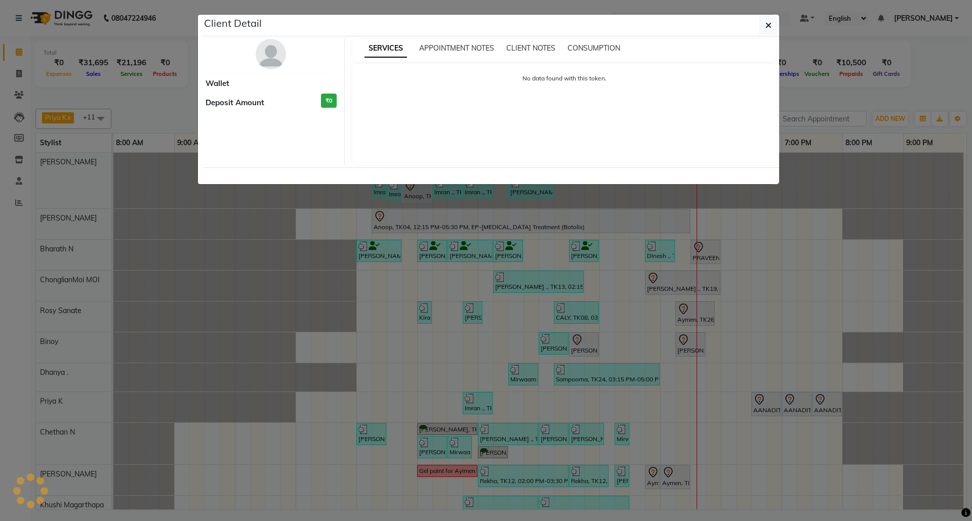
select select "7"
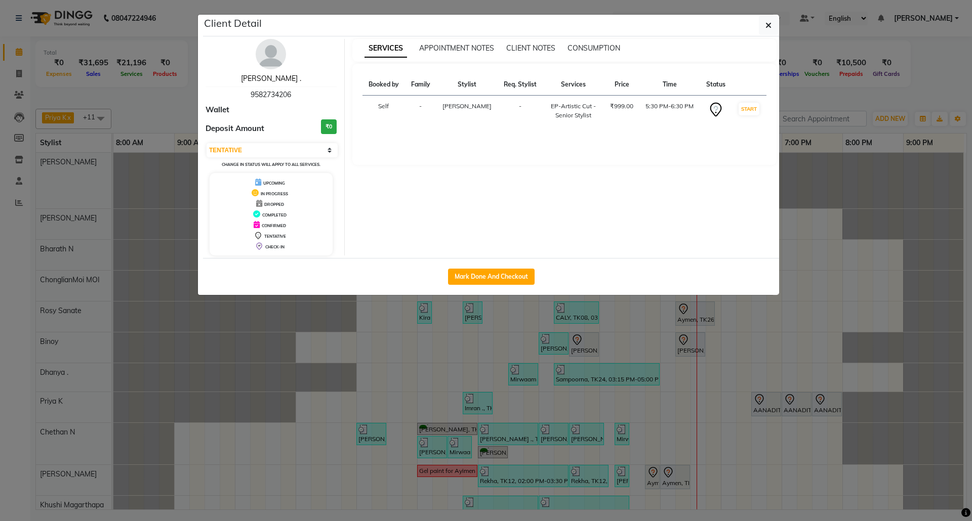
click at [274, 76] on link "[PERSON_NAME] ." at bounding box center [271, 78] width 60 height 9
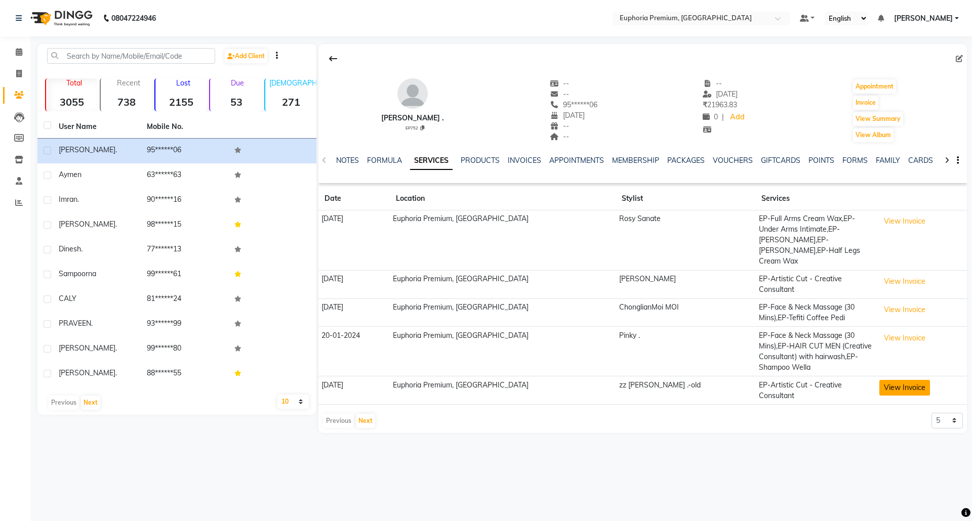
click at [893, 380] on button "View Invoice" at bounding box center [904, 388] width 51 height 16
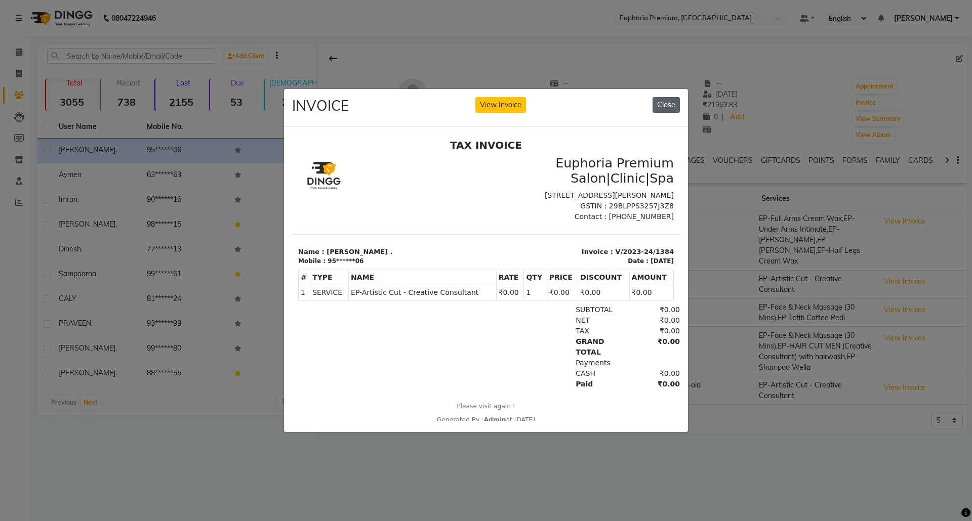
drag, startPoint x: 669, startPoint y: 100, endPoint x: 371, endPoint y: 25, distance: 307.4
click at [669, 100] on button "Close" at bounding box center [666, 105] width 27 height 16
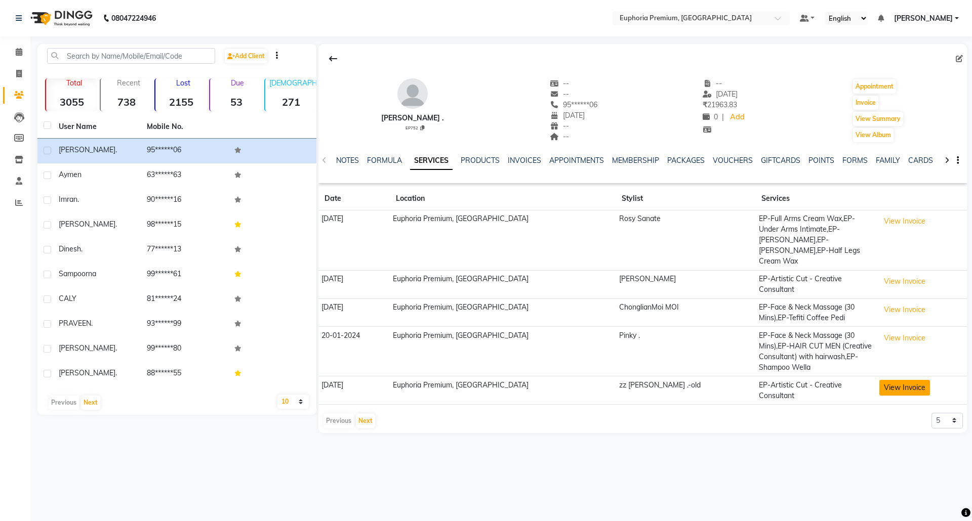
click at [896, 380] on button "View Invoice" at bounding box center [904, 388] width 51 height 16
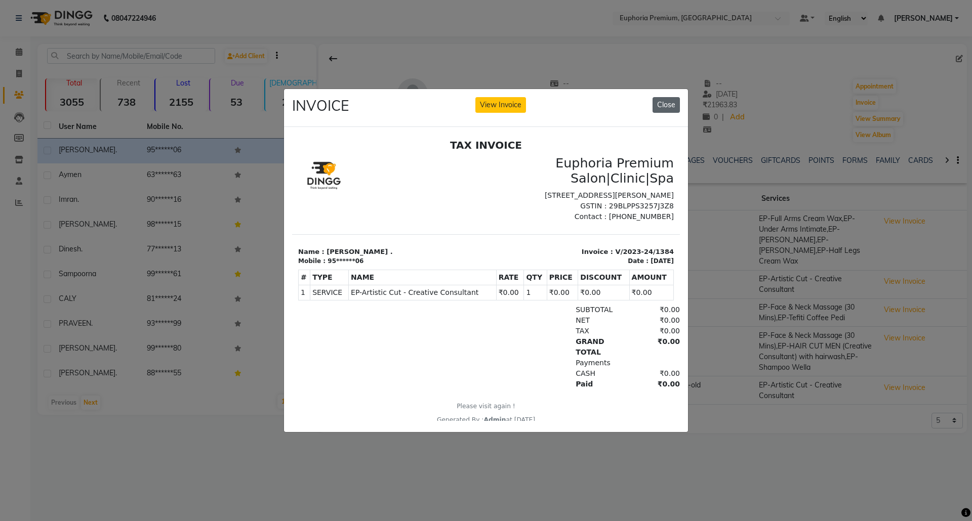
click at [661, 98] on button "Close" at bounding box center [666, 105] width 27 height 16
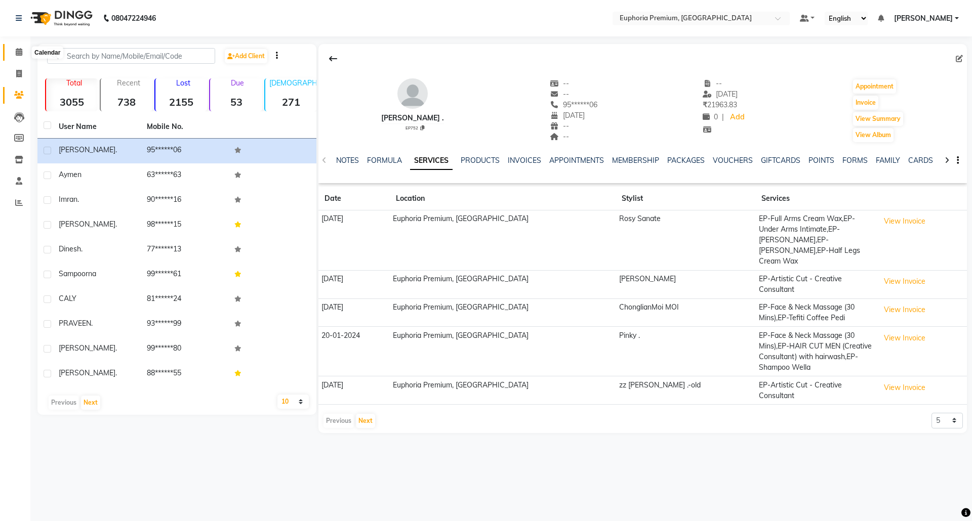
click at [19, 53] on icon at bounding box center [19, 52] width 7 height 8
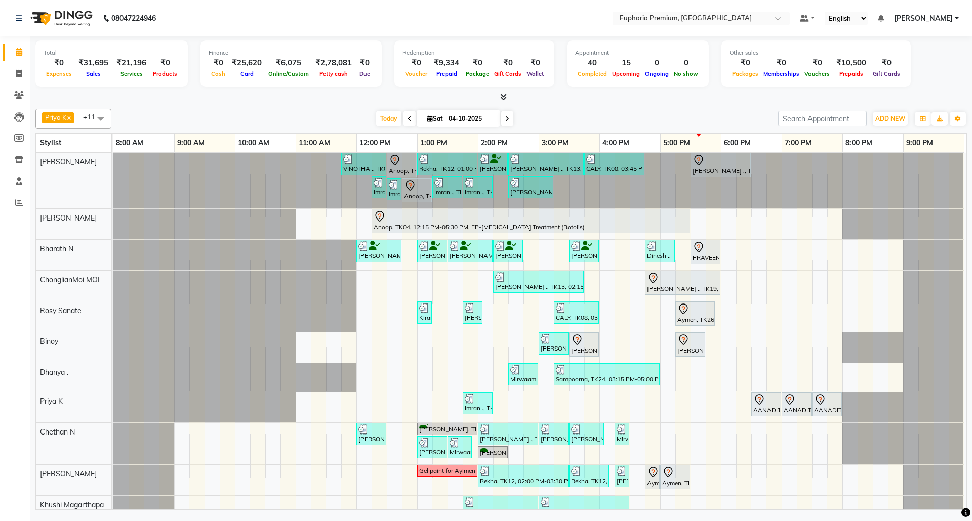
scroll to position [0, 7]
click at [738, 222] on div "VINOTHA ., TK03, 11:45 AM-12:30 PM, EP-HAIR CUT (Creative Stylist) with hairwas…" at bounding box center [539, 354] width 853 height 402
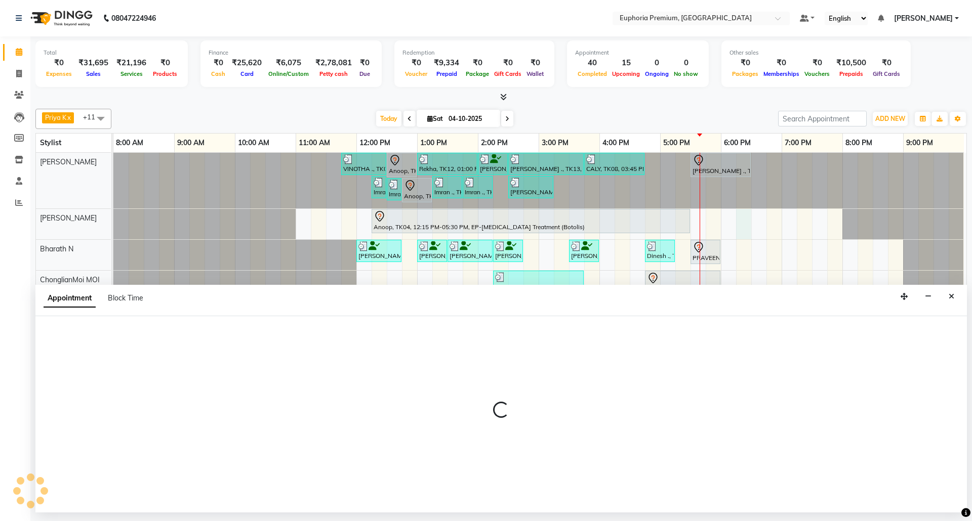
select select "78117"
select select "1095"
select select "tentative"
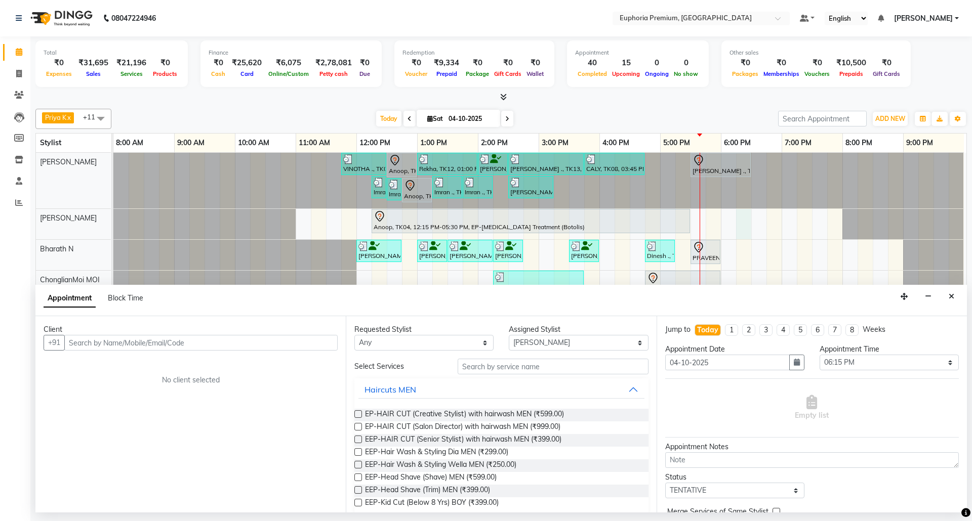
click at [223, 347] on input "text" at bounding box center [200, 343] width 273 height 16
click at [950, 298] on icon "Close" at bounding box center [952, 296] width 6 height 7
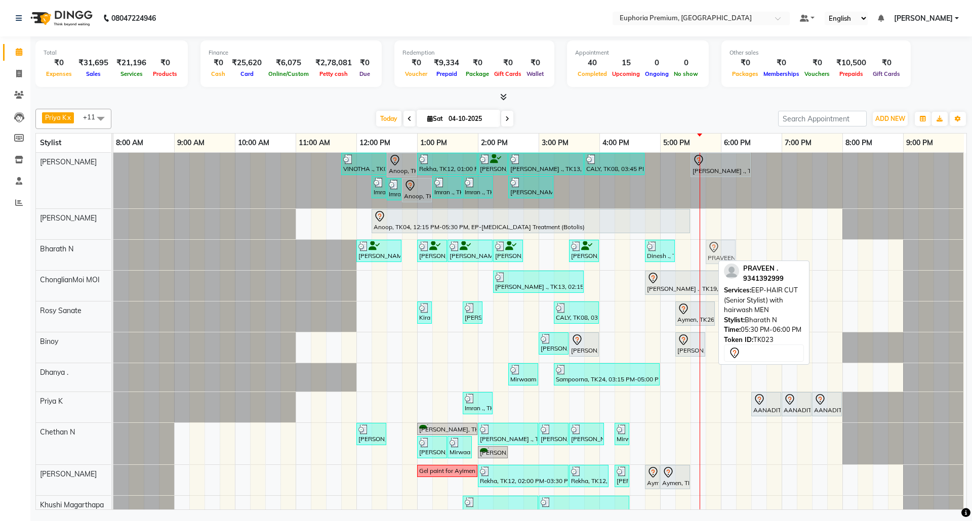
click at [113, 252] on div "Aditya, TK05, 12:00 PM-12:45 PM, EEP-HAIR CUT (Senior Stylist) with hairwash ME…" at bounding box center [113, 255] width 0 height 30
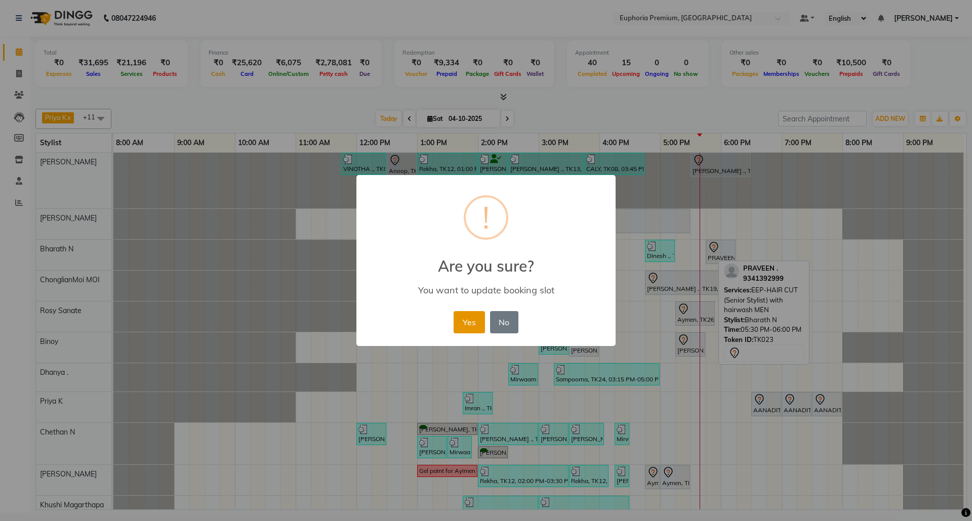
click at [471, 318] on button "Yes" at bounding box center [469, 322] width 31 height 22
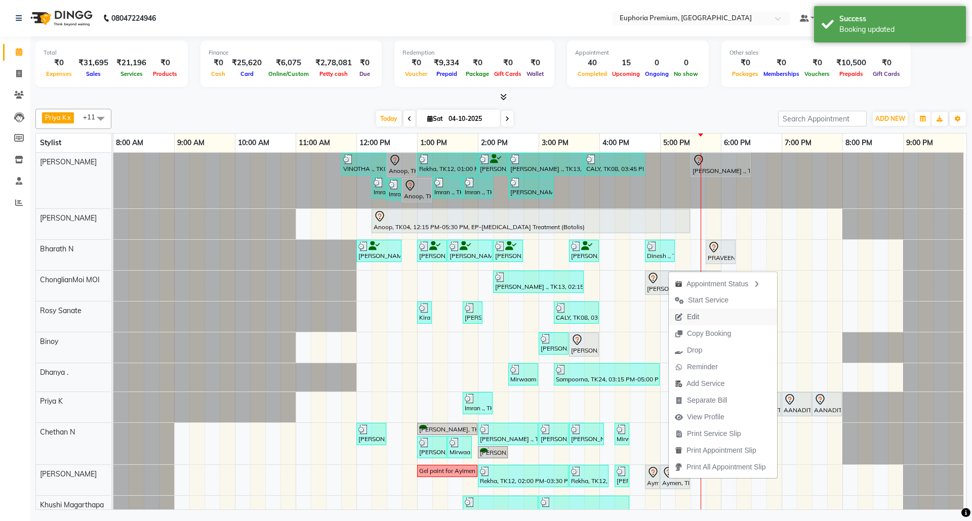
click at [703, 314] on span "Edit" at bounding box center [687, 317] width 36 height 17
select select "tentative"
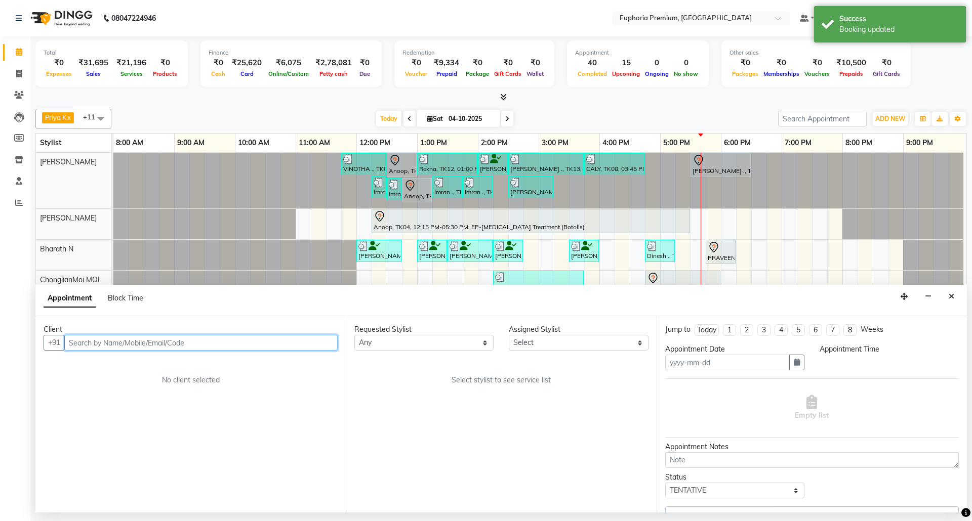
type input "04-10-2025"
select select "71633"
select select "1005"
select select "4006"
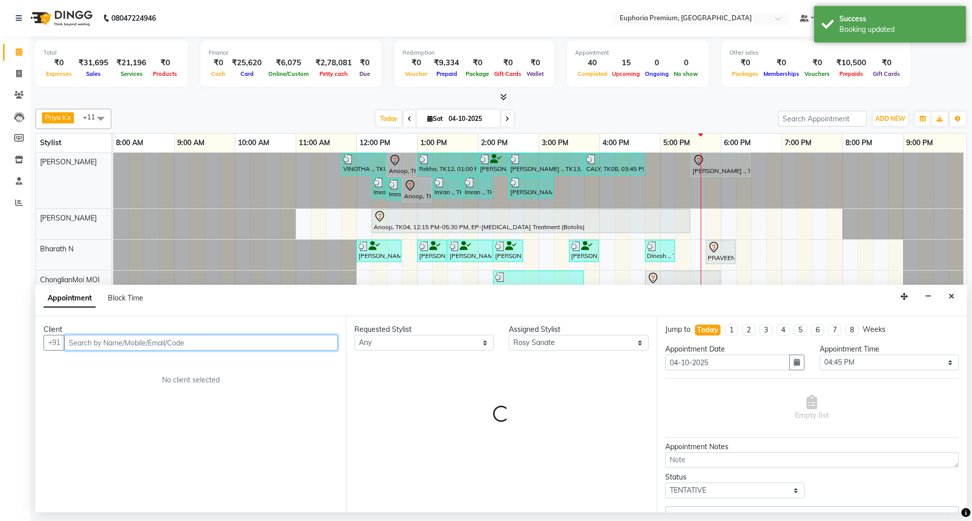
select select "4006"
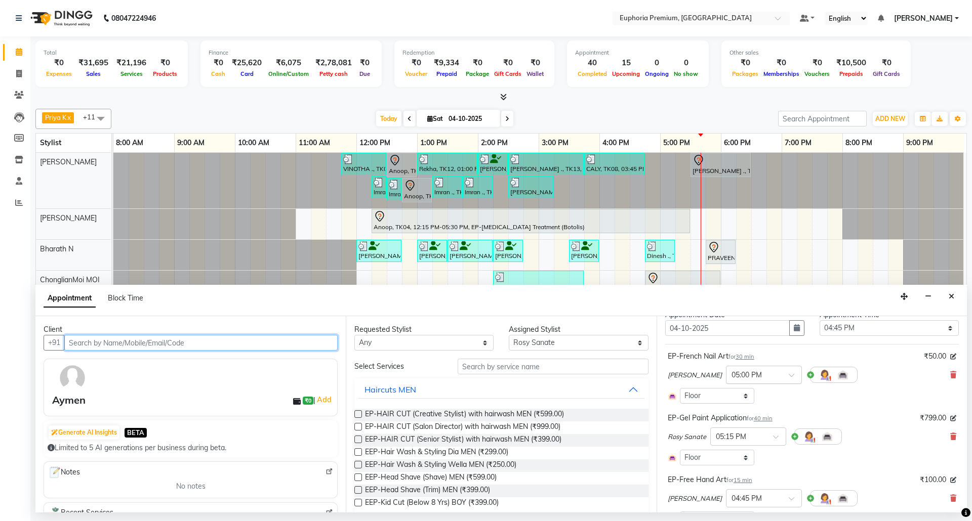
scroll to position [67, 0]
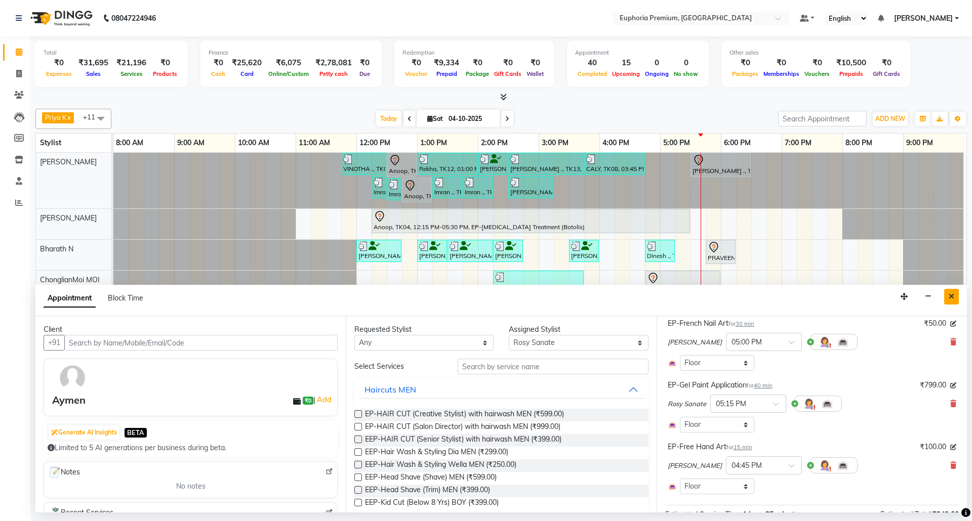
click at [947, 295] on button "Close" at bounding box center [951, 297] width 15 height 16
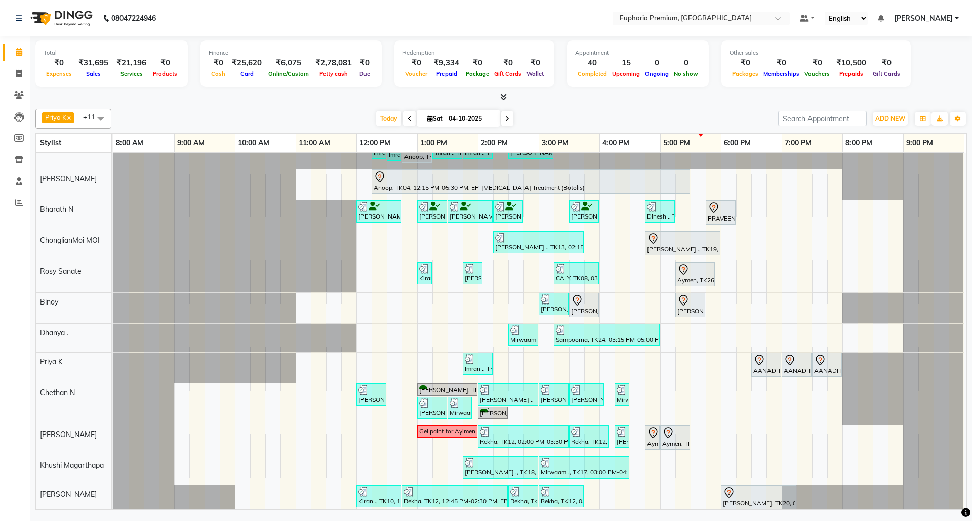
scroll to position [57, 0]
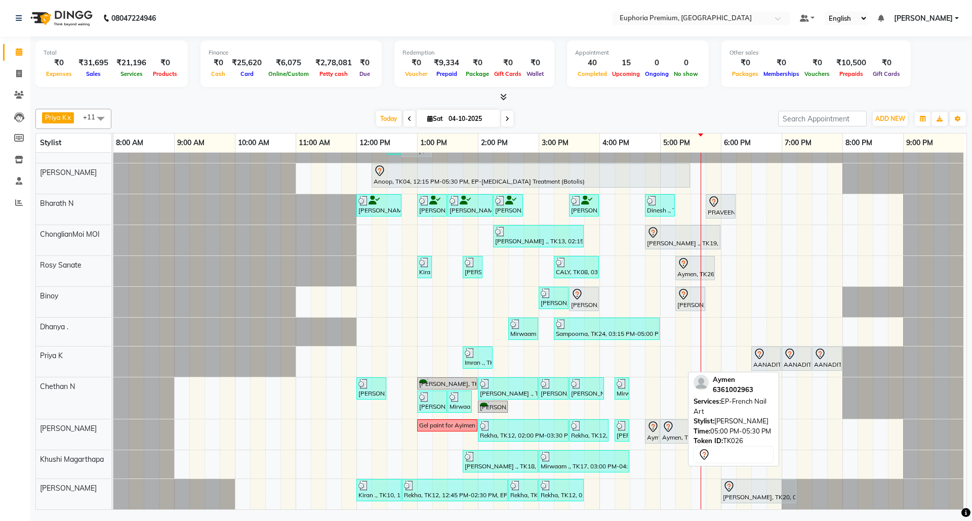
click at [673, 429] on div "Aymen, TK26, 05:00 PM-05:30 PM, EP-French Nail Art" at bounding box center [675, 431] width 28 height 21
click at [667, 421] on icon at bounding box center [668, 427] width 12 height 12
select select "7"
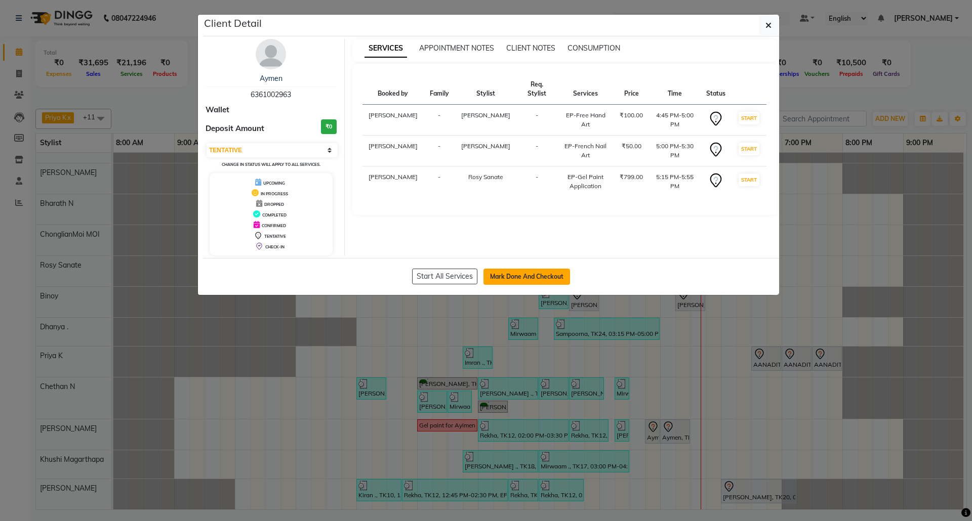
click at [531, 275] on button "Mark Done And Checkout" at bounding box center [526, 277] width 87 height 16
select select "7925"
select select "service"
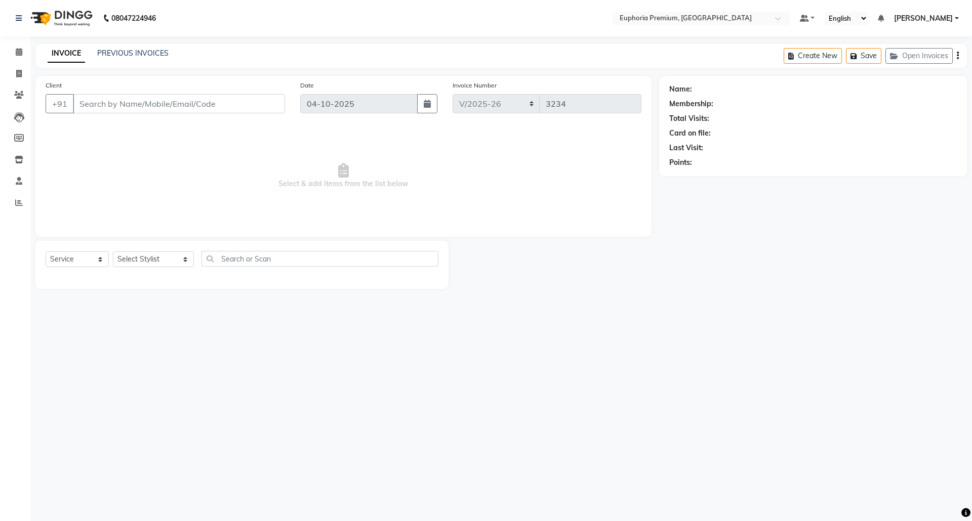
type input "63******63"
select select "91459"
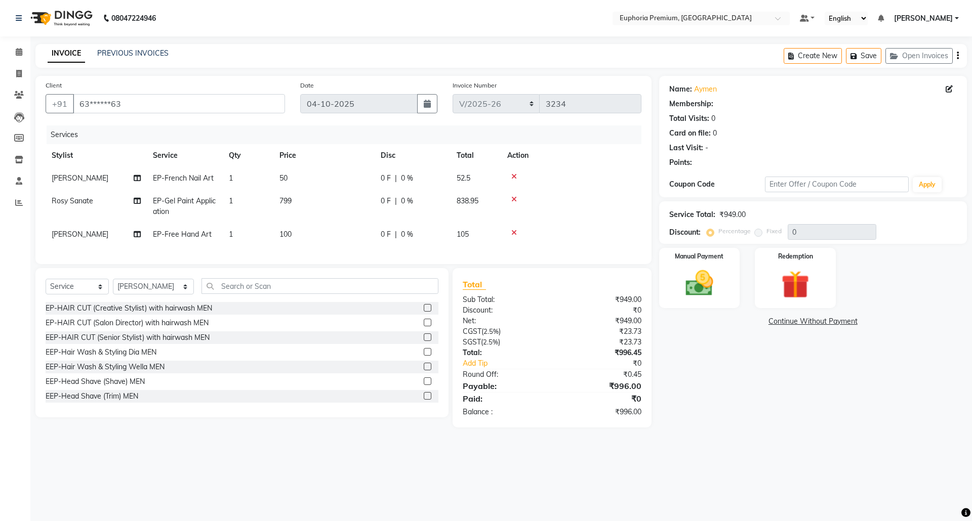
select select "1: Object"
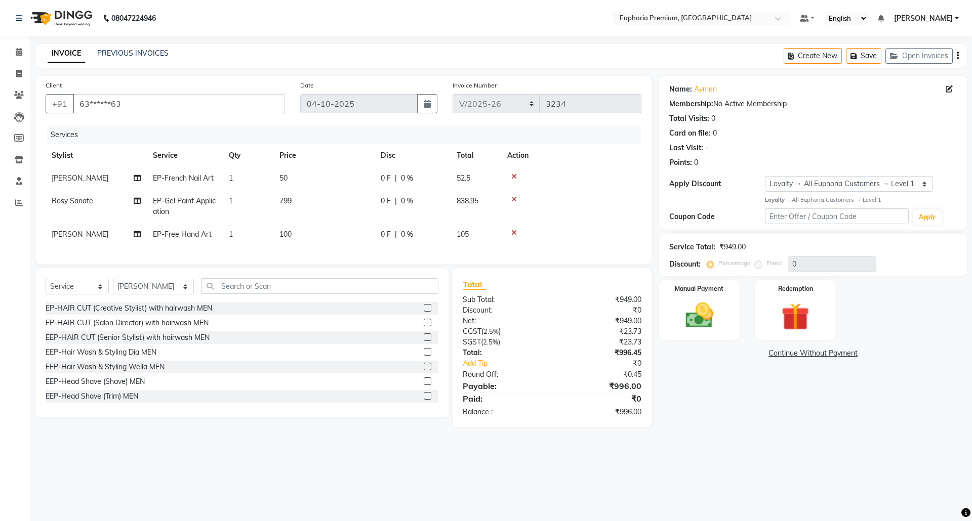
click at [291, 199] on span "799" at bounding box center [285, 200] width 12 height 9
select select "71633"
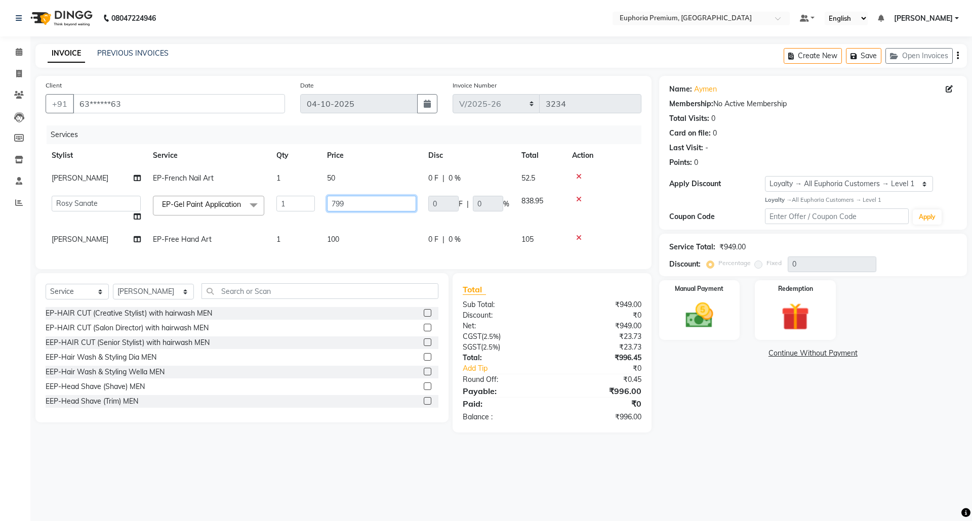
click at [349, 205] on input "799" at bounding box center [371, 204] width 89 height 16
type input "7"
type input "350"
click at [362, 149] on th "Price" at bounding box center [371, 155] width 101 height 23
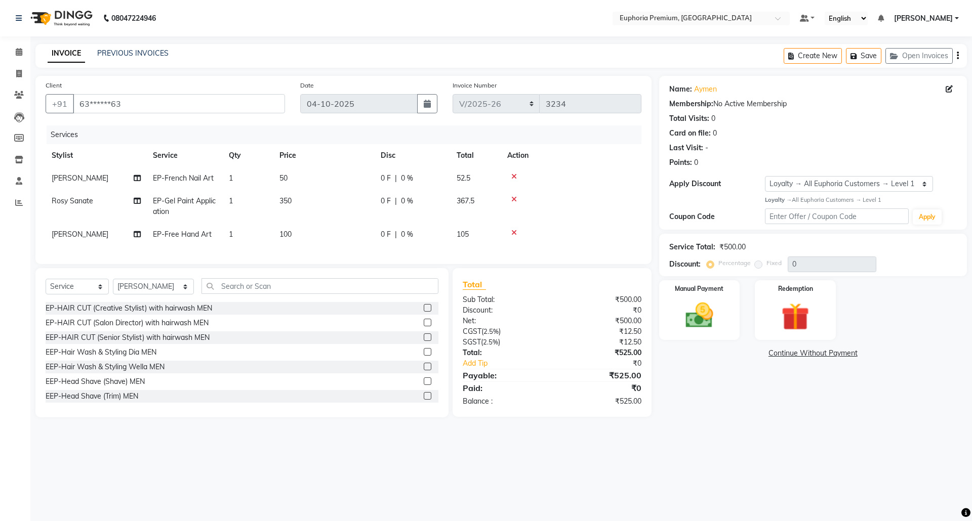
click at [286, 174] on span "50" at bounding box center [283, 178] width 8 height 9
select select "91459"
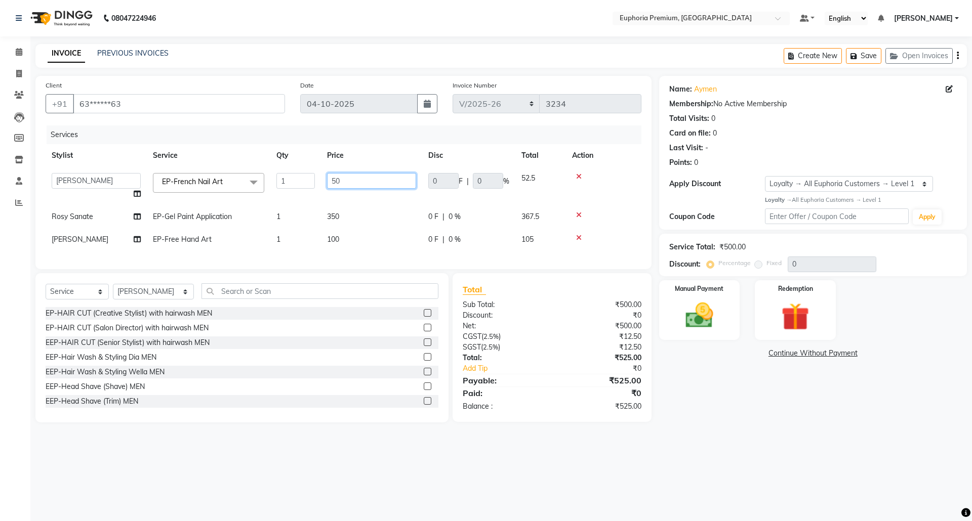
click at [357, 180] on input "50" at bounding box center [371, 181] width 89 height 16
type input "5"
type input "250"
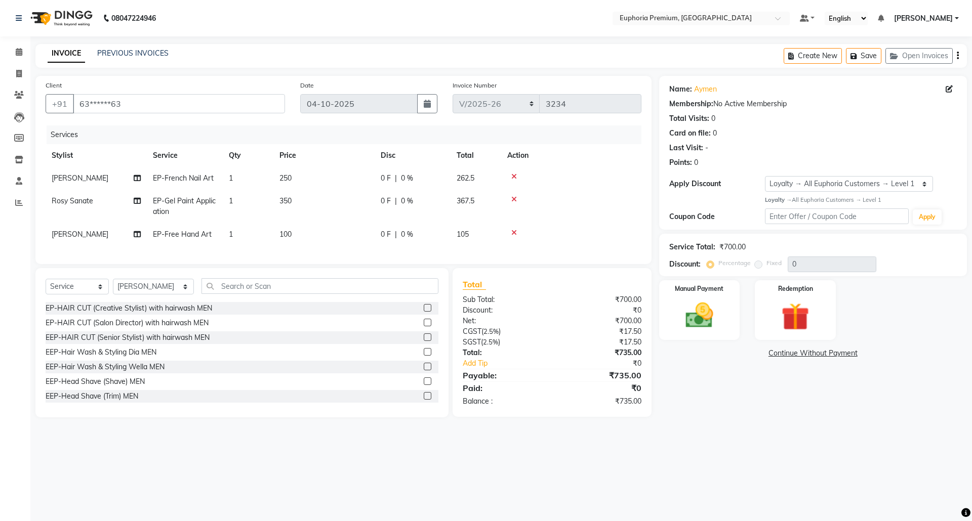
click at [366, 138] on div "Services" at bounding box center [348, 135] width 602 height 19
click at [859, 57] on icon "button" at bounding box center [855, 56] width 10 height 7
click at [16, 53] on icon at bounding box center [19, 52] width 7 height 8
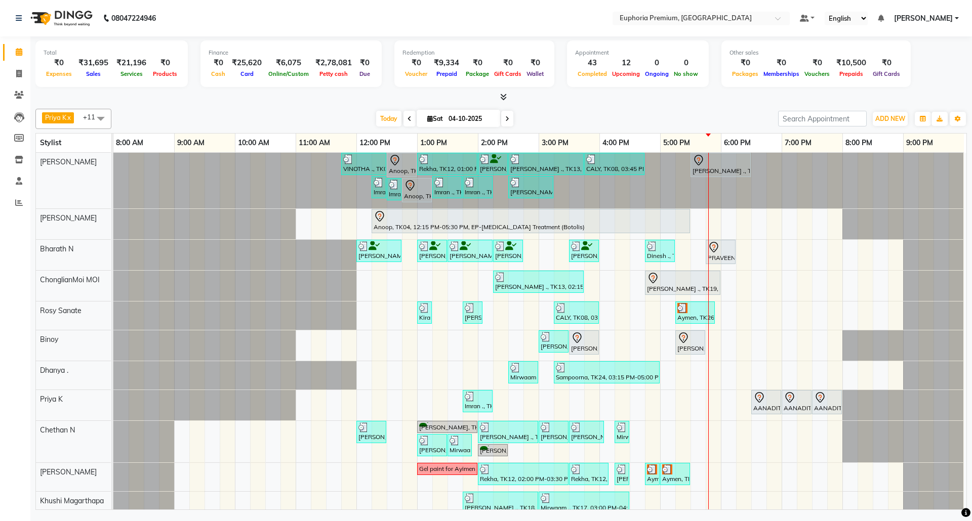
click at [505, 118] on icon at bounding box center [507, 119] width 4 height 6
type input "05-10-2025"
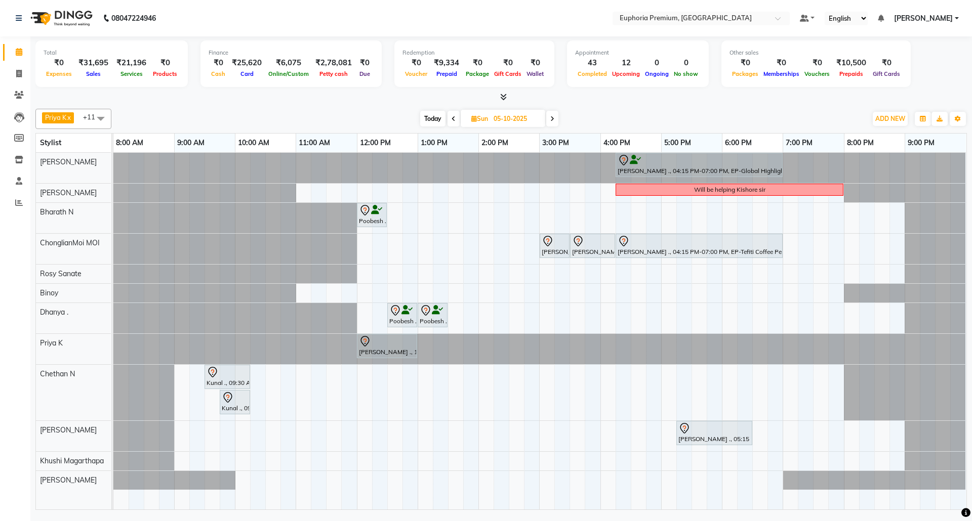
click at [483, 116] on span "Sun" at bounding box center [480, 119] width 22 height 8
select select "10"
select select "2025"
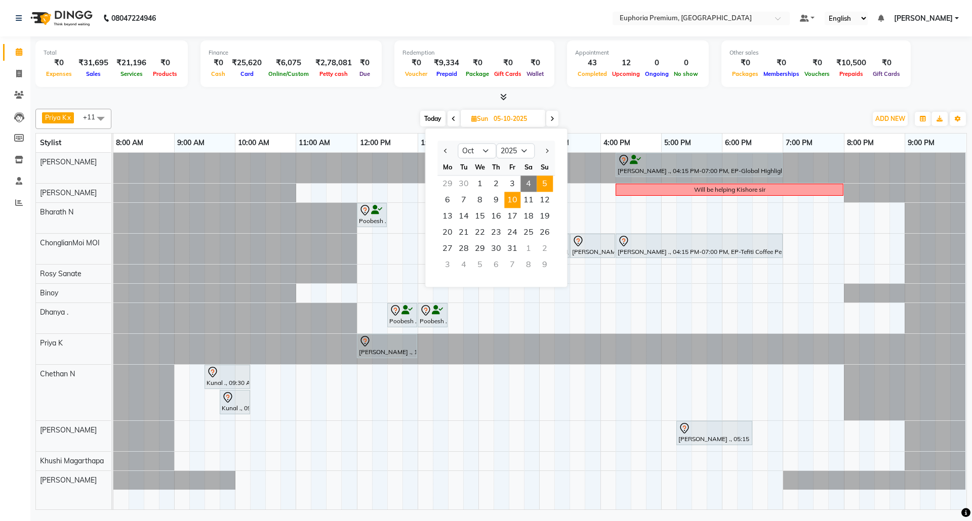
click at [519, 197] on span "10" at bounding box center [512, 200] width 16 height 16
type input "[DATE]"
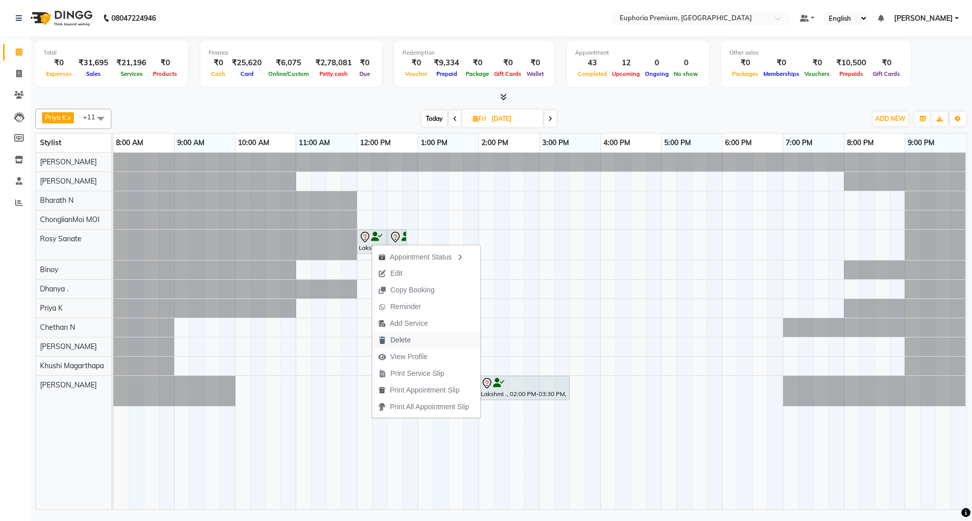
click at [409, 338] on span "Delete" at bounding box center [400, 340] width 20 height 11
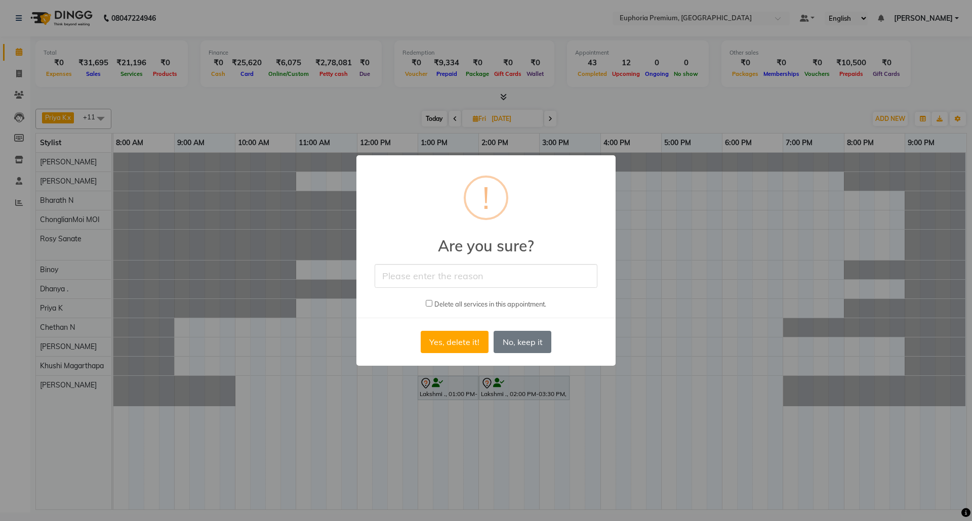
drag, startPoint x: 442, startPoint y: 276, endPoint x: 450, endPoint y: 280, distance: 8.6
click at [442, 276] on input "text" at bounding box center [486, 276] width 223 height 24
type input "Busy"
click at [438, 343] on button "Yes, delete it!" at bounding box center [455, 342] width 68 height 22
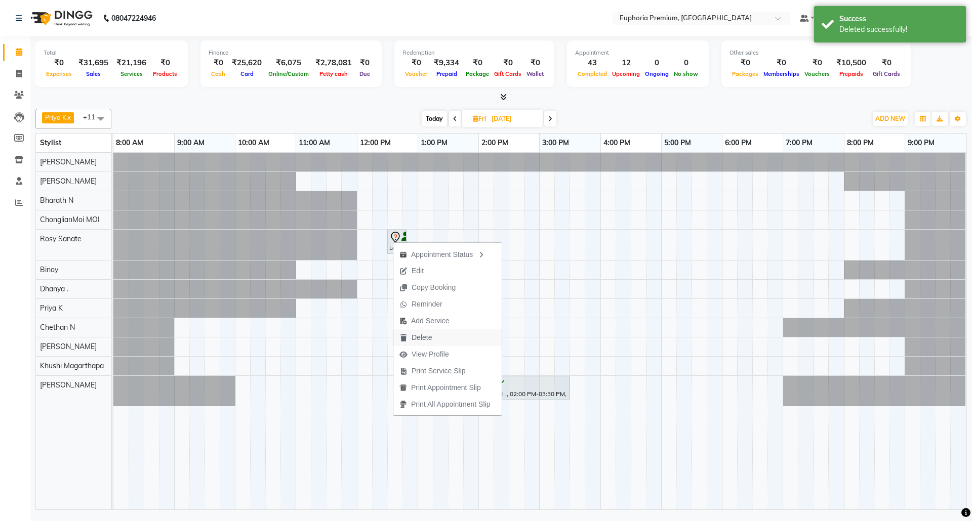
click at [434, 335] on span "Delete" at bounding box center [415, 338] width 45 height 17
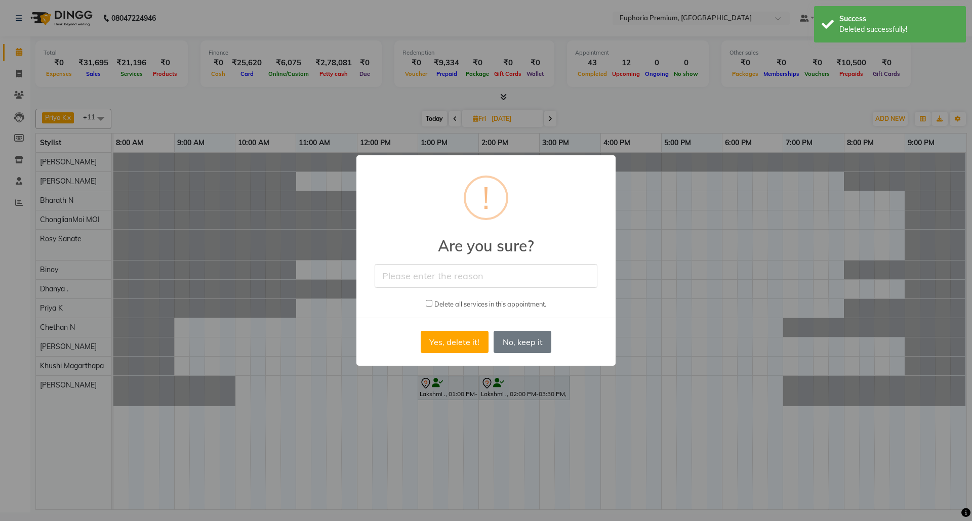
click at [452, 280] on input "text" at bounding box center [486, 276] width 223 height 24
type input "Busy"
click at [452, 341] on button "Yes, delete it!" at bounding box center [455, 342] width 68 height 22
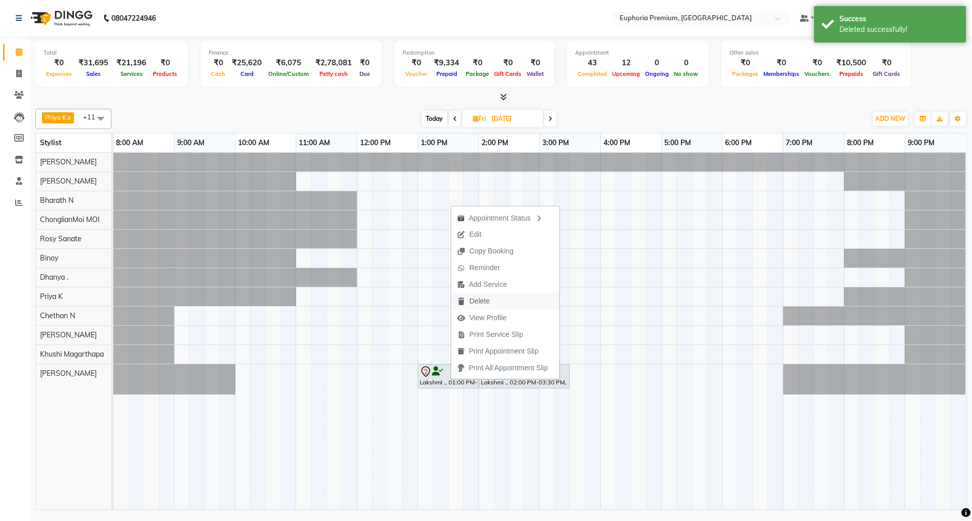
click at [486, 301] on span "Delete" at bounding box center [479, 301] width 20 height 11
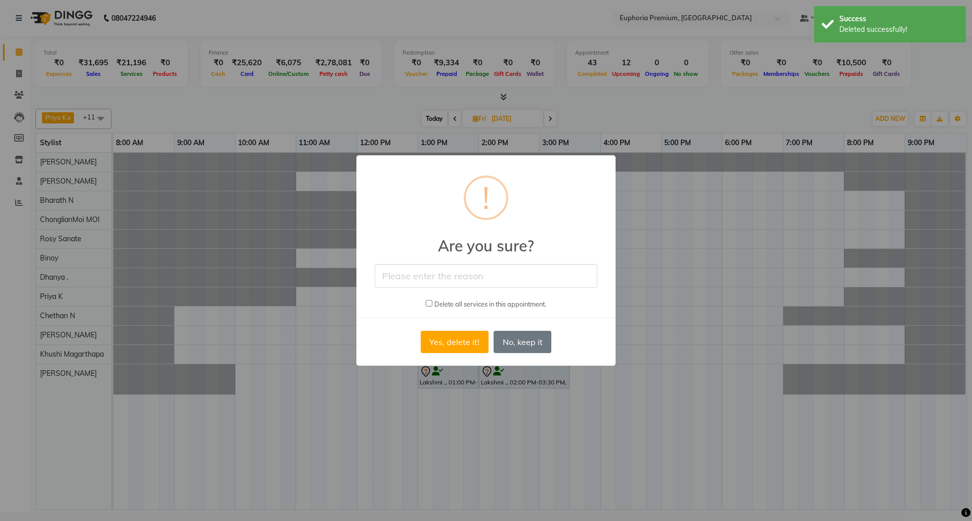
drag, startPoint x: 428, startPoint y: 281, endPoint x: 446, endPoint y: 289, distance: 19.6
click at [428, 281] on input "text" at bounding box center [486, 276] width 223 height 24
type input "Busy"
click at [443, 344] on button "Yes, delete it!" at bounding box center [455, 342] width 68 height 22
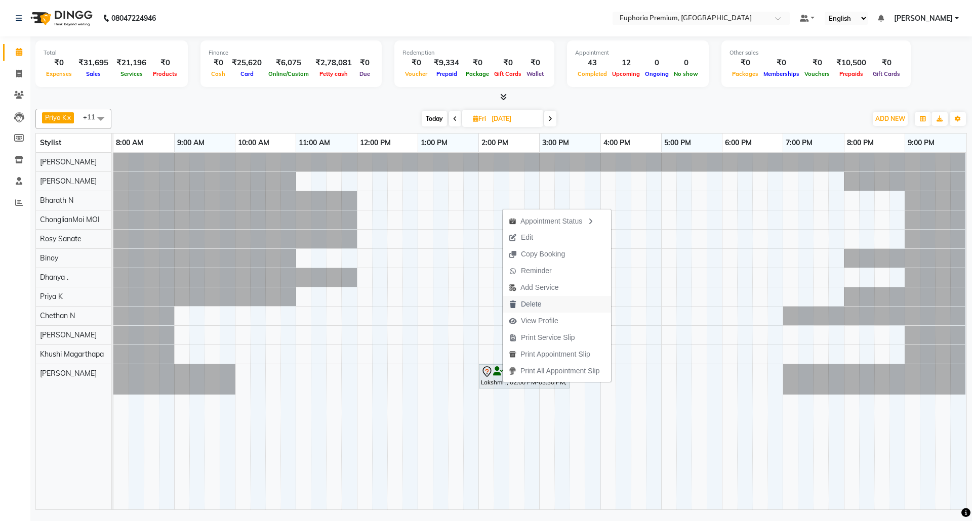
click at [534, 306] on span "Delete" at bounding box center [531, 304] width 20 height 11
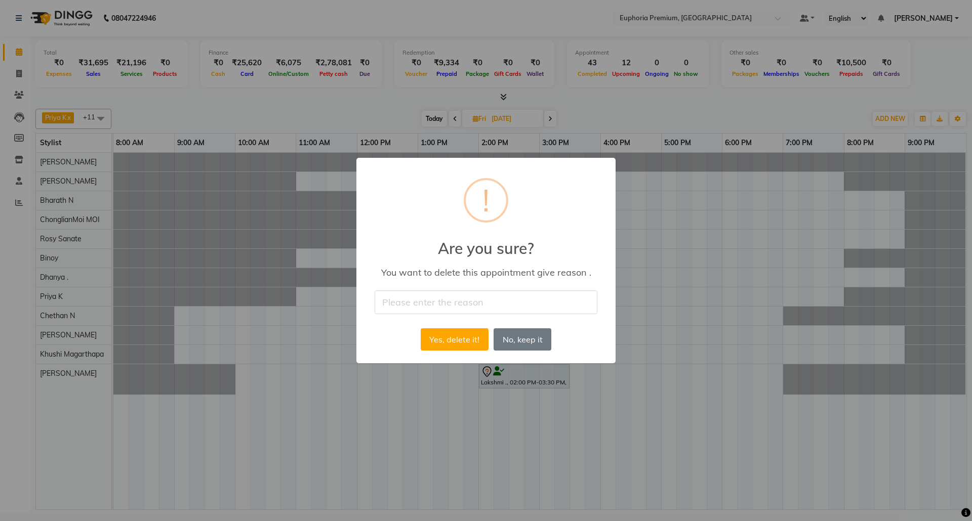
click at [441, 311] on input "text" at bounding box center [486, 303] width 223 height 24
type input "Busy"
click at [460, 346] on button "Yes, delete it!" at bounding box center [455, 340] width 68 height 22
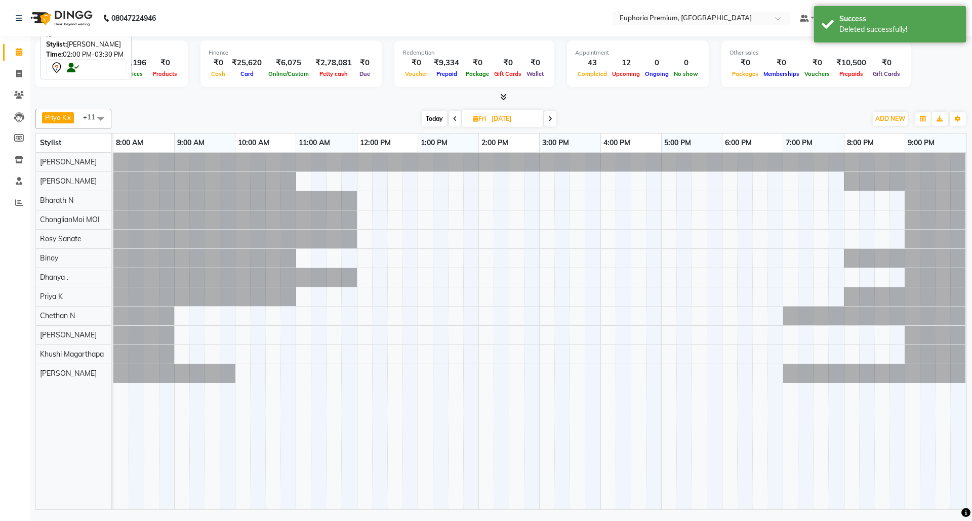
click at [432, 120] on span "Today" at bounding box center [434, 119] width 25 height 16
type input "04-10-2025"
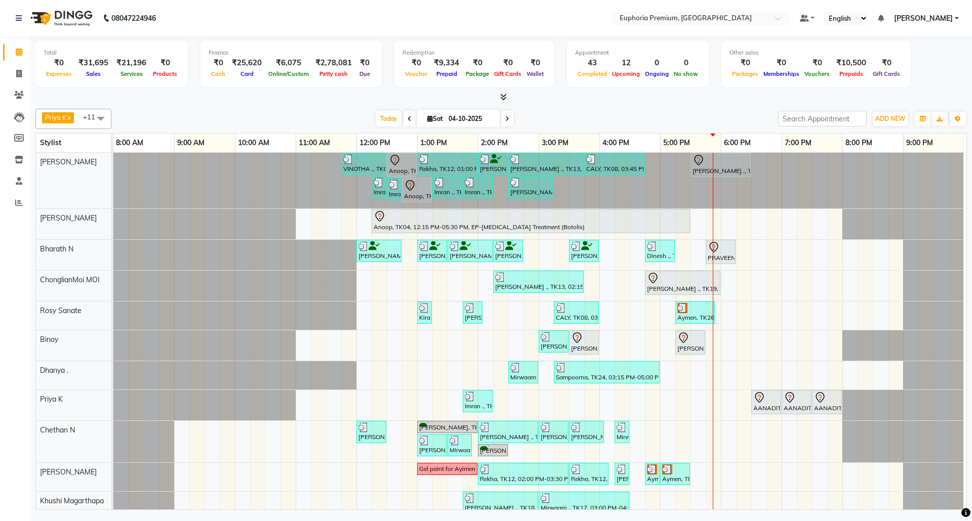
click at [474, 120] on input "04-10-2025" at bounding box center [470, 118] width 51 height 15
select select "10"
select select "2025"
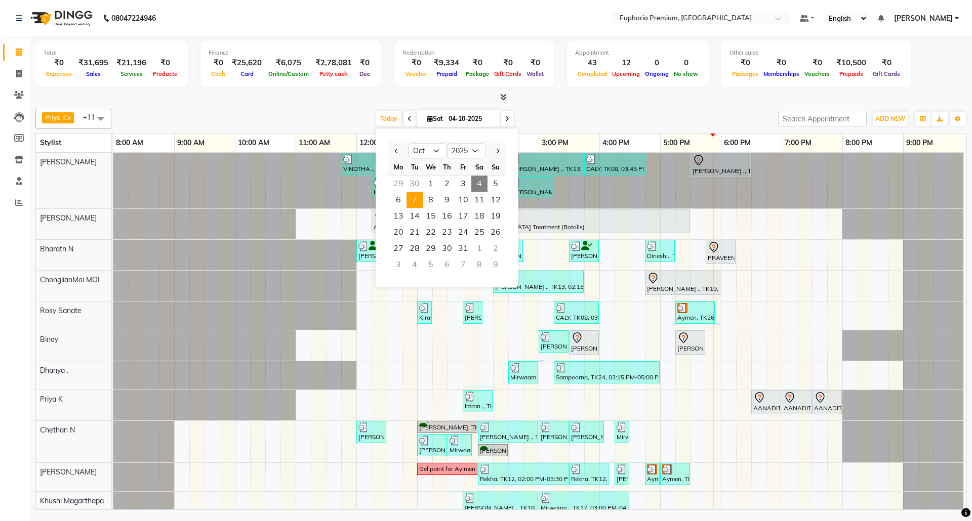
click at [418, 197] on span "7" at bounding box center [415, 200] width 16 height 16
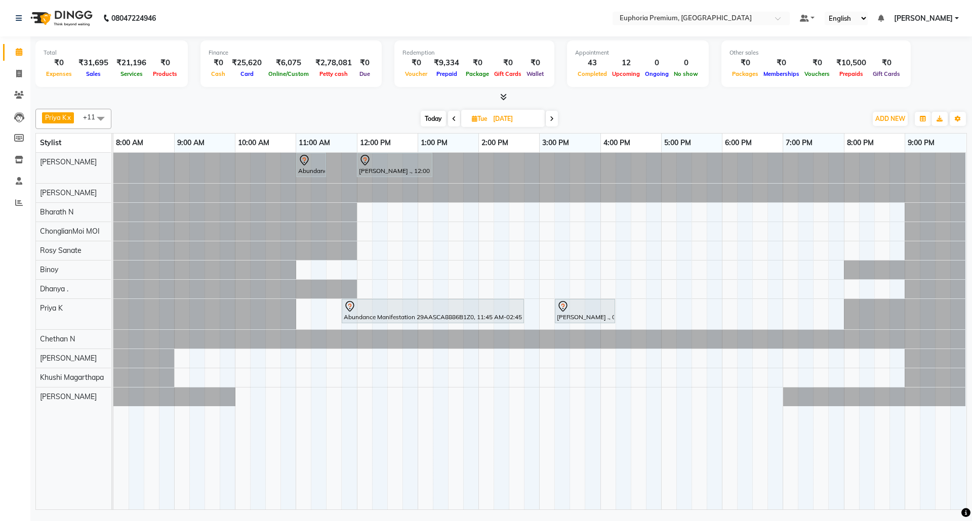
click at [436, 118] on span "Today" at bounding box center [433, 119] width 25 height 16
type input "04-10-2025"
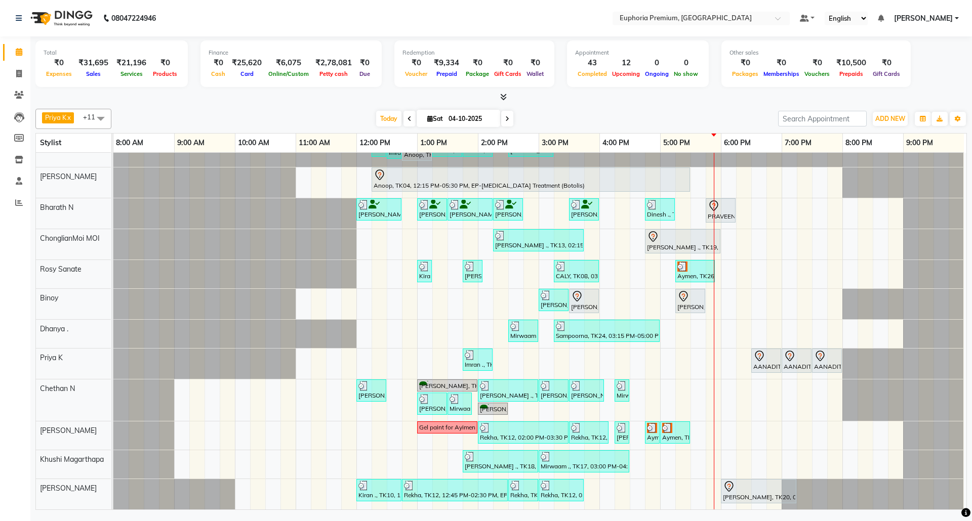
scroll to position [53, 7]
click at [686, 265] on div "Aymen, TK26, 05:15 PM-05:55 PM, EP-Gel Paint Application" at bounding box center [694, 271] width 37 height 19
select select "3"
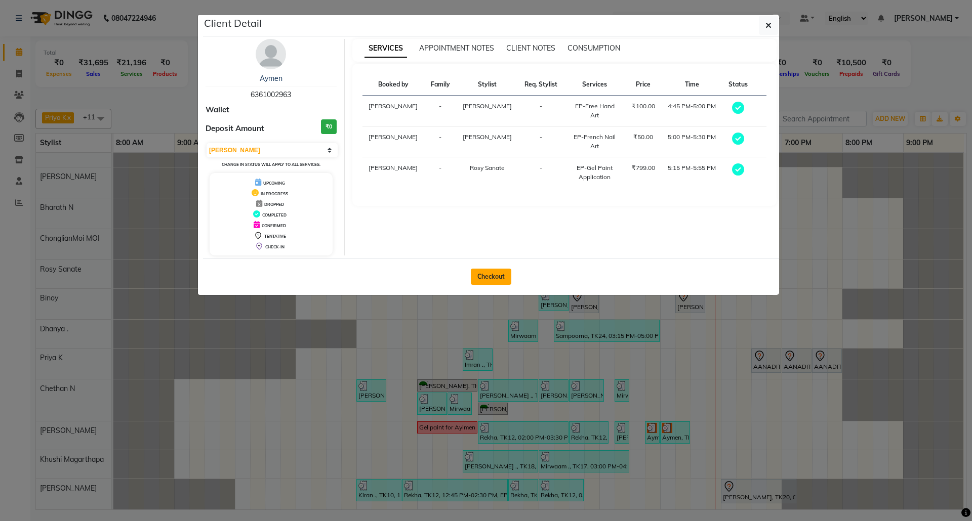
click at [499, 277] on button "Checkout" at bounding box center [491, 277] width 40 height 16
select select "service"
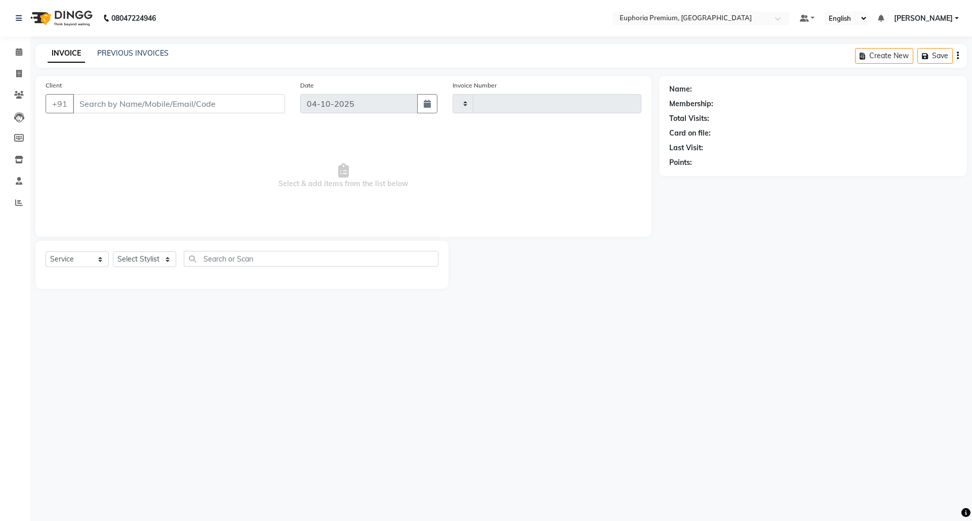
type input "3234"
select select "7925"
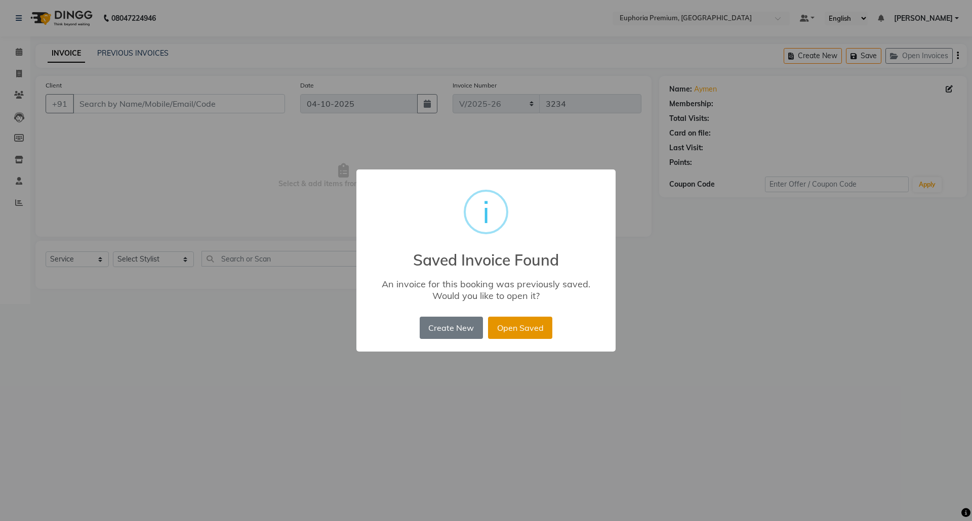
click at [520, 329] on button "Open Saved" at bounding box center [520, 328] width 64 height 22
type input "63******63"
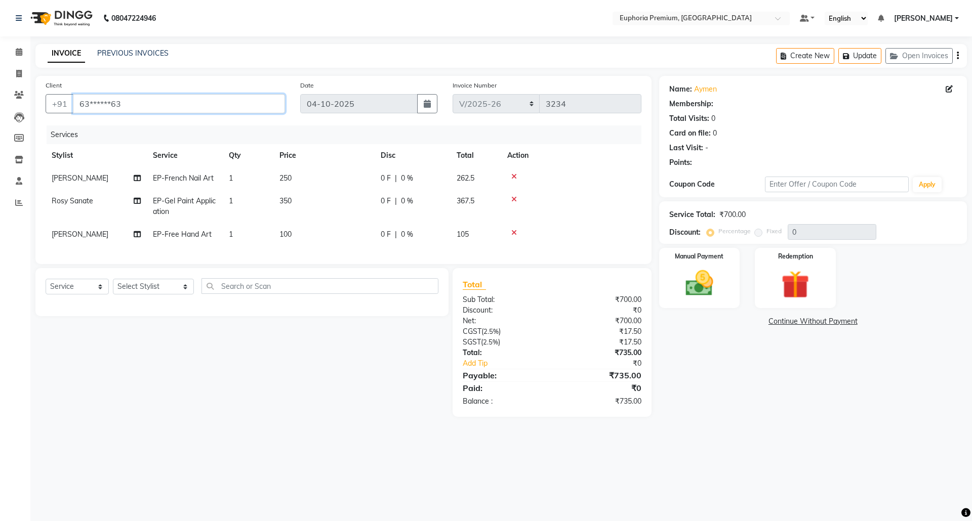
select select "1: Object"
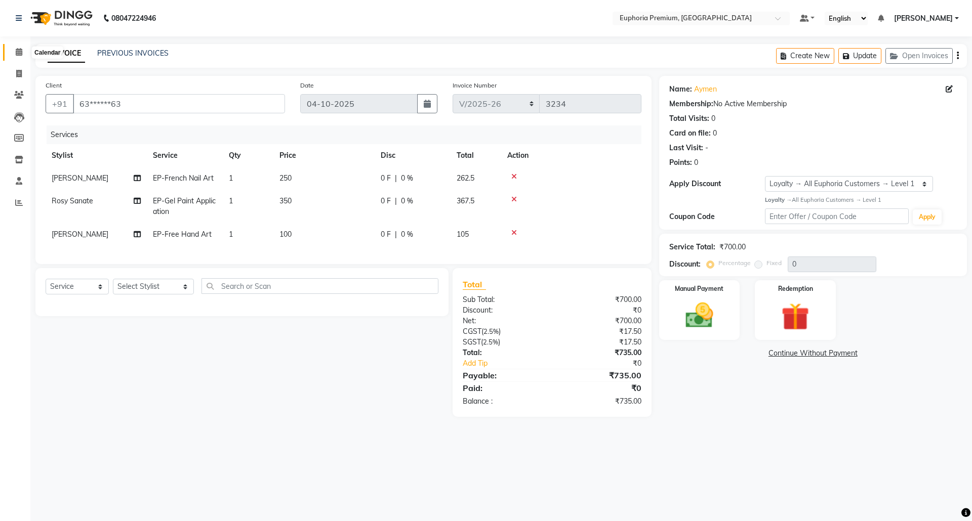
click at [16, 53] on icon at bounding box center [19, 52] width 7 height 8
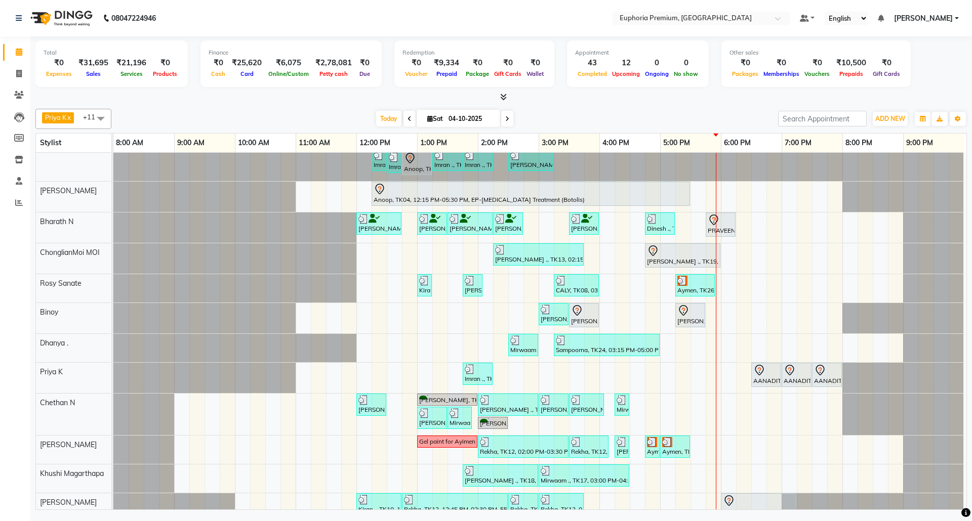
scroll to position [53, 0]
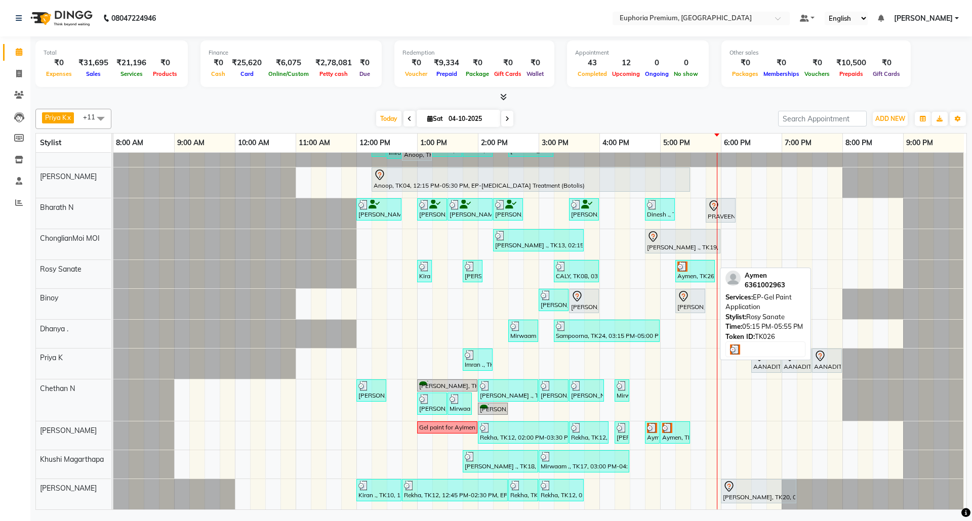
click at [705, 262] on div at bounding box center [694, 267] width 35 height 10
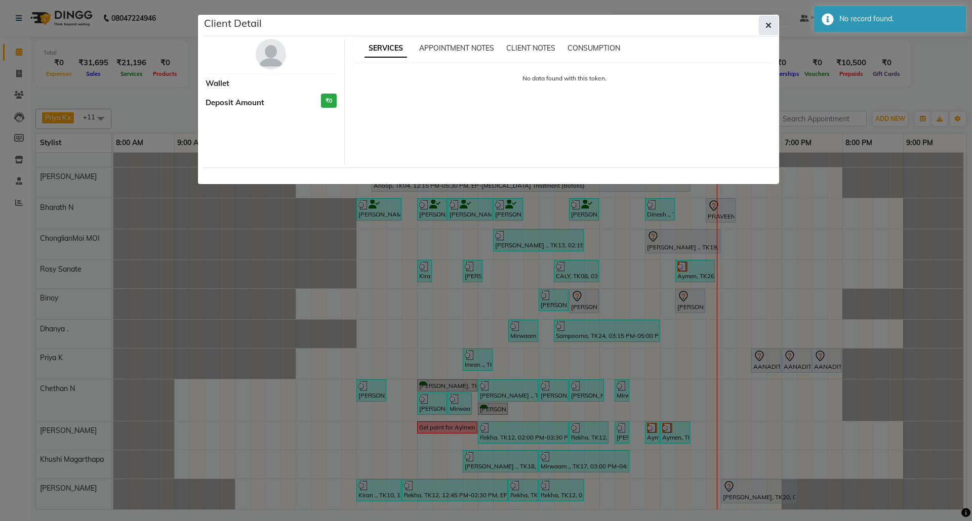
click at [771, 25] on icon "button" at bounding box center [768, 25] width 6 height 8
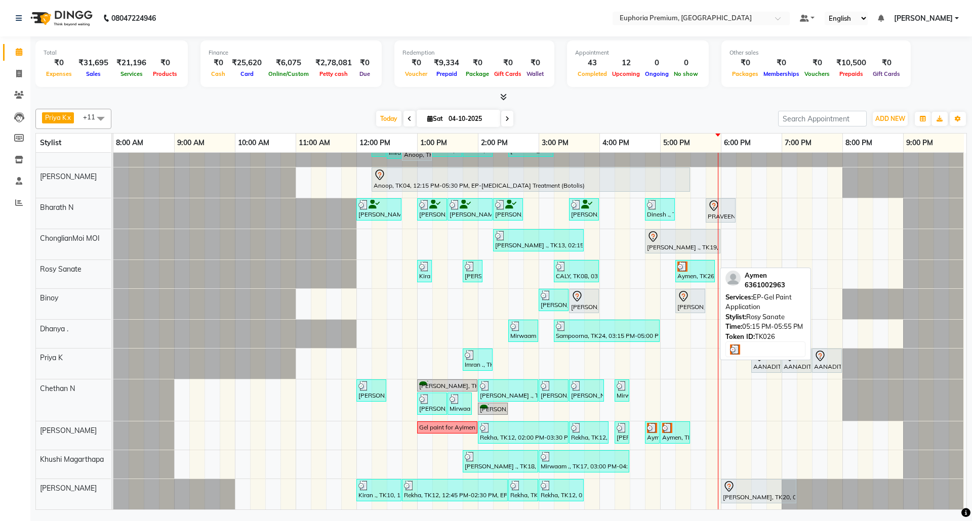
click at [698, 263] on div "Aymen, TK26, 05:15 PM-05:55 PM, EP-Gel Paint Application" at bounding box center [694, 271] width 37 height 19
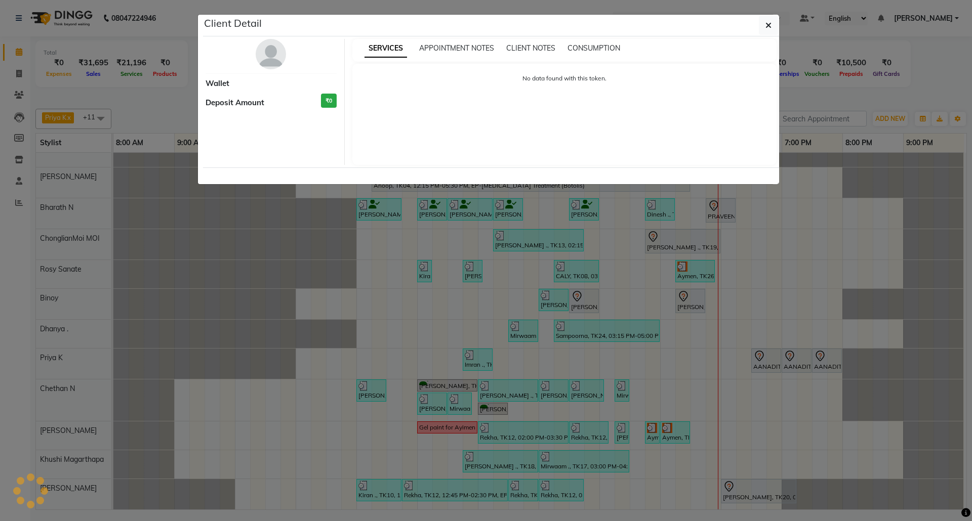
select select "3"
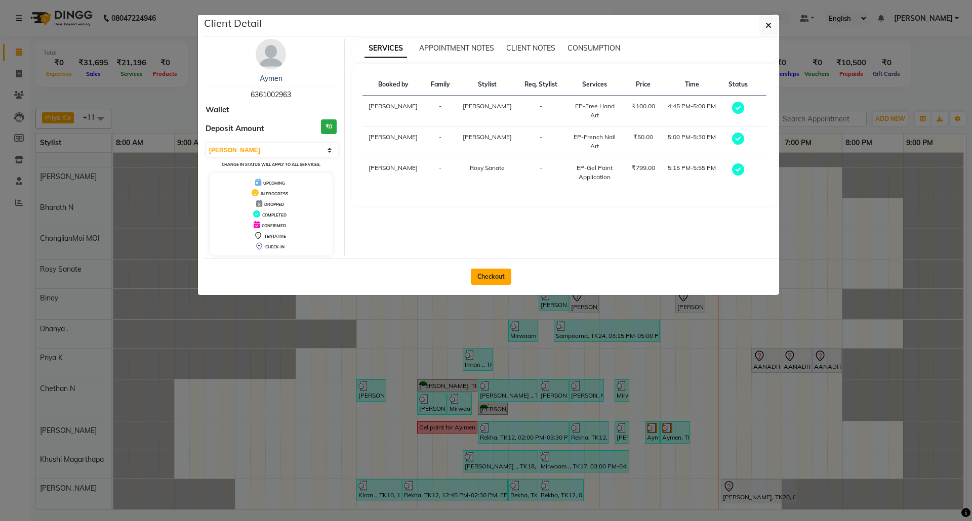
click at [487, 274] on button "Checkout" at bounding box center [491, 277] width 40 height 16
select select "service"
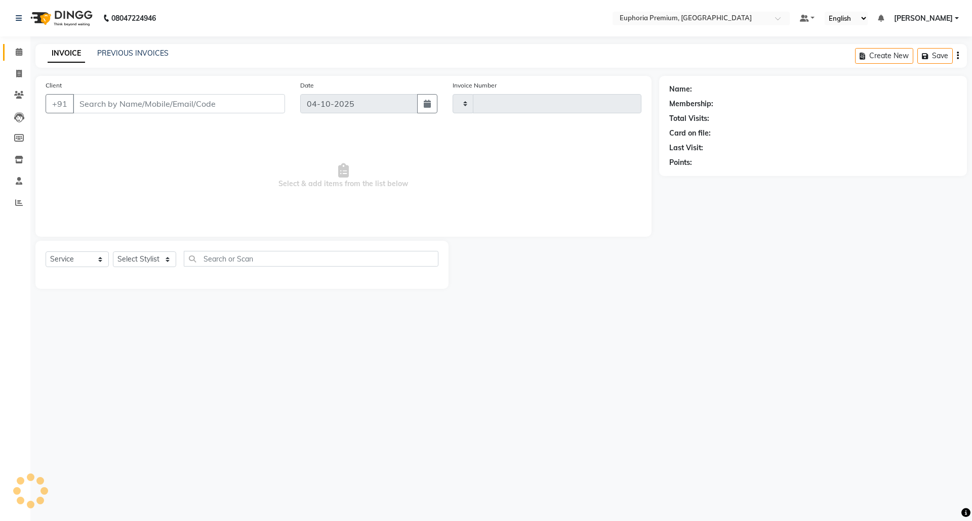
type input "3234"
select select "7925"
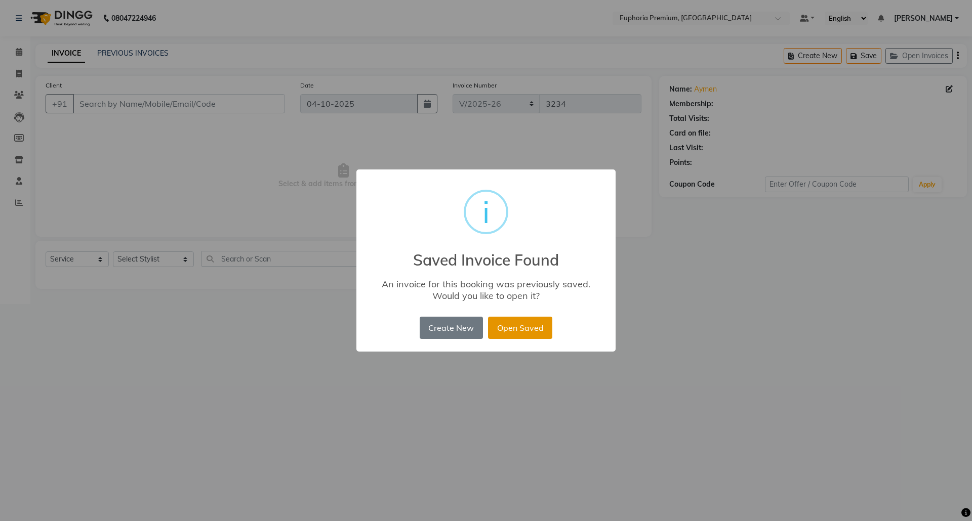
click at [525, 320] on button "Open Saved" at bounding box center [520, 328] width 64 height 22
type input "63******63"
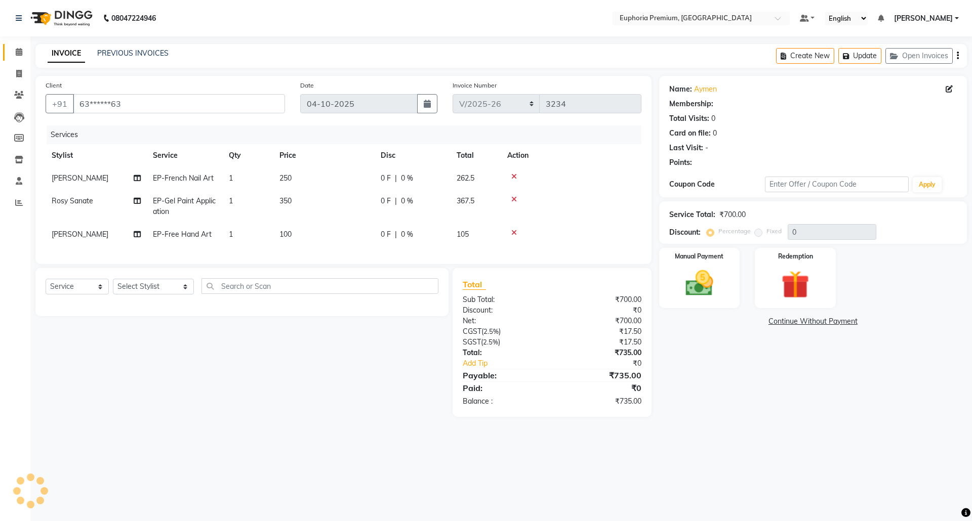
select select "1: Object"
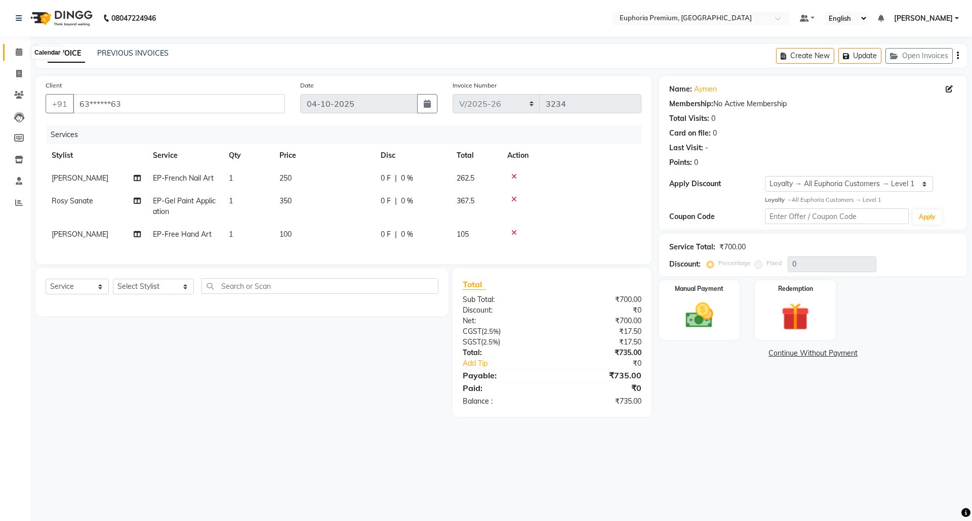
click at [14, 53] on span at bounding box center [19, 53] width 18 height 12
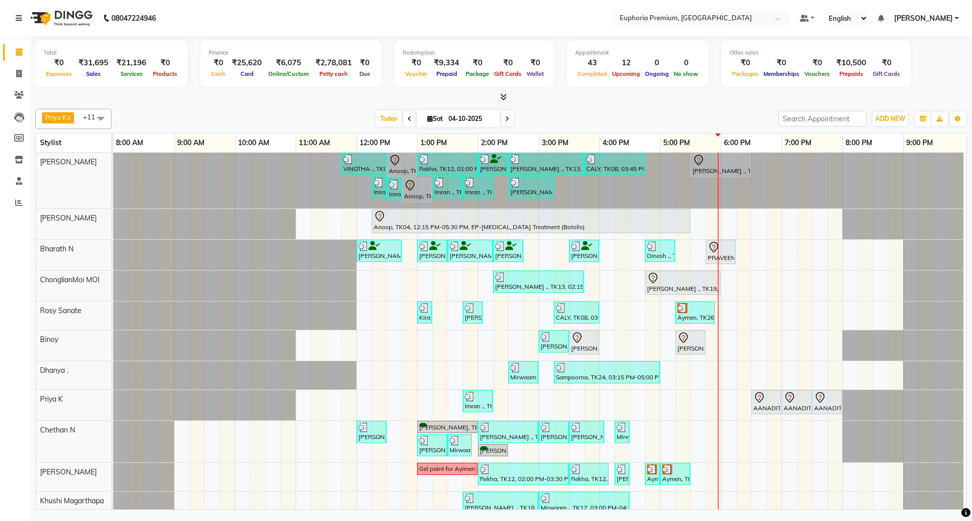
click at [940, 18] on span "[PERSON_NAME]" at bounding box center [923, 18] width 59 height 11
click at [916, 70] on link "Sign out" at bounding box center [907, 70] width 93 height 16
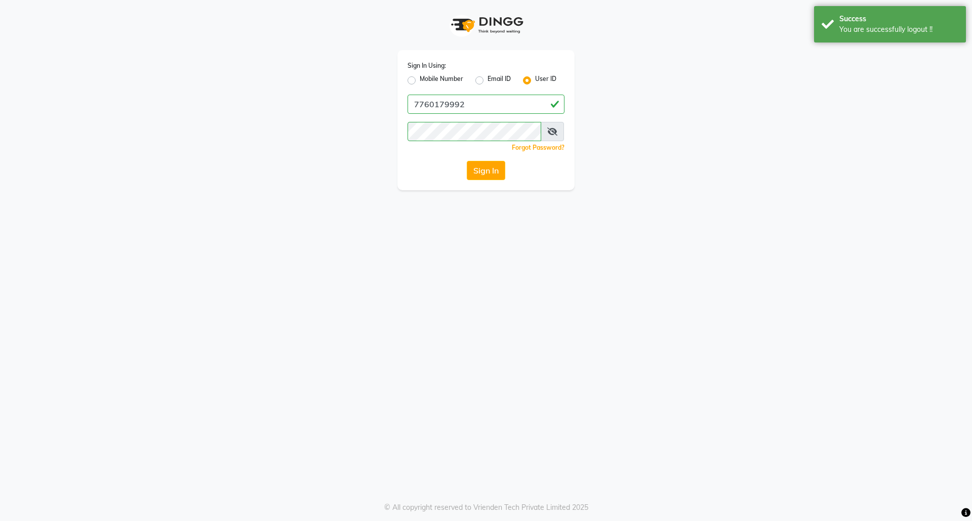
click at [412, 84] on div "Mobile Number" at bounding box center [436, 80] width 56 height 12
click at [420, 79] on label "Mobile Number" at bounding box center [442, 80] width 44 height 12
click at [420, 79] on input "Mobile Number" at bounding box center [423, 77] width 7 height 7
radio input "true"
radio input "false"
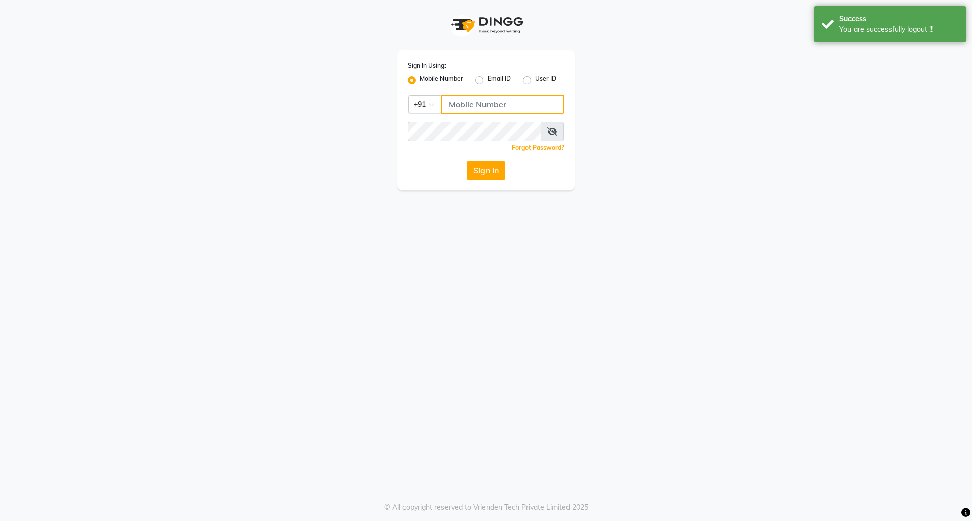
click at [486, 98] on input "Username" at bounding box center [502, 104] width 123 height 19
type input "8073170422"
click at [484, 174] on button "Sign In" at bounding box center [486, 170] width 38 height 19
